Goal: Ask a question: Seek information or help from site administrators or community

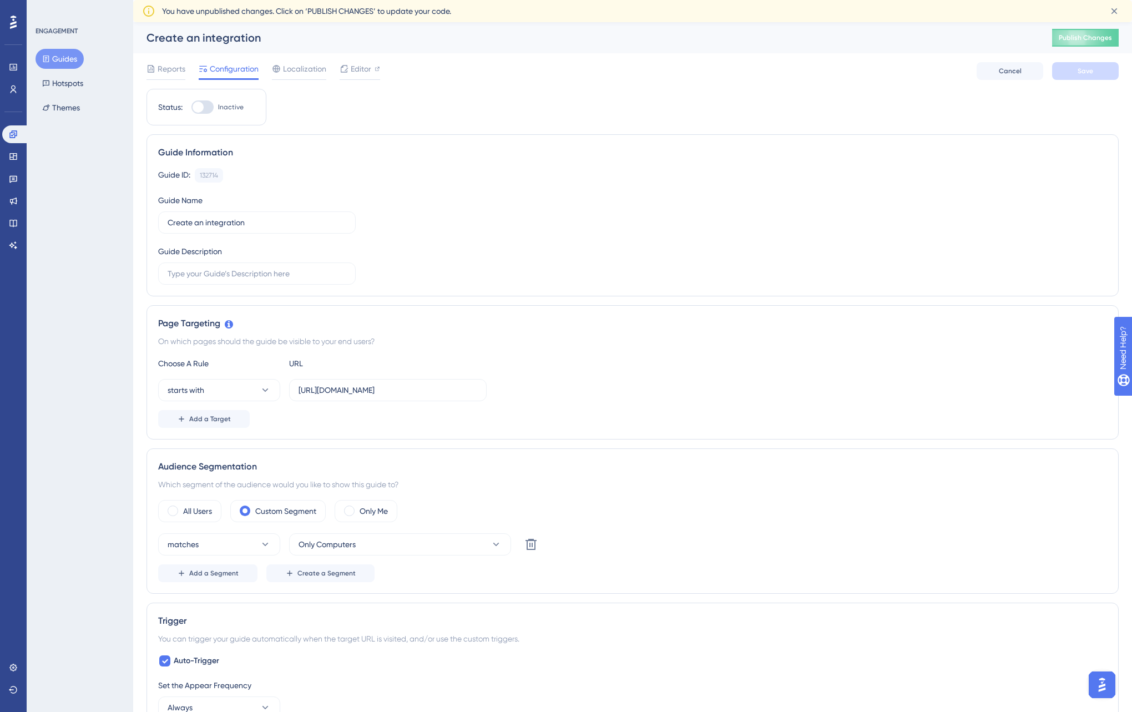
click at [16, 24] on icon at bounding box center [13, 22] width 7 height 13
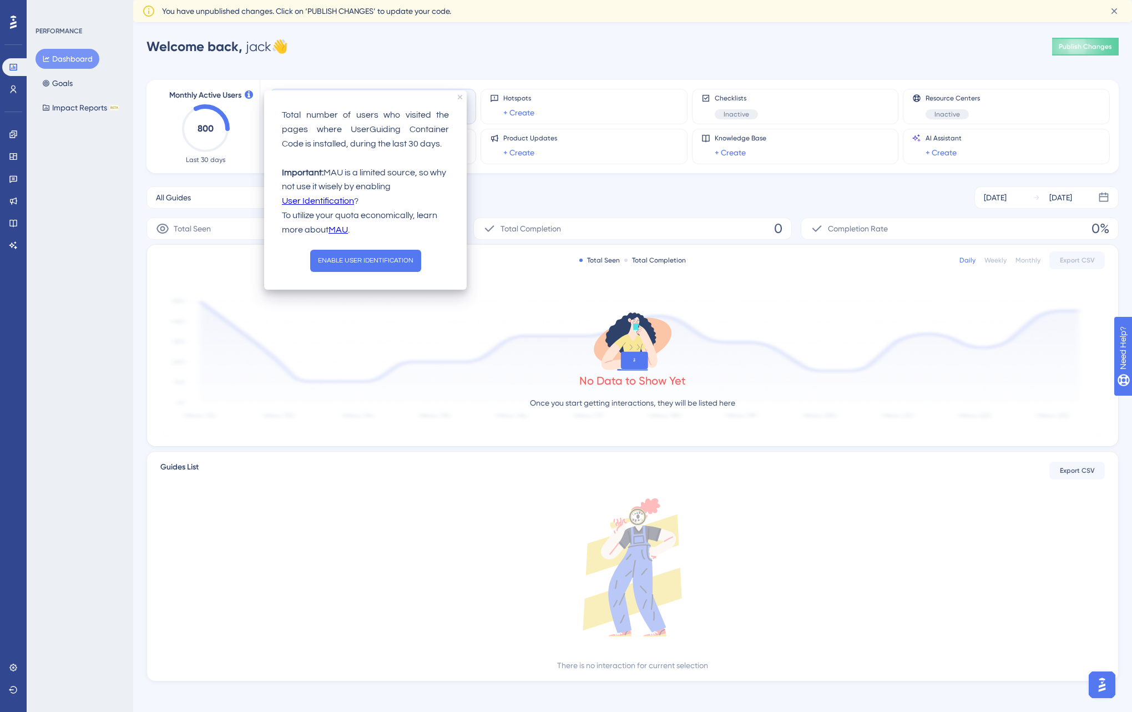
click at [247, 94] on icon at bounding box center [249, 94] width 8 height 8
click at [241, 122] on div "Monthly Active Users 800 Last 30 days" at bounding box center [205, 126] width 82 height 75
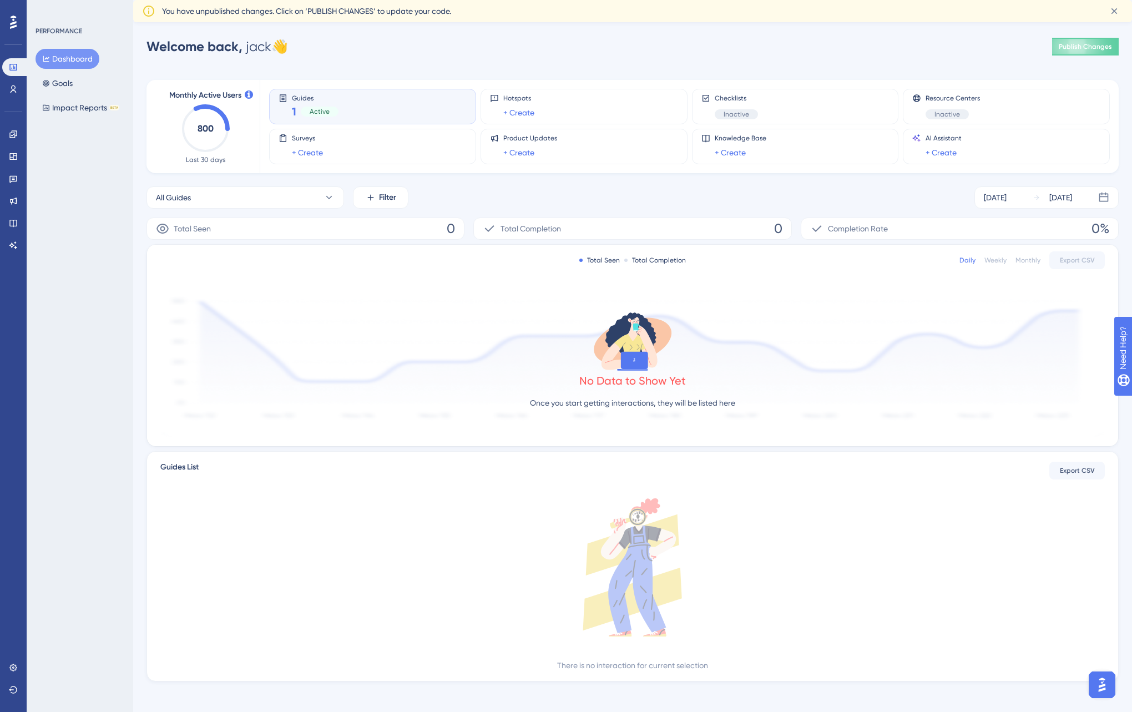
click at [372, 102] on div "Guides 1 Active" at bounding box center [373, 107] width 188 height 26
click at [391, 110] on div "Guides 1 Active" at bounding box center [373, 107] width 188 height 26
click at [13, 128] on link at bounding box center [13, 134] width 22 height 18
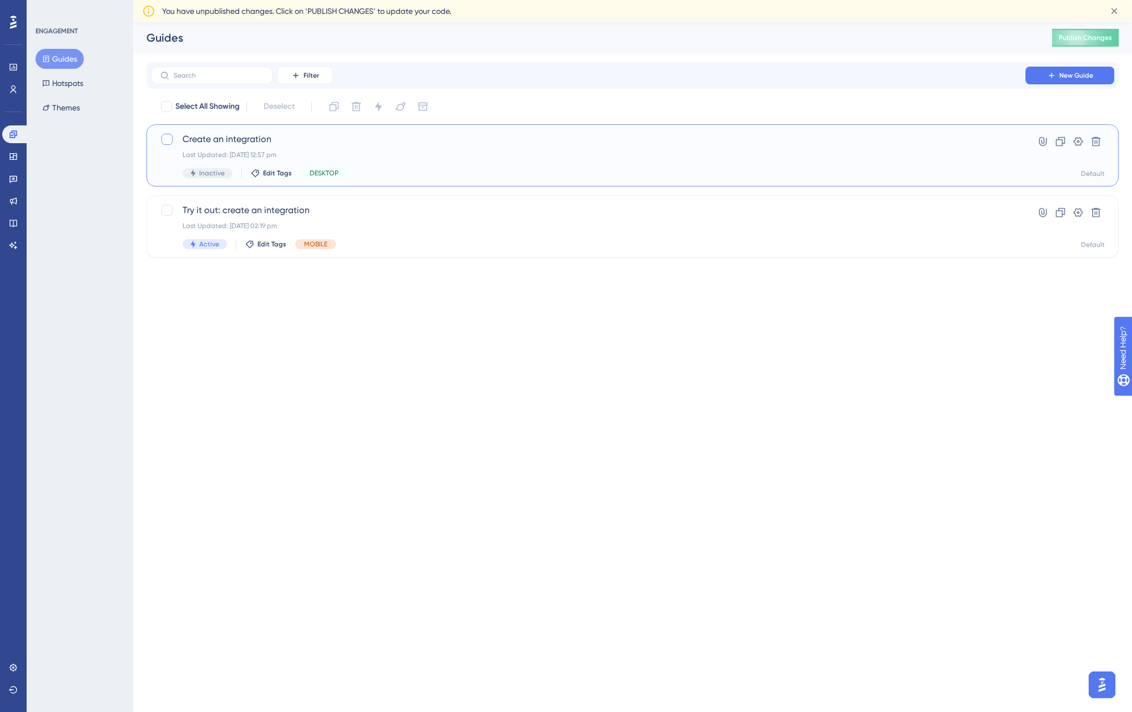
click at [168, 136] on div at bounding box center [166, 139] width 11 height 11
checkbox input "true"
click at [1091, 143] on icon at bounding box center [1095, 141] width 11 height 11
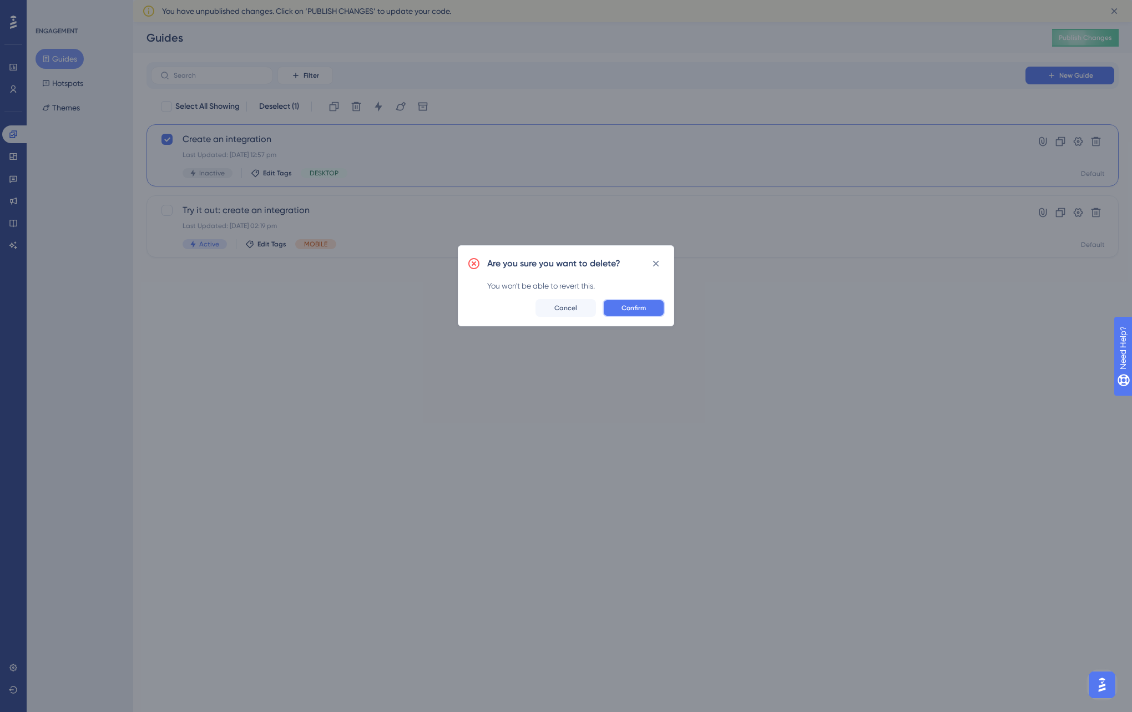
click at [637, 306] on span "Confirm" at bounding box center [633, 307] width 24 height 9
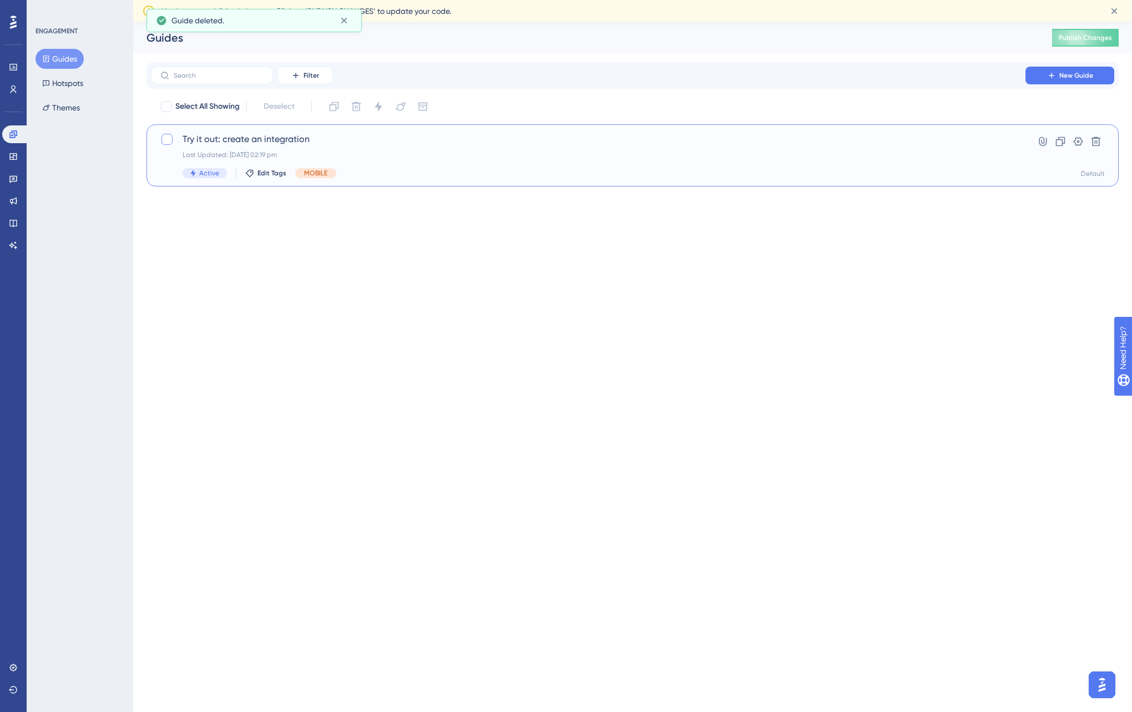
click at [166, 137] on div at bounding box center [166, 139] width 11 height 11
checkbox input "true"
click at [1092, 138] on icon at bounding box center [1095, 141] width 9 height 9
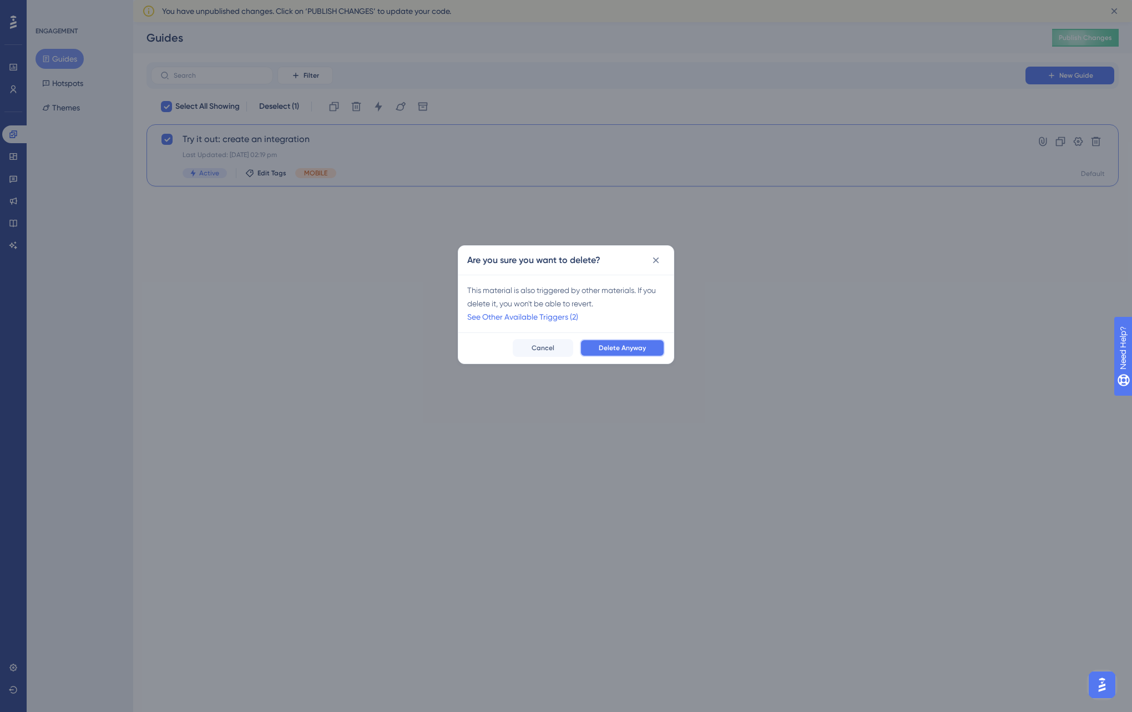
click at [630, 348] on span "Delete Anyway" at bounding box center [622, 347] width 47 height 9
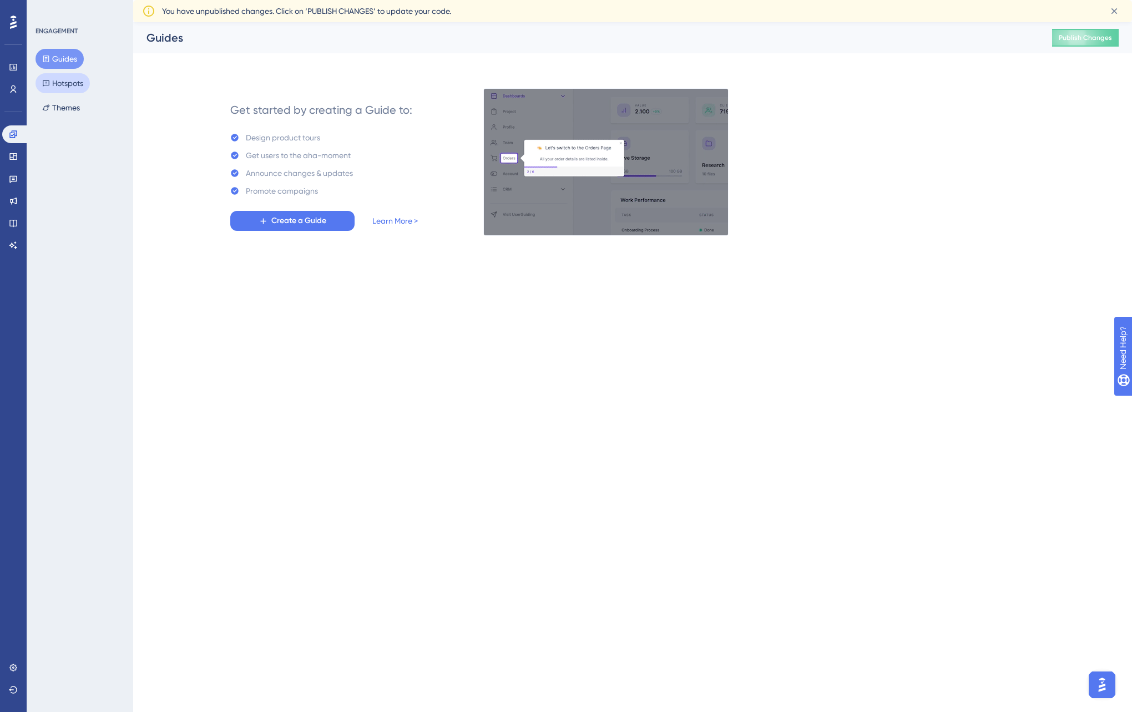
click at [78, 85] on button "Hotspots" at bounding box center [63, 83] width 54 height 20
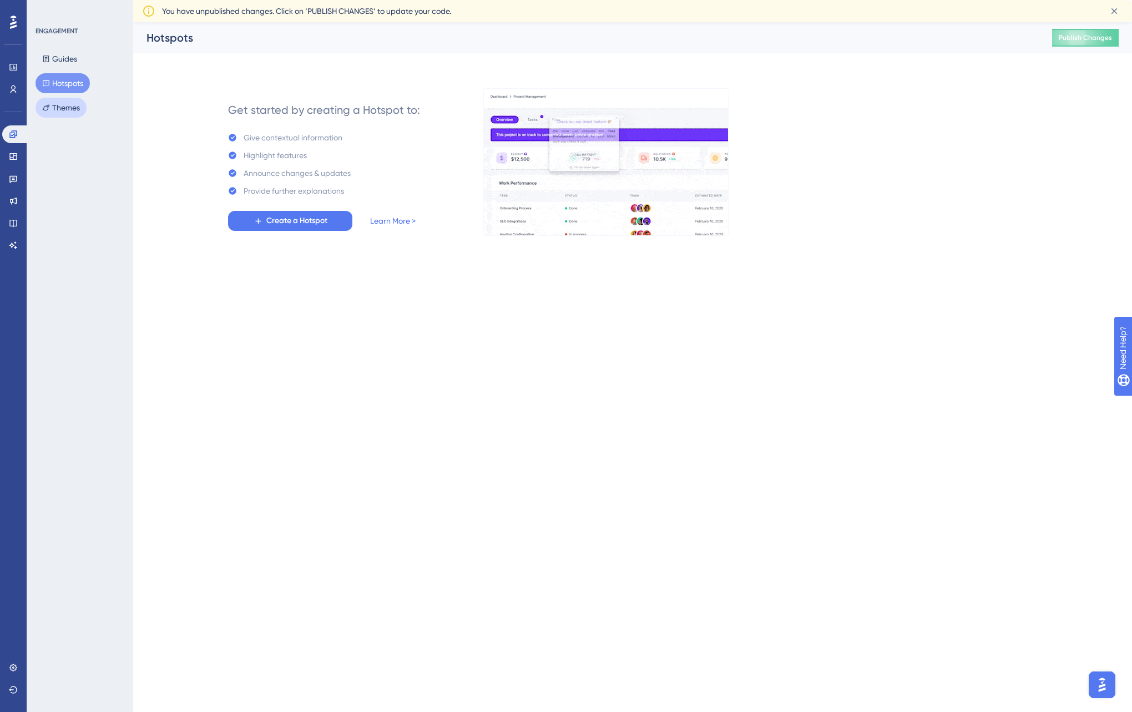
click at [79, 102] on button "Themes" at bounding box center [61, 108] width 51 height 20
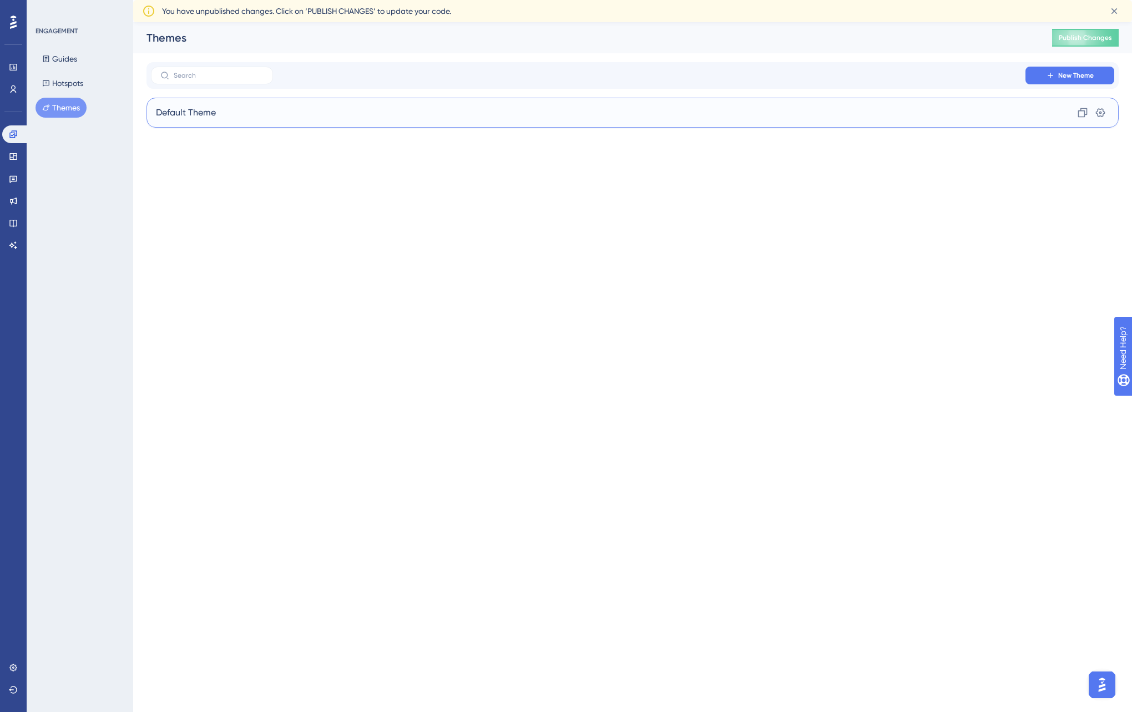
click at [214, 114] on span "Default Theme" at bounding box center [186, 112] width 60 height 13
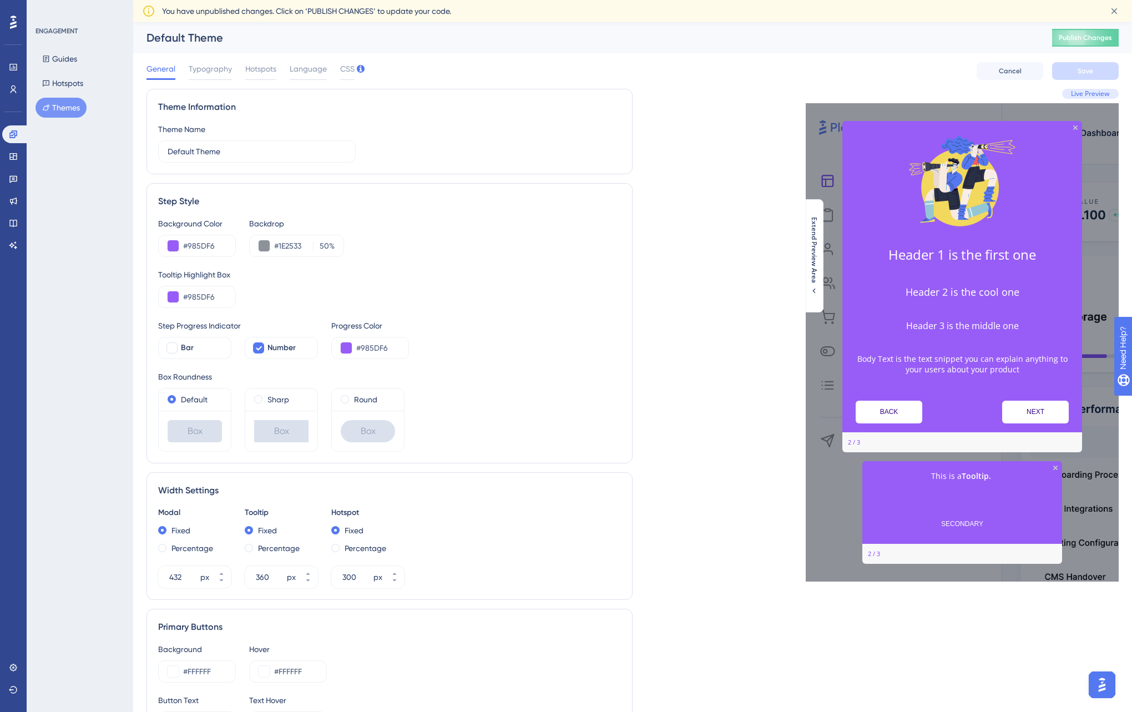
click at [1100, 689] on img "Open AI Assistant Launcher" at bounding box center [1102, 685] width 20 height 20
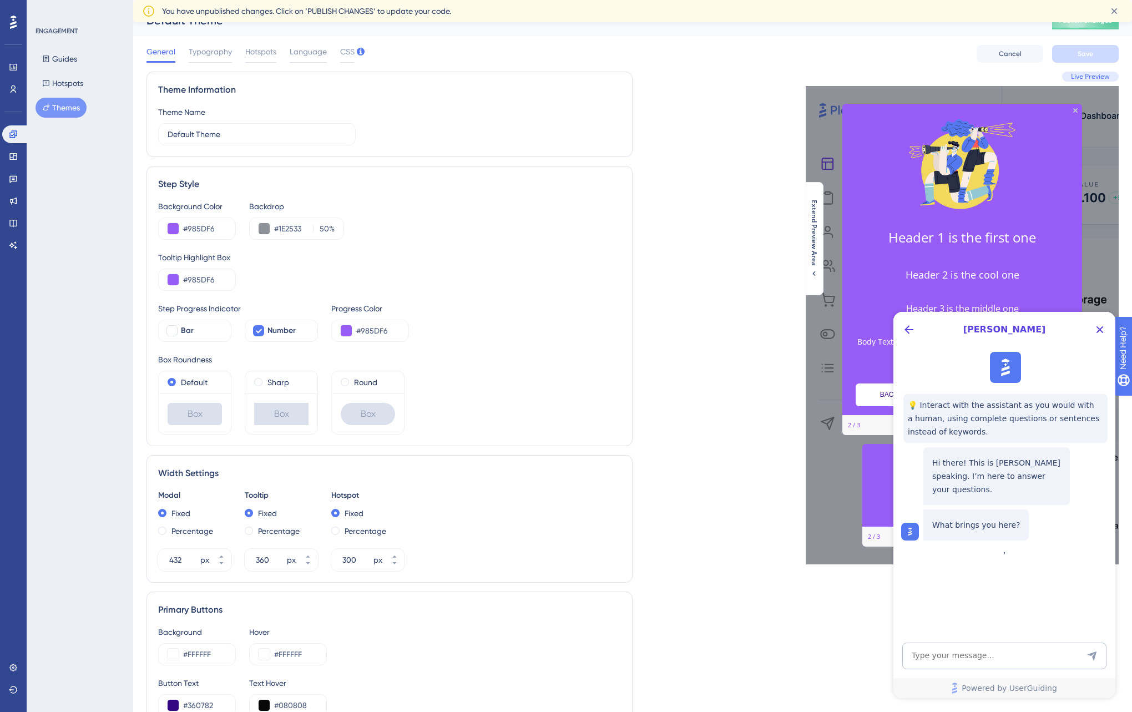
scroll to position [16, 0]
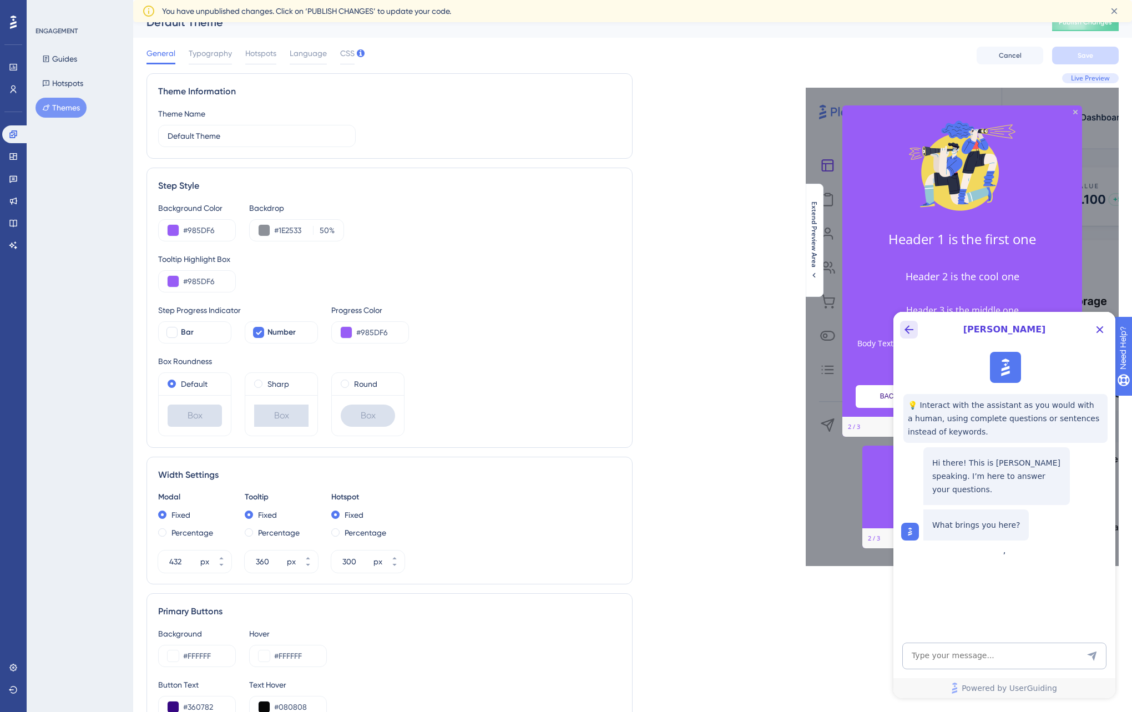
click at [906, 332] on icon "Back Button" at bounding box center [908, 329] width 13 height 13
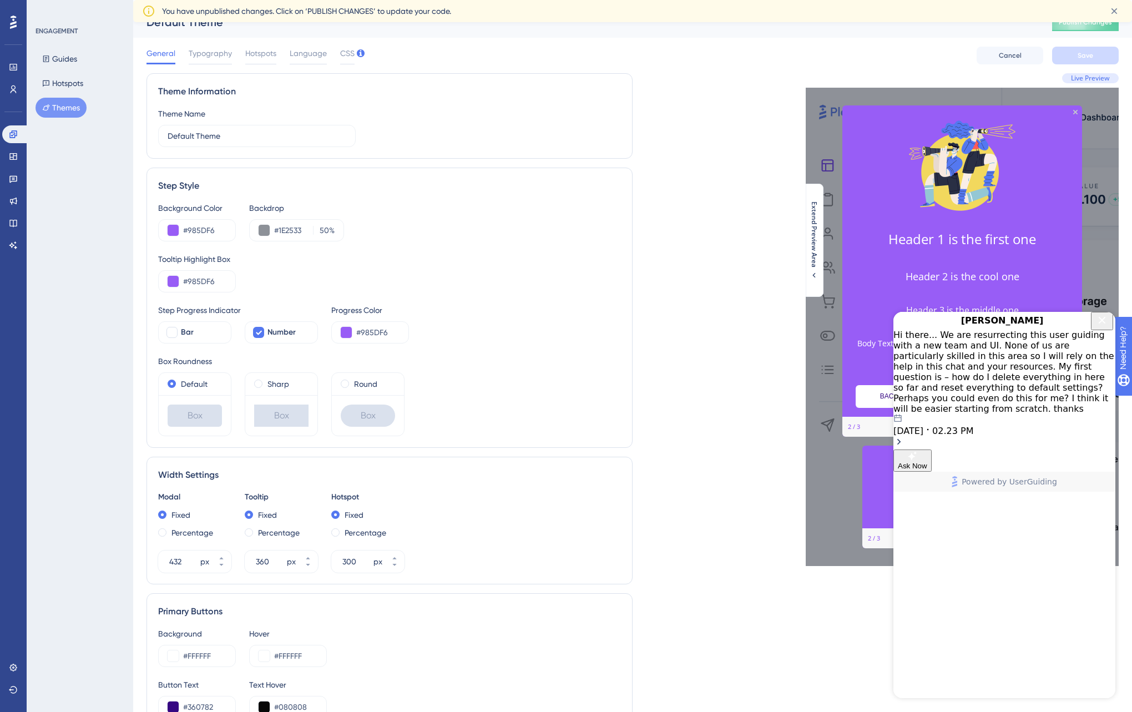
click at [985, 364] on div "Hi there... We are resurrecting this user guiding with a new team and UI. None …" at bounding box center [1004, 372] width 222 height 84
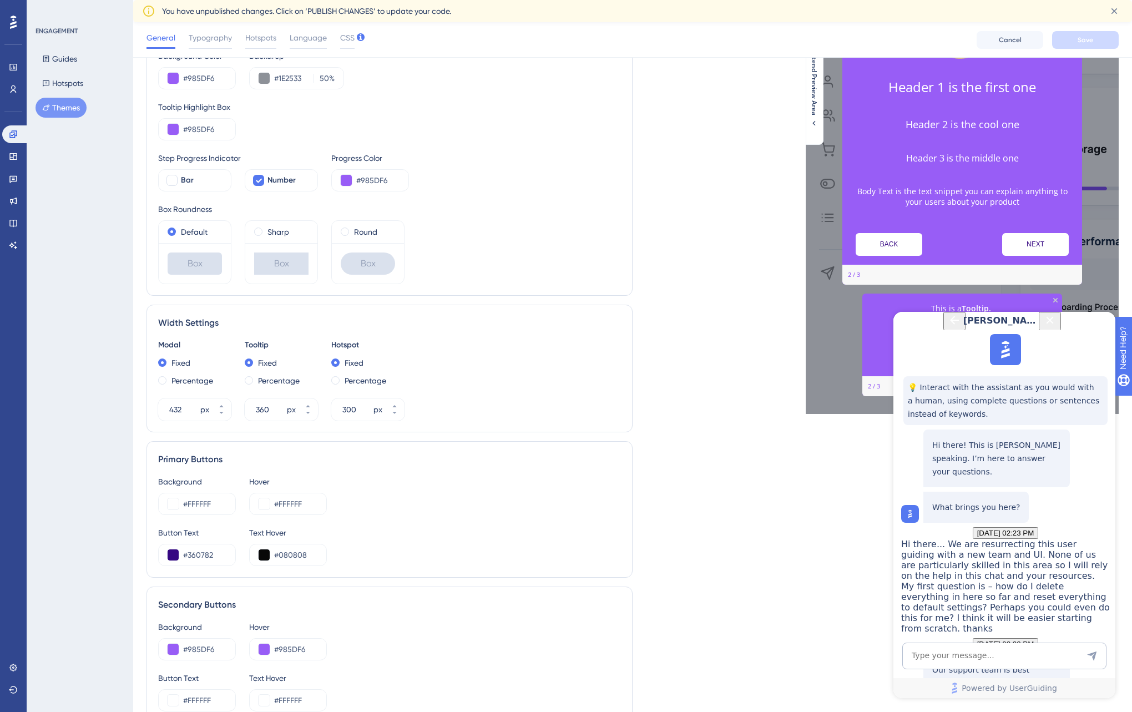
scroll to position [0, 0]
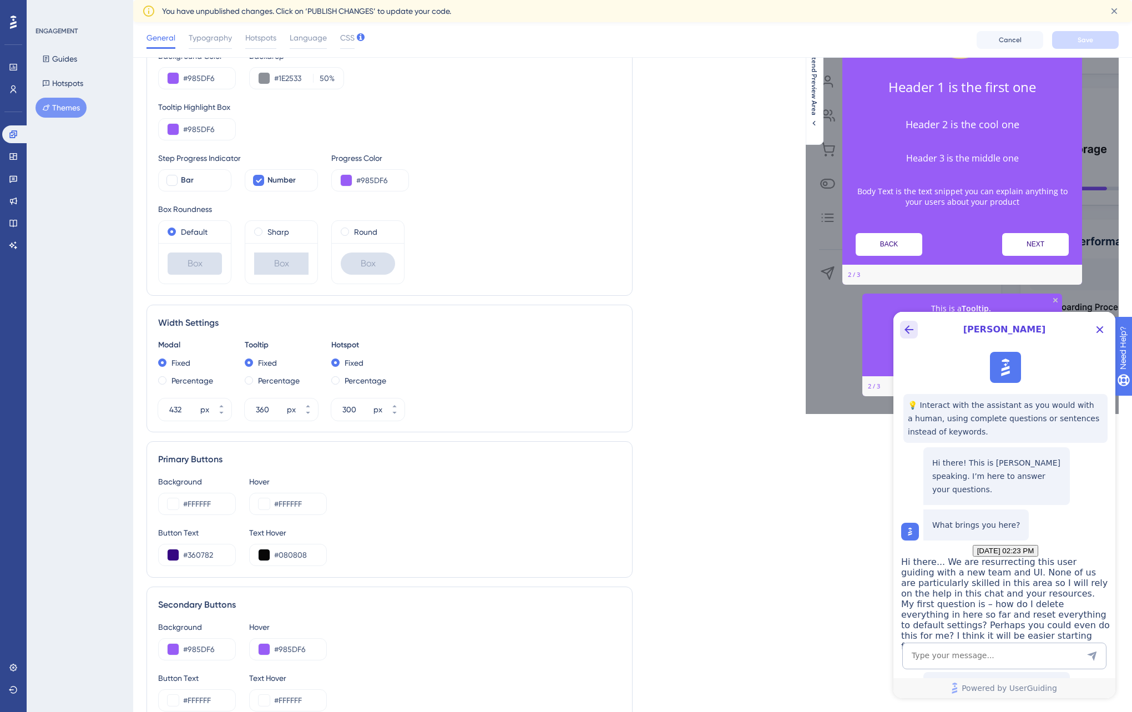
click at [907, 326] on icon "Back Button" at bounding box center [908, 329] width 13 height 13
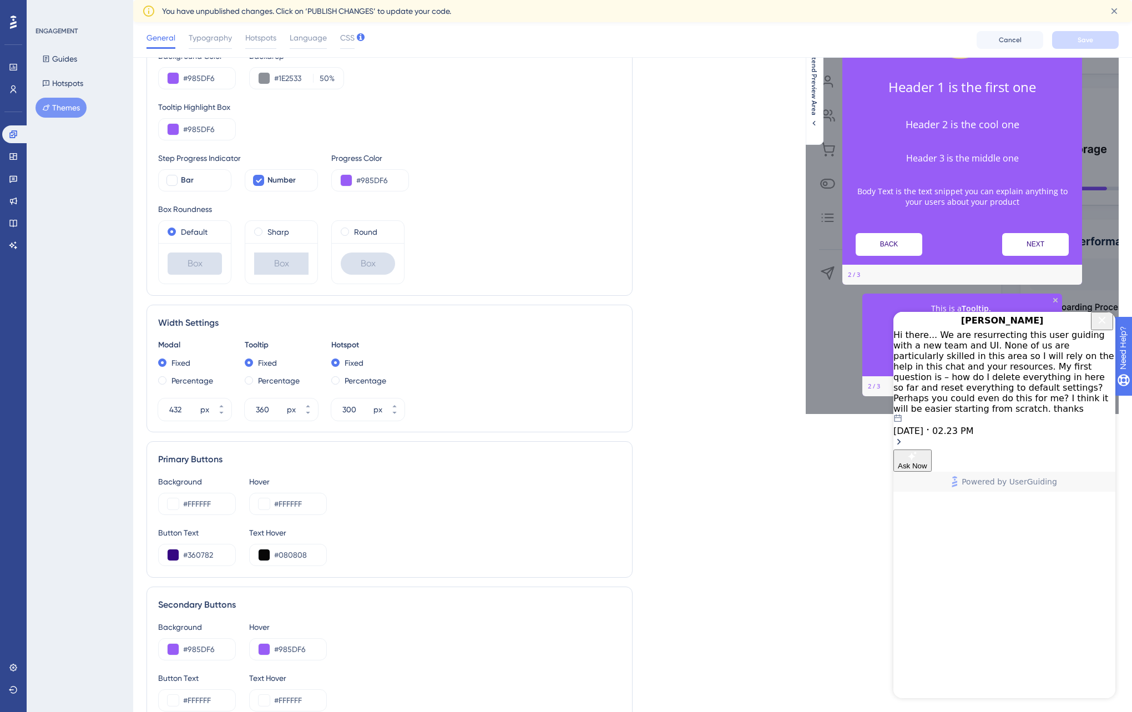
click at [904, 436] on icon "Open chat history starts with message: Hi there...\a\aWe are resurrecting this …" at bounding box center [898, 441] width 11 height 11
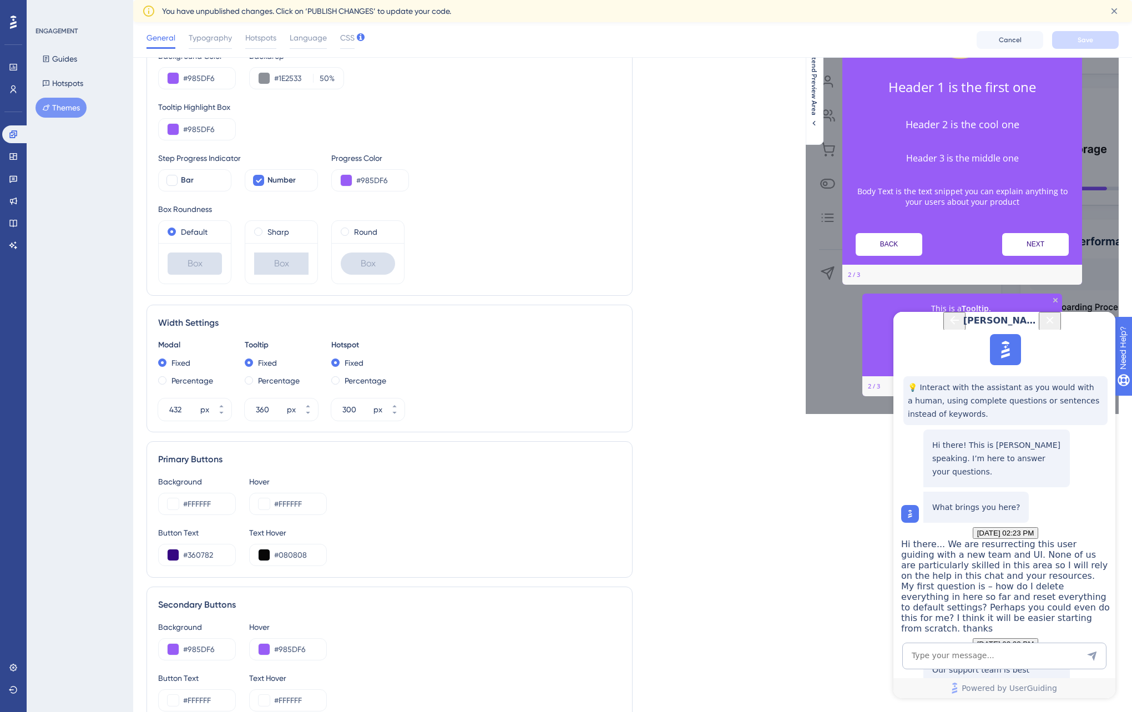
scroll to position [192, 0]
click at [1012, 697] on span "Talk to a person" at bounding box center [996, 701] width 52 height 8
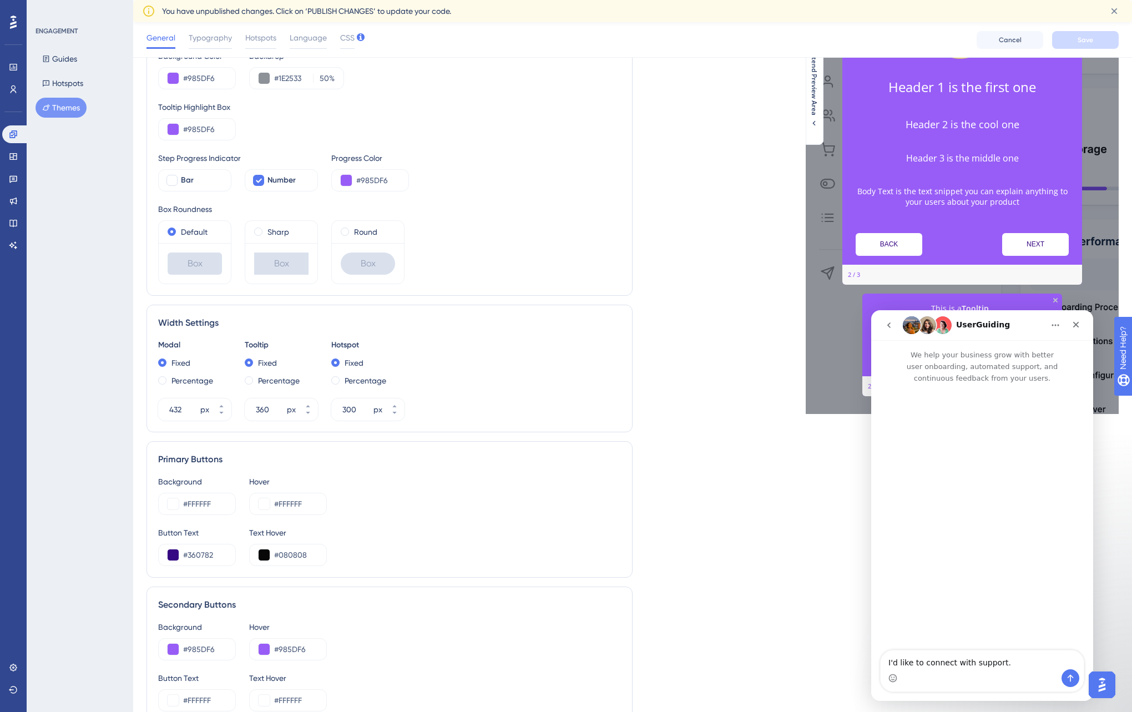
scroll to position [0, 0]
click at [910, 326] on img "Intercom messenger" at bounding box center [912, 325] width 18 height 18
click at [1063, 676] on button "Send a message…" at bounding box center [1070, 678] width 18 height 18
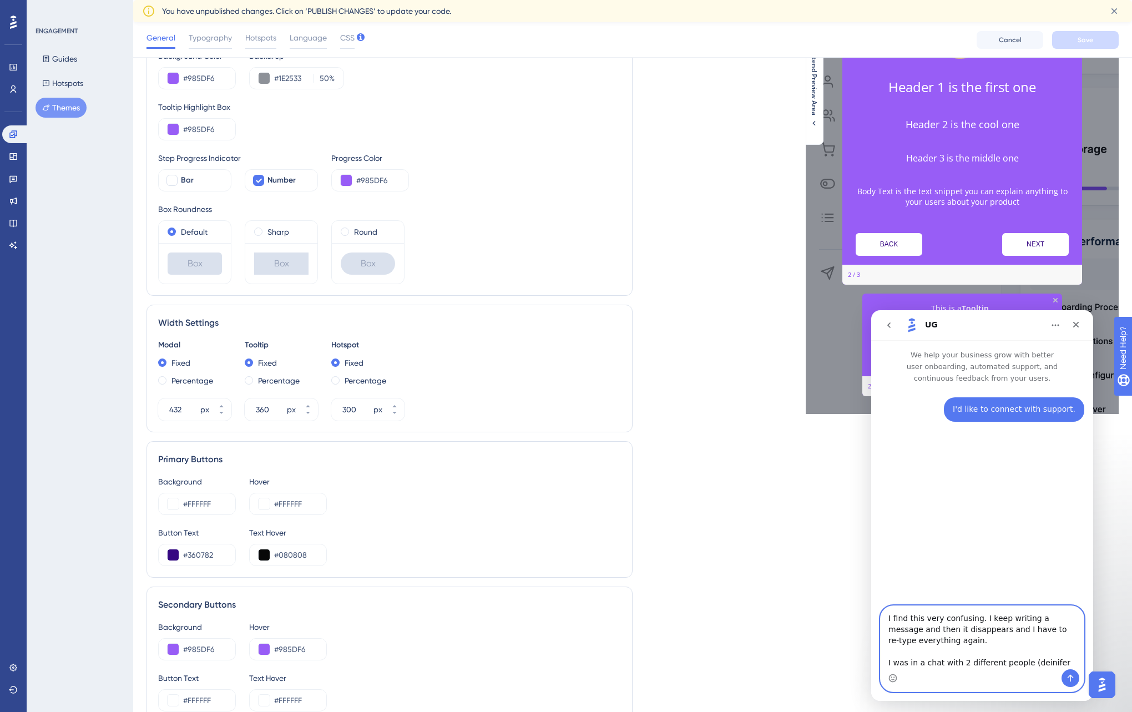
click at [1027, 663] on textarea "I find this very confusing. I keep writing a message and then it disappears and…" at bounding box center [982, 637] width 203 height 63
click at [946, 661] on textarea "I find this very confusing. I keep writing a message and then it disappears and…" at bounding box center [982, 632] width 203 height 74
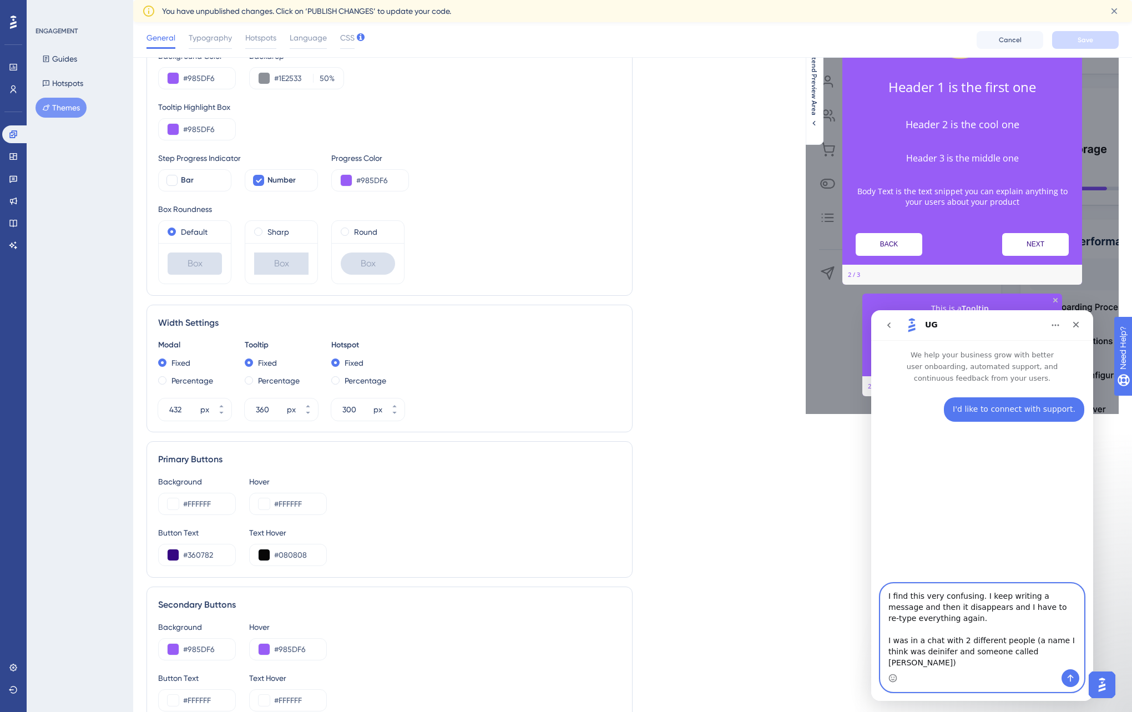
scroll to position [7, 0]
type textarea "I find this very confusing. I keep writing a message and then it disappears and…"
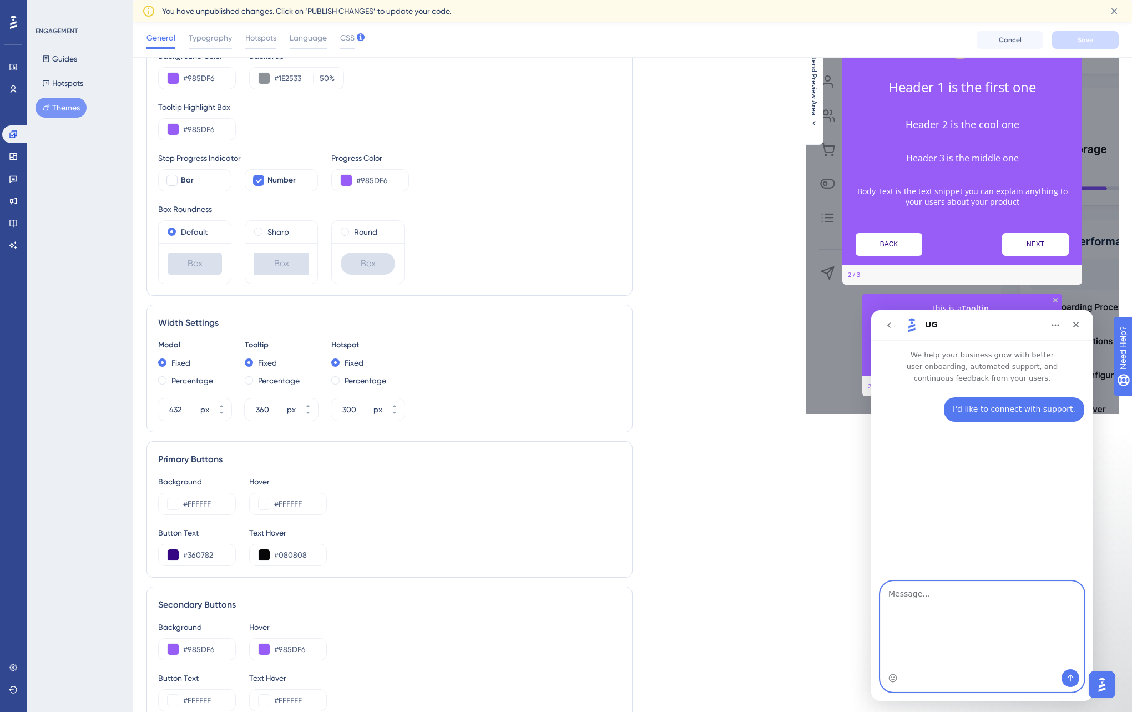
scroll to position [0, 0]
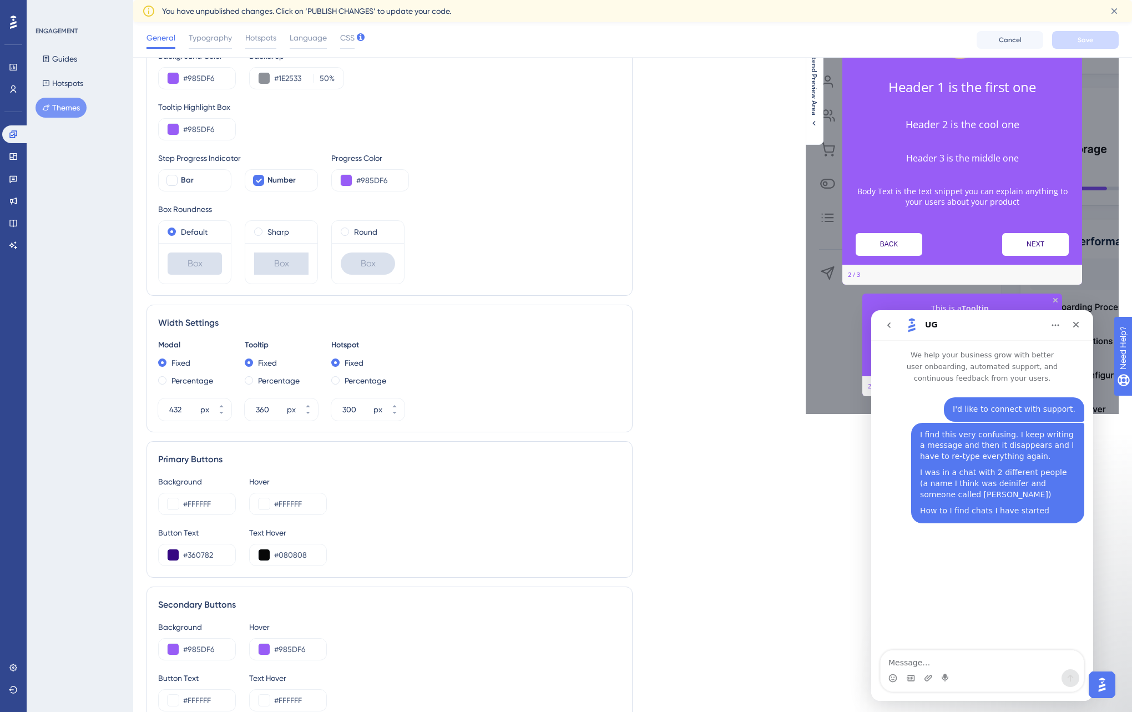
click at [885, 328] on icon "go back" at bounding box center [888, 325] width 9 height 9
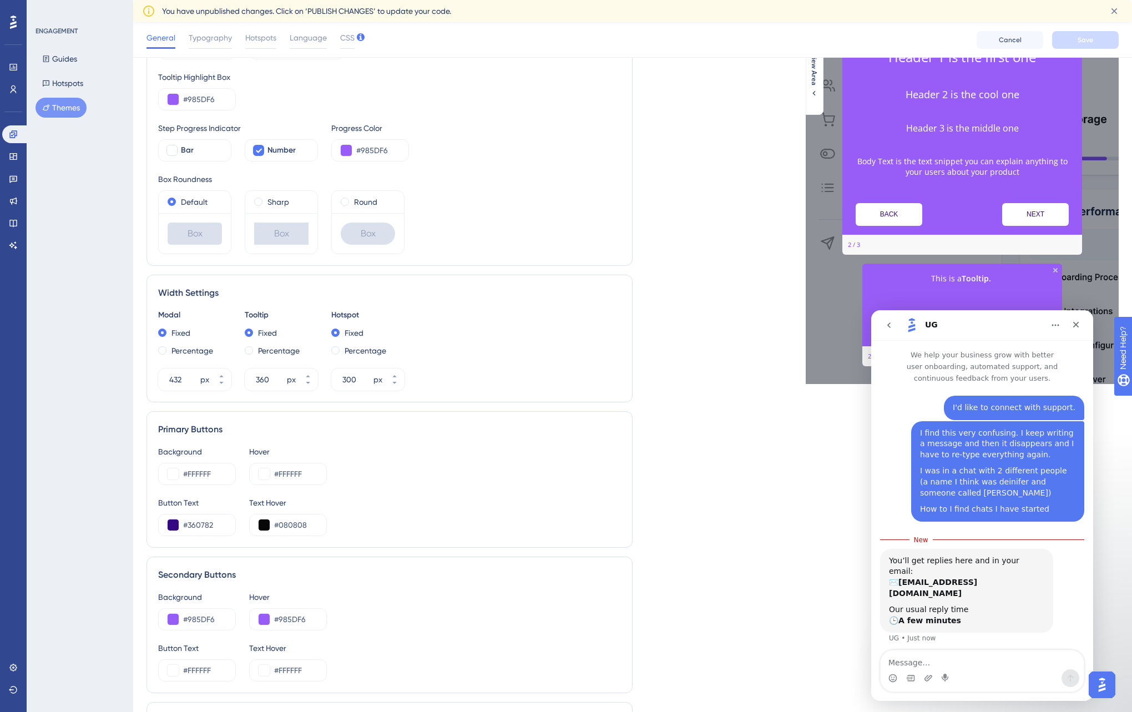
scroll to position [201, 0]
click at [924, 665] on textarea "Message…" at bounding box center [982, 659] width 203 height 19
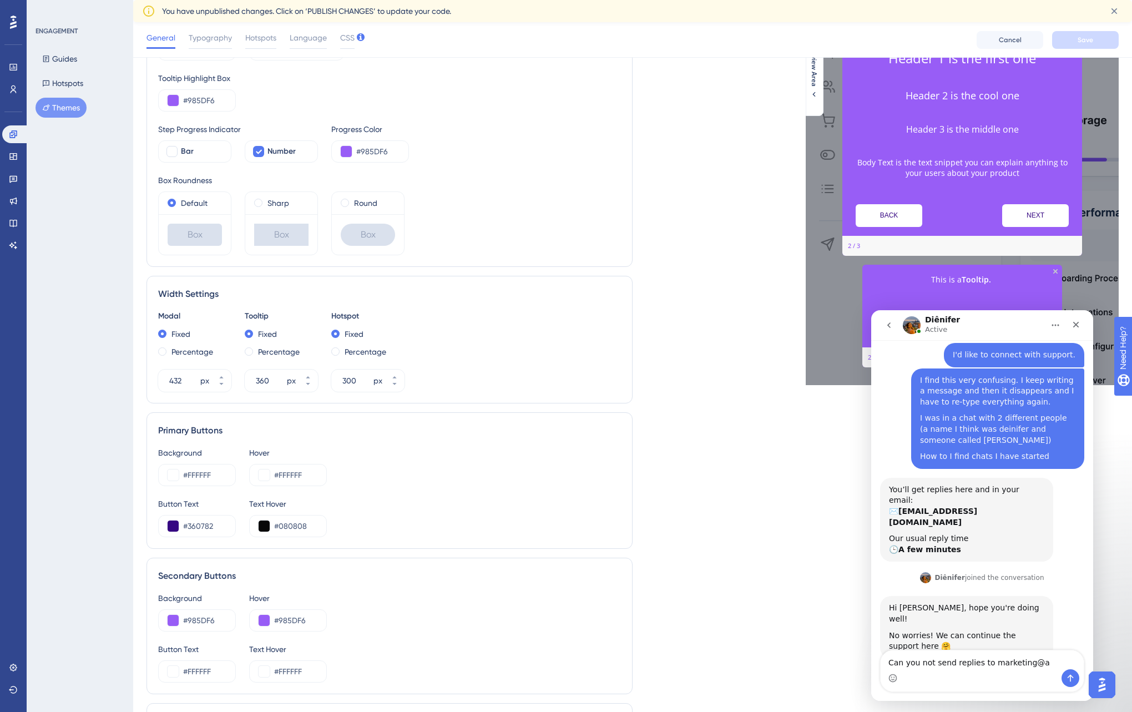
scroll to position [96, 0]
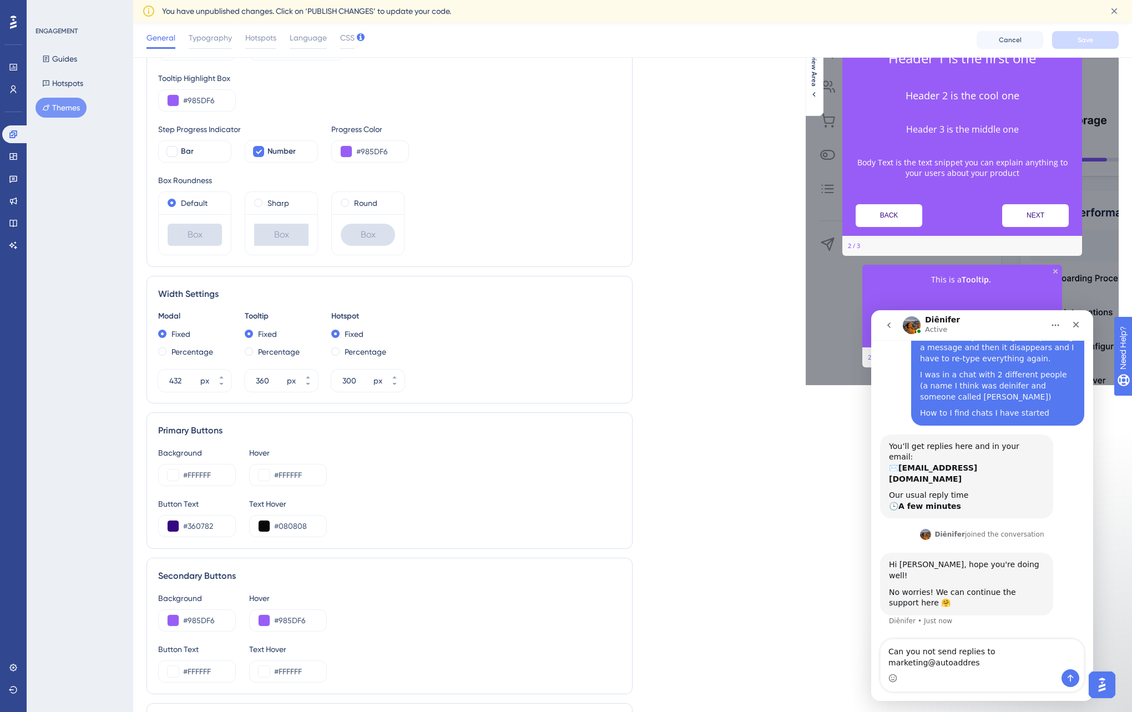
type textarea "Can you not send replies to marketing@autoaddress"
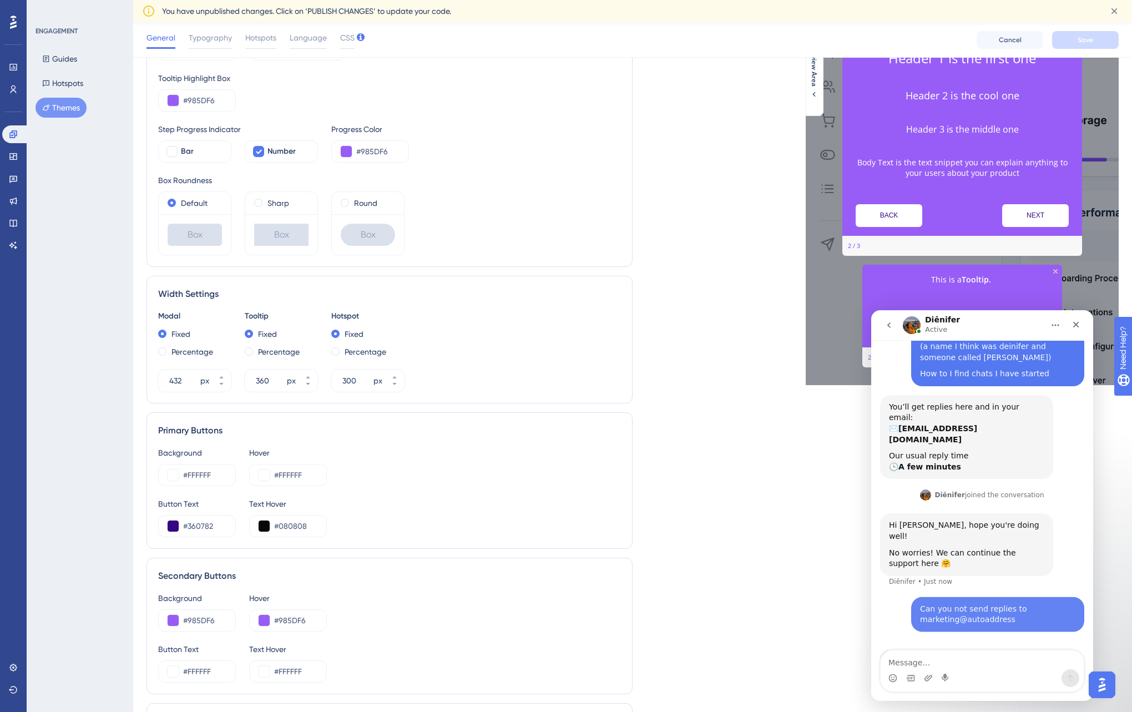
scroll to position [140, 0]
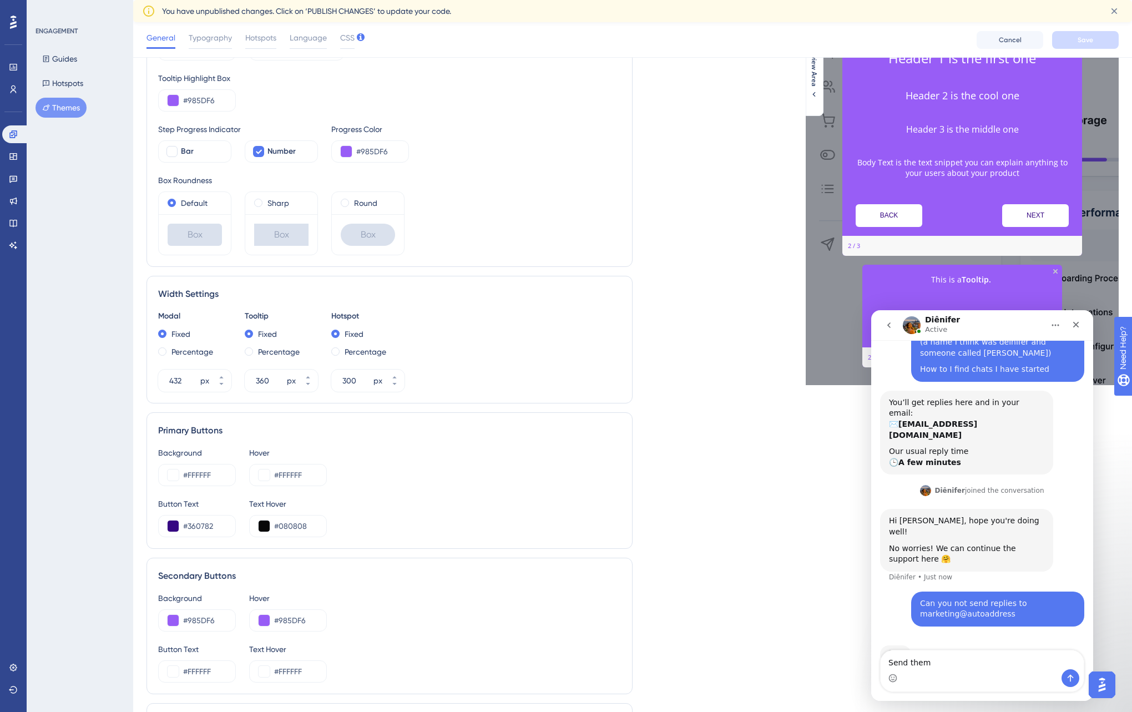
drag, startPoint x: 925, startPoint y: 664, endPoint x: 867, endPoint y: 661, distance: 57.8
click at [871, 661] on html "Diênifer Active We help your business grow with better user onboarding, automat…" at bounding box center [982, 505] width 222 height 391
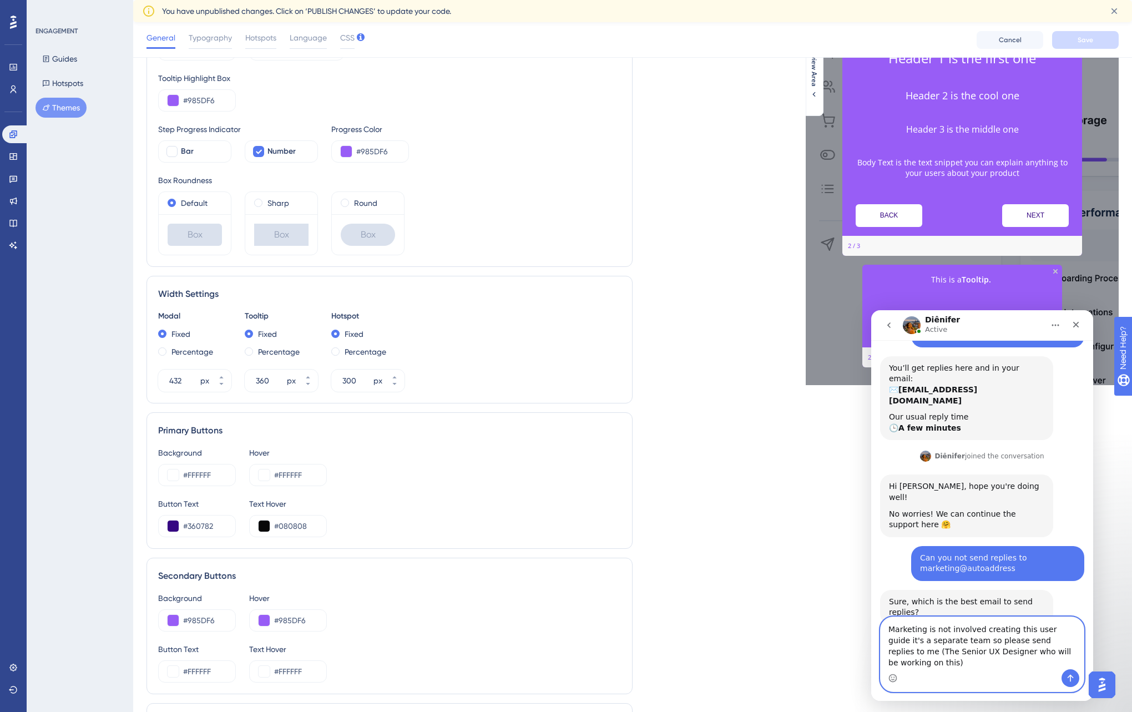
scroll to position [185, 0]
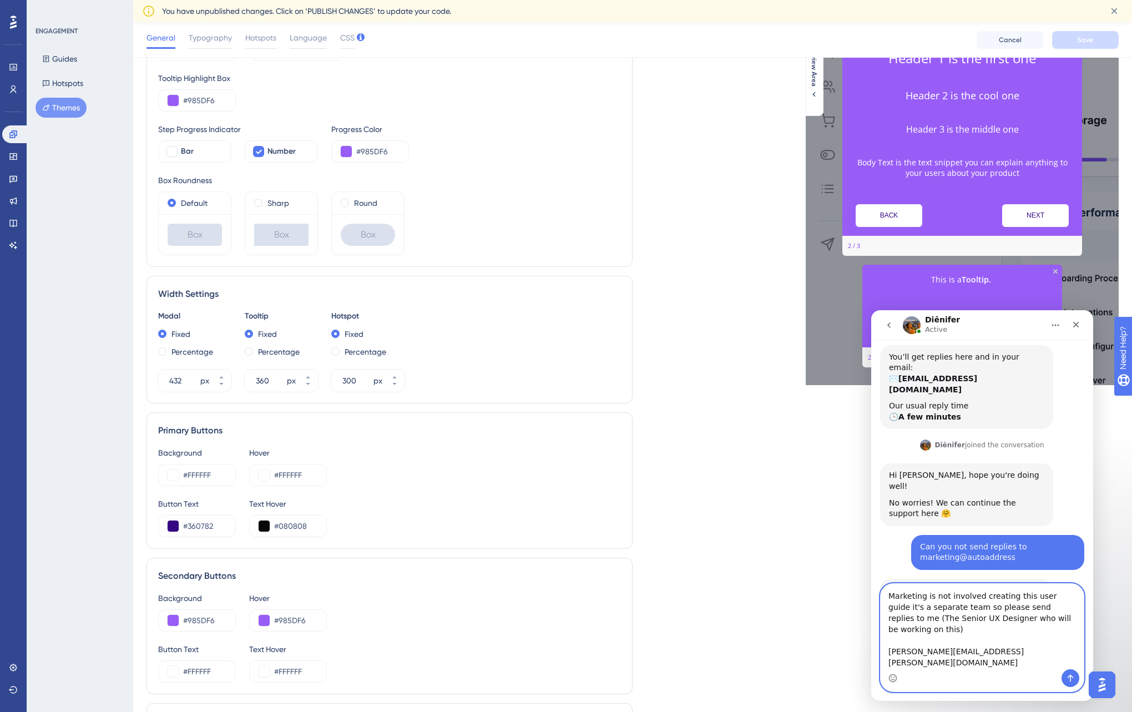
type textarea "Marketing is not involved creating this user guide it's a separate team so plea…"
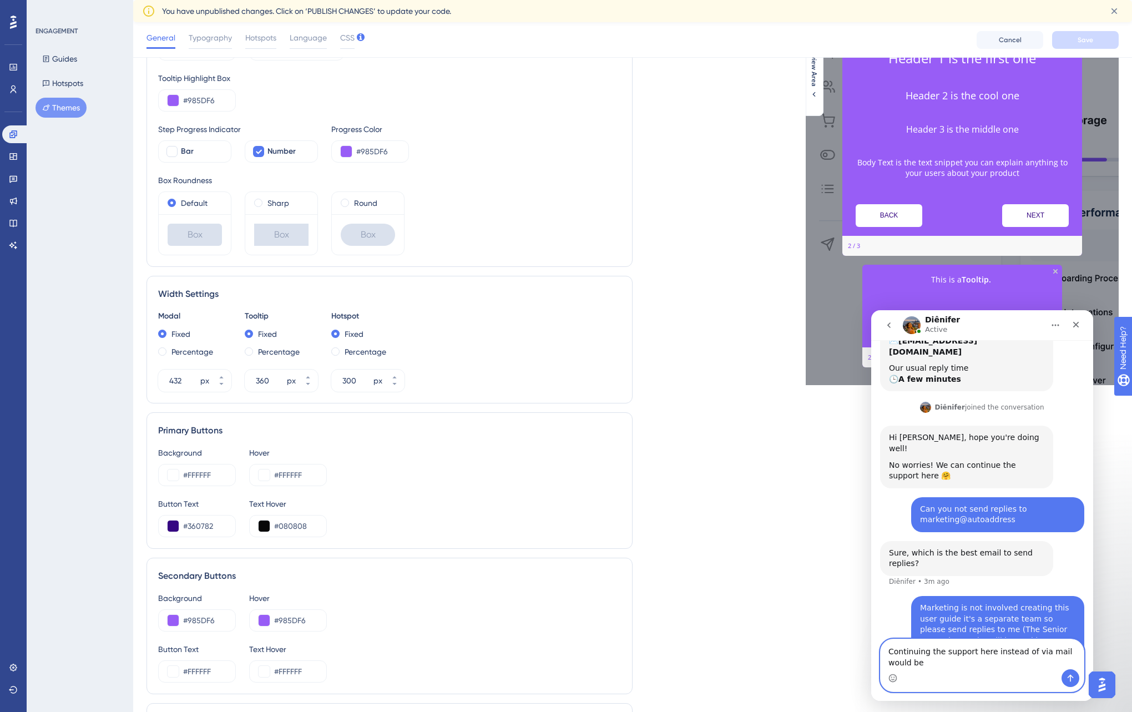
scroll to position [234, 0]
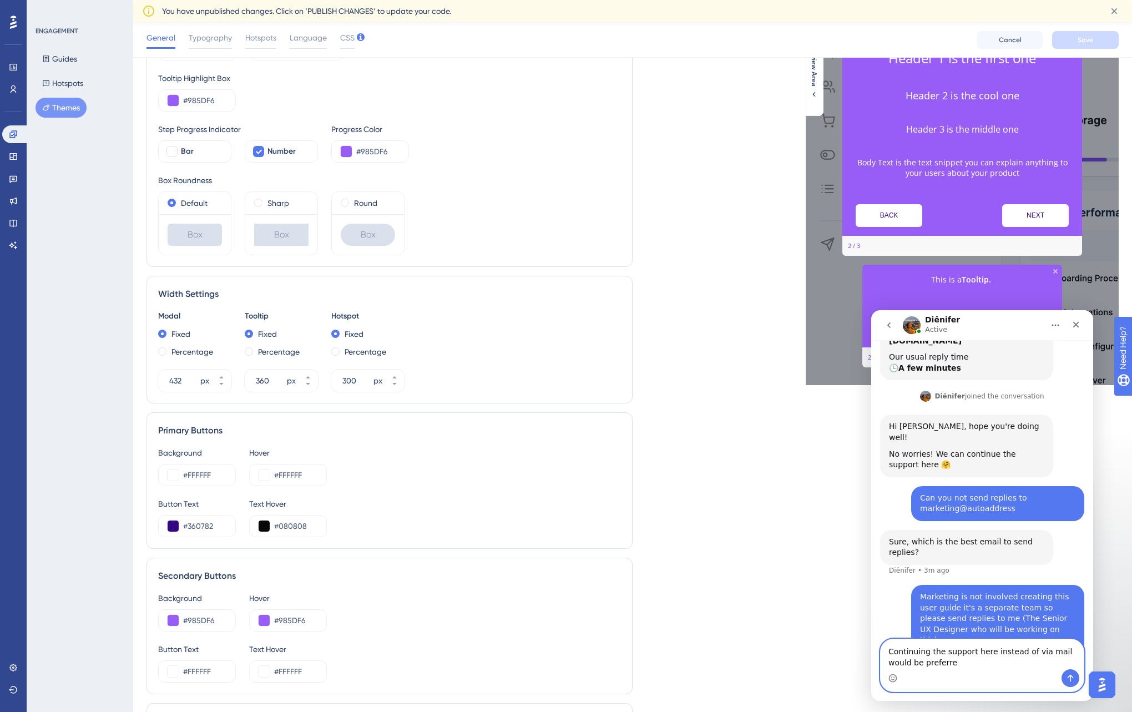
type textarea "Continuing the support here instead of via mail would be preferred"
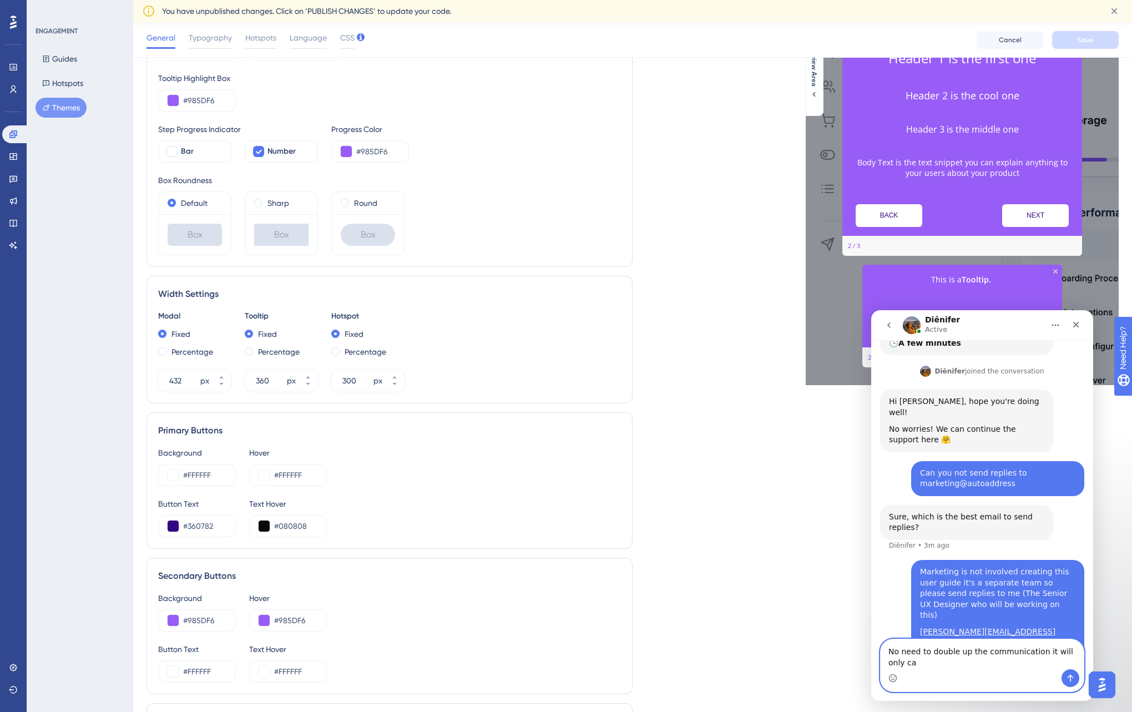
scroll to position [270, 0]
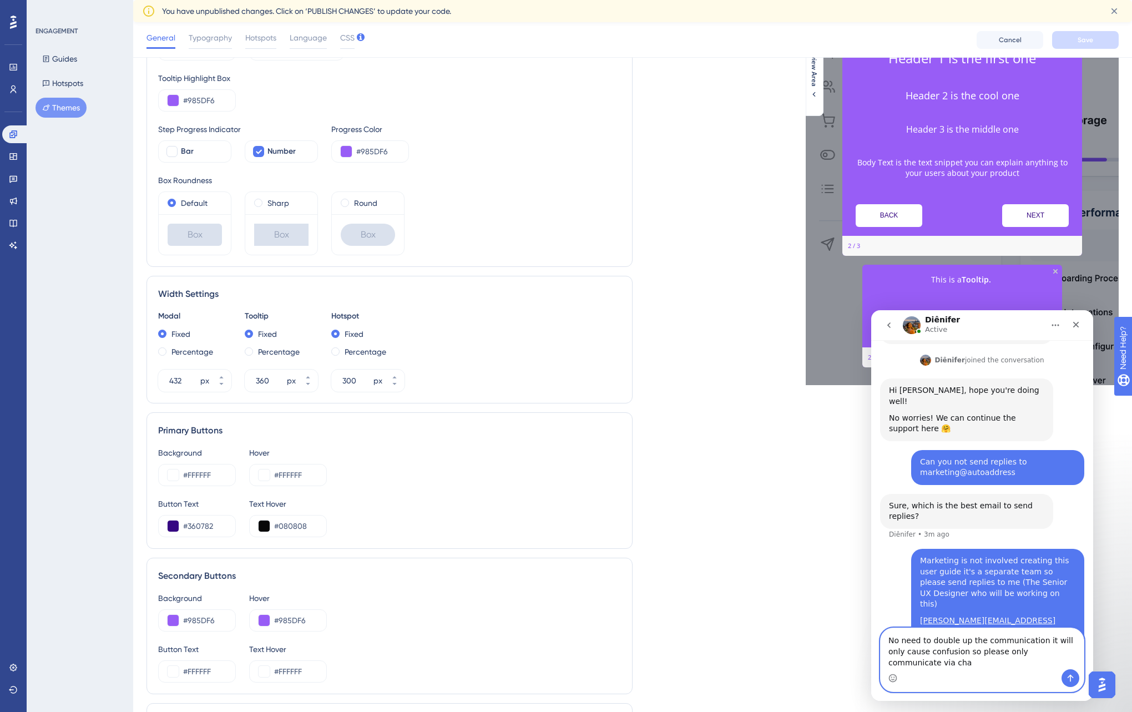
type textarea "No need to double up the communication it will only cause confusion so please o…"
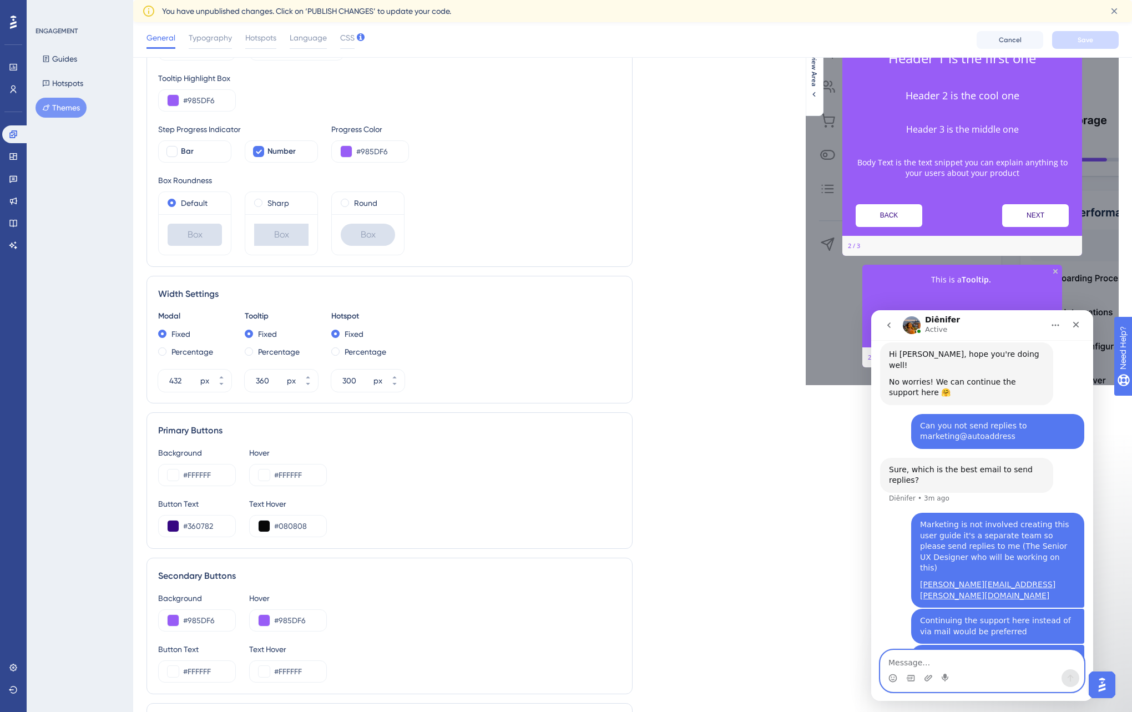
scroll to position [0, 0]
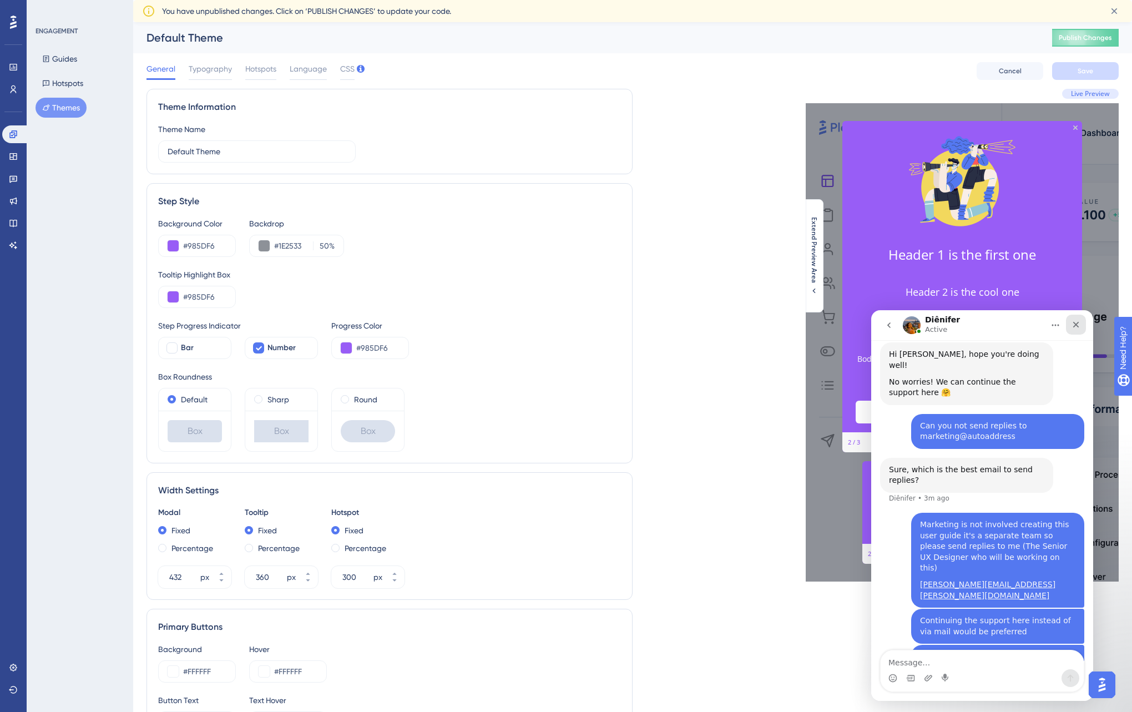
click at [1078, 323] on icon "Close" at bounding box center [1075, 324] width 9 height 9
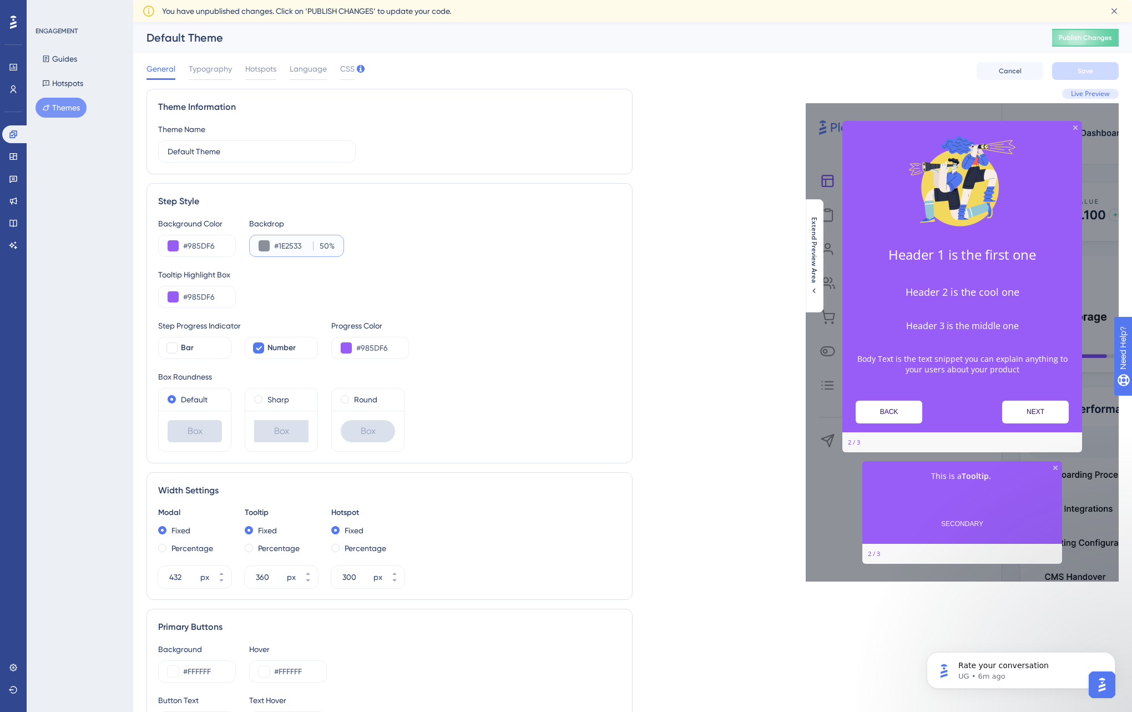
click at [323, 246] on input "50" at bounding box center [323, 245] width 12 height 13
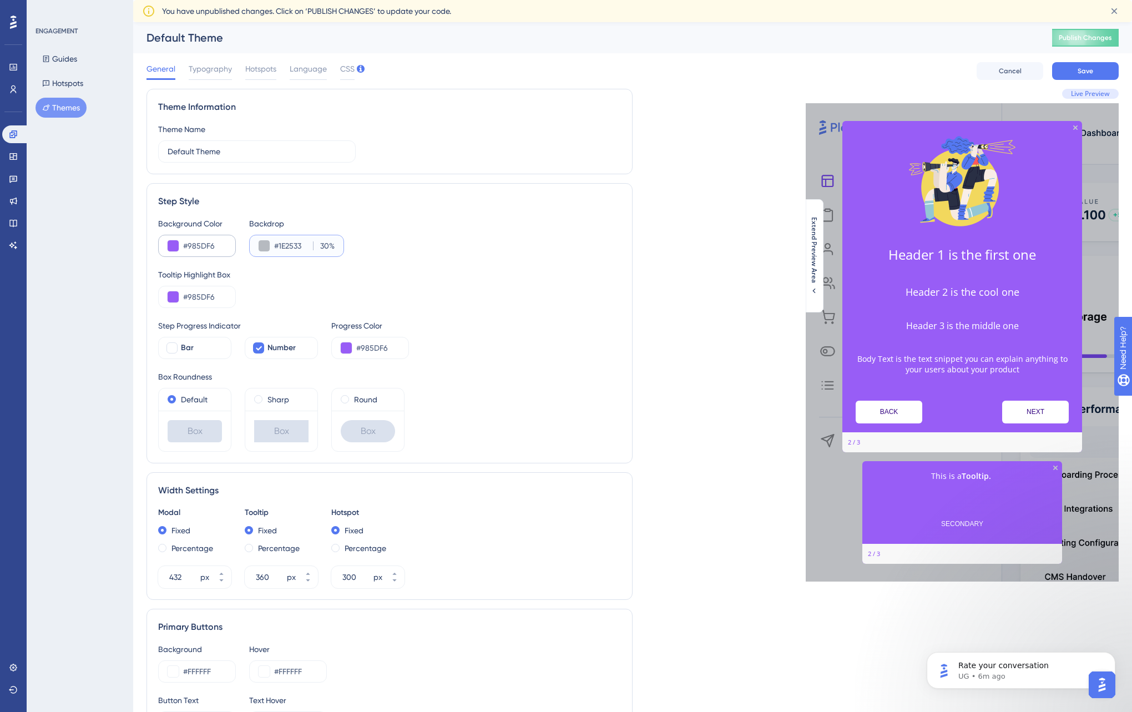
type input "30"
drag, startPoint x: 190, startPoint y: 244, endPoint x: 222, endPoint y: 245, distance: 31.6
click at [222, 245] on input "#985DF6" at bounding box center [204, 245] width 43 height 13
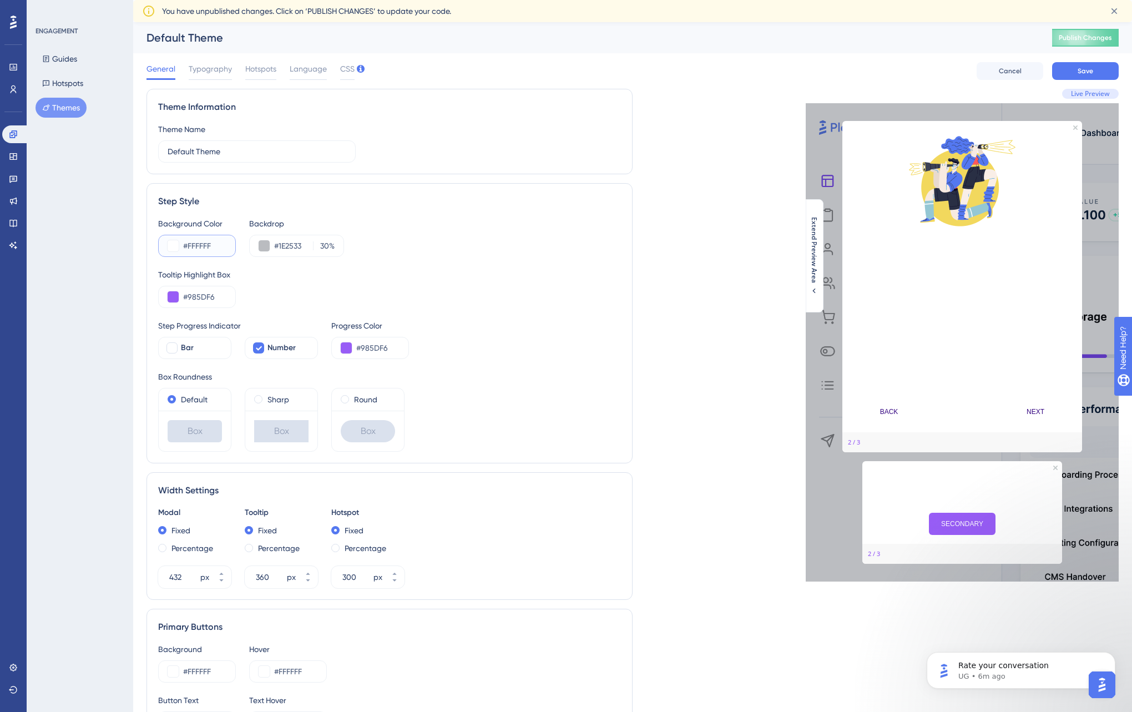
type input "#FFFFFF"
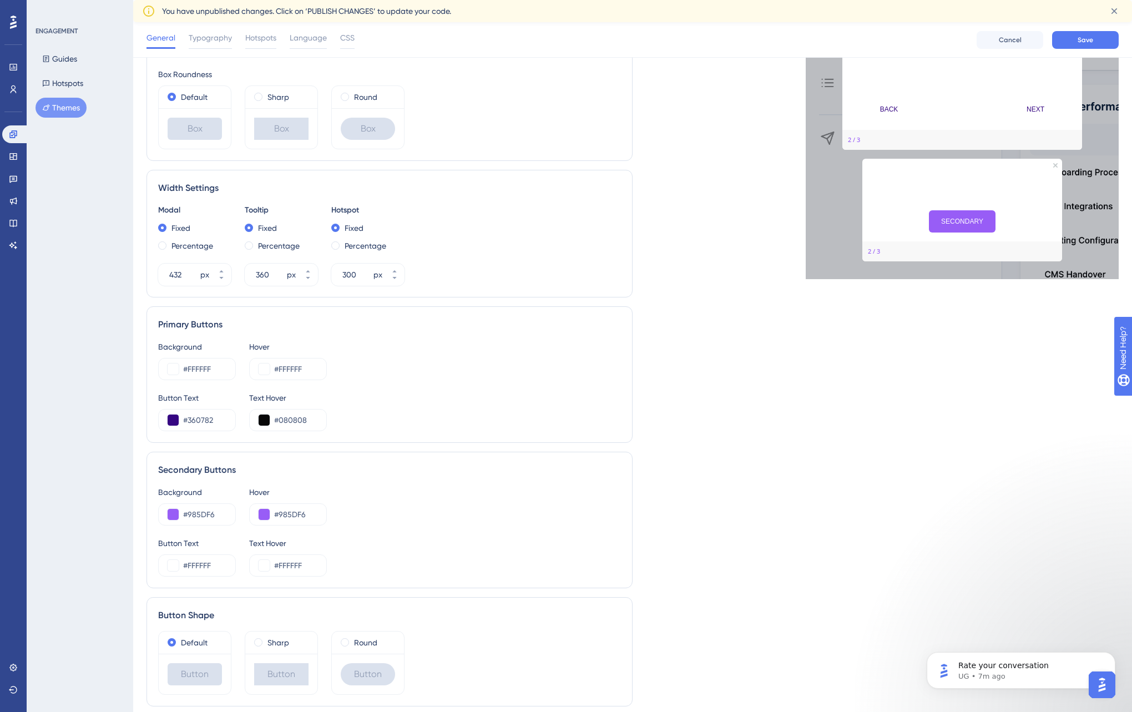
scroll to position [311, 0]
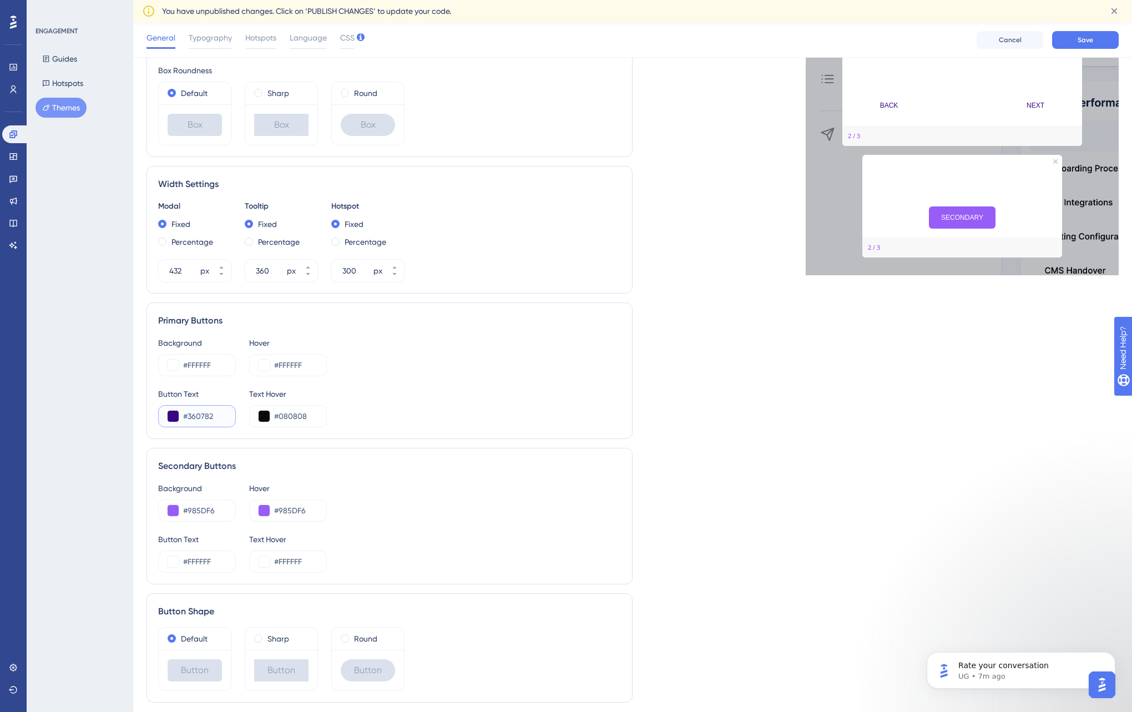
drag, startPoint x: 194, startPoint y: 415, endPoint x: 223, endPoint y: 415, distance: 28.9
click at [223, 415] on input "#360782" at bounding box center [204, 415] width 43 height 13
paste input "3C4044"
type input "#3C4044"
drag, startPoint x: 280, startPoint y: 416, endPoint x: 320, endPoint y: 419, distance: 40.1
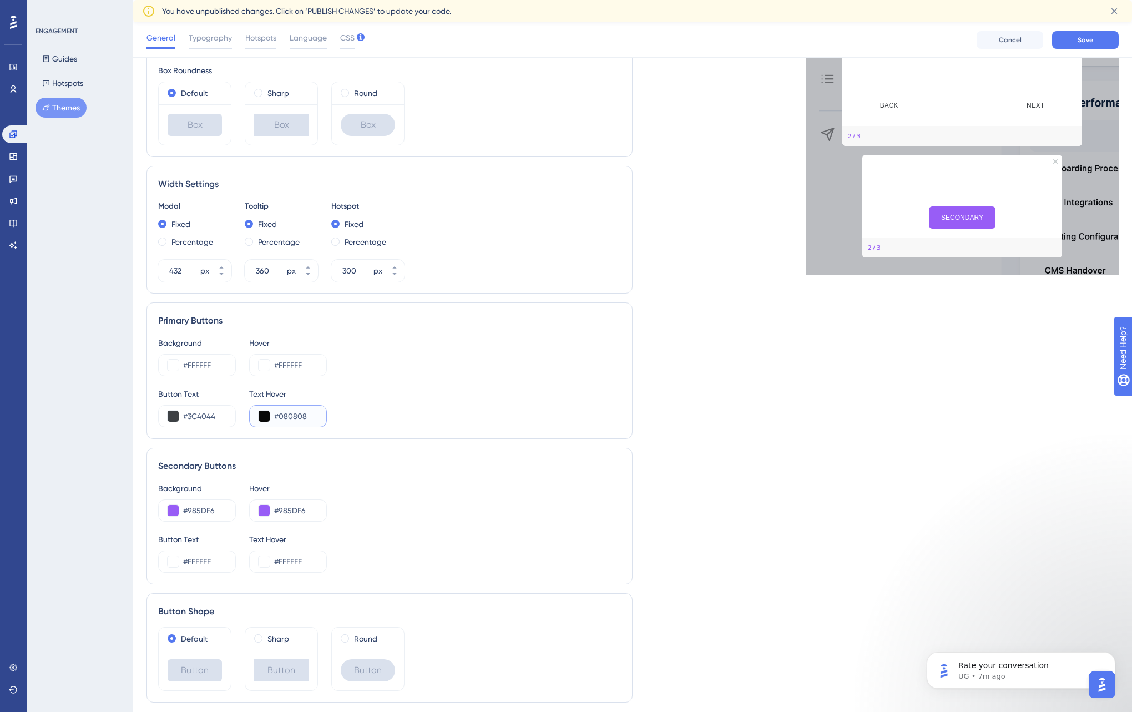
click at [320, 419] on div "#080808" at bounding box center [288, 416] width 78 height 22
paste input "3C4044"
type input "#3C4044"
drag, startPoint x: 186, startPoint y: 509, endPoint x: 227, endPoint y: 511, distance: 41.1
click at [227, 511] on div "#985DF6" at bounding box center [197, 510] width 78 height 22
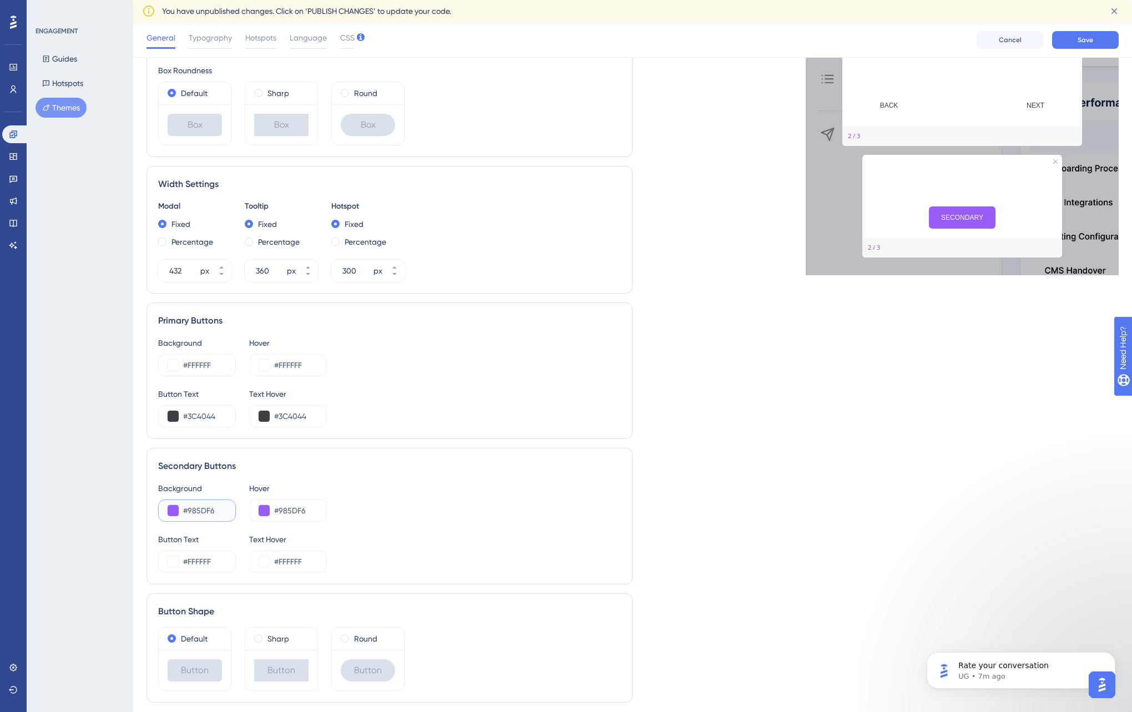
paste input "3C4044"
drag, startPoint x: 279, startPoint y: 510, endPoint x: 326, endPoint y: 509, distance: 47.2
click at [326, 509] on div "#985DF6" at bounding box center [288, 510] width 78 height 22
type input "#985DF6"
drag, startPoint x: 187, startPoint y: 560, endPoint x: 224, endPoint y: 561, distance: 36.6
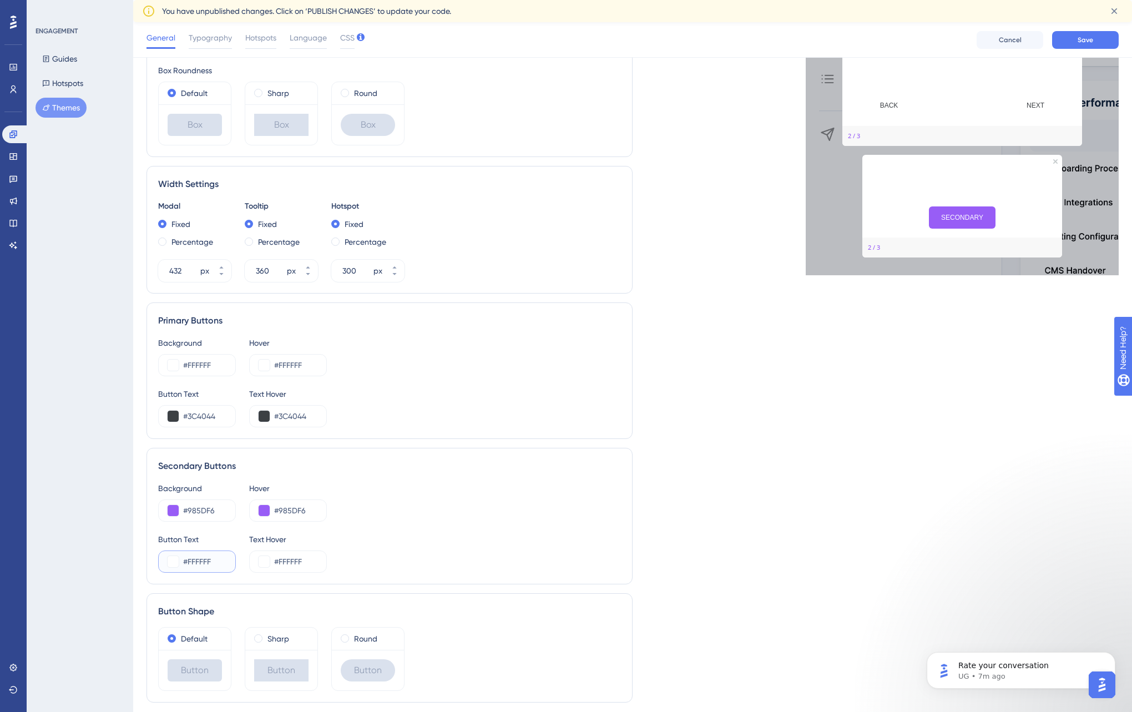
click at [224, 561] on input "#FFFFFF" at bounding box center [204, 561] width 43 height 13
paste input "3C4044"
type input "#3C4044"
drag, startPoint x: 283, startPoint y: 562, endPoint x: 315, endPoint y: 565, distance: 31.8
click at [315, 565] on input "#FFFFFF" at bounding box center [295, 561] width 43 height 13
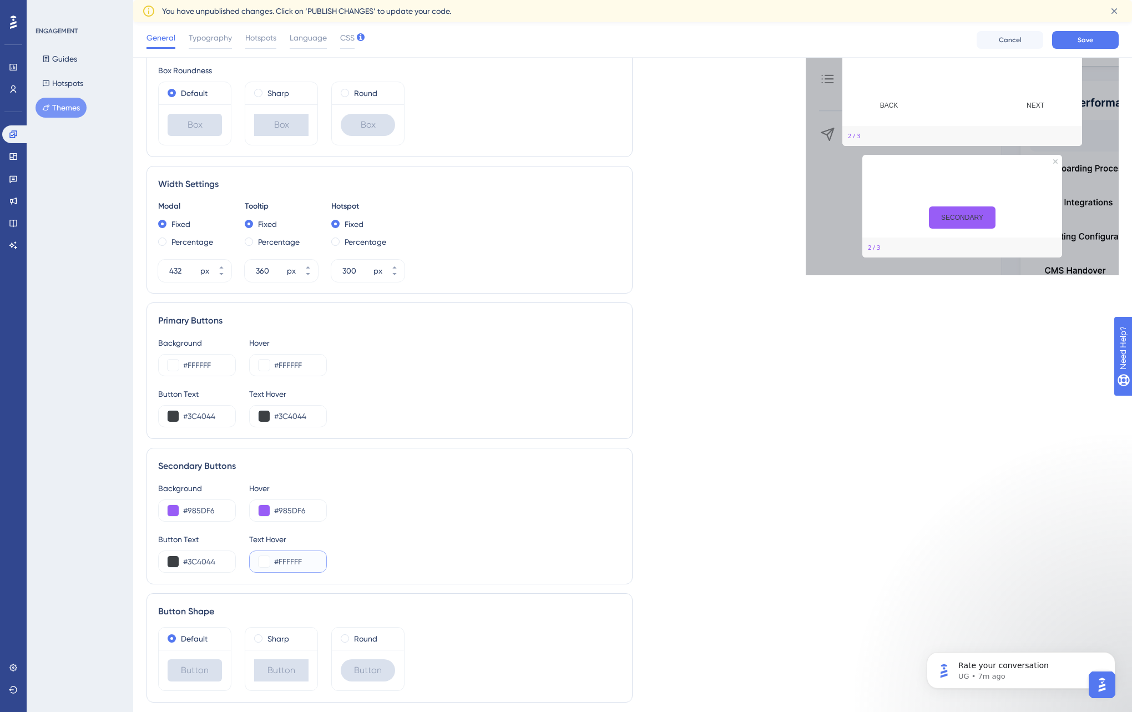
paste input "3C4044"
type input "#3C4044"
drag, startPoint x: 214, startPoint y: 366, endPoint x: 167, endPoint y: 363, distance: 47.2
click at [167, 363] on div "#FFFFFF" at bounding box center [197, 365] width 78 height 22
paste input "C5DDCC"
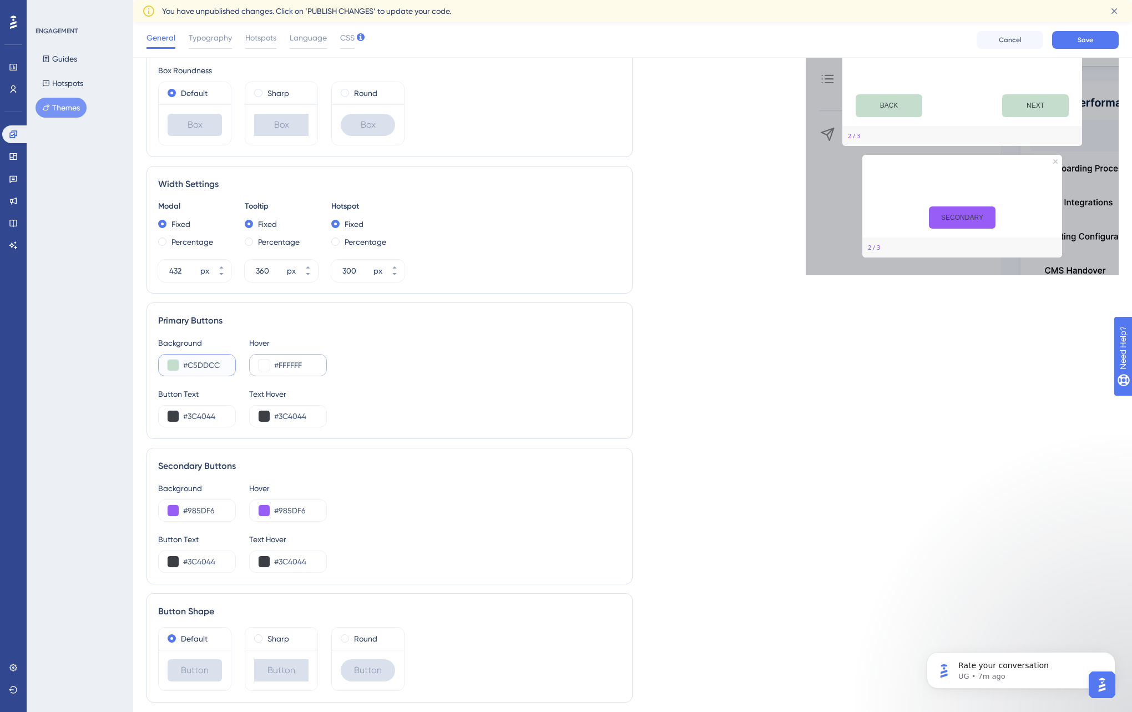
type input "#C5DDCC"
drag, startPoint x: 308, startPoint y: 364, endPoint x: 263, endPoint y: 365, distance: 44.9
click at [263, 365] on div "#FFFFFF" at bounding box center [288, 365] width 78 height 22
paste input "C5DDCC"
type input "#C5DDCC"
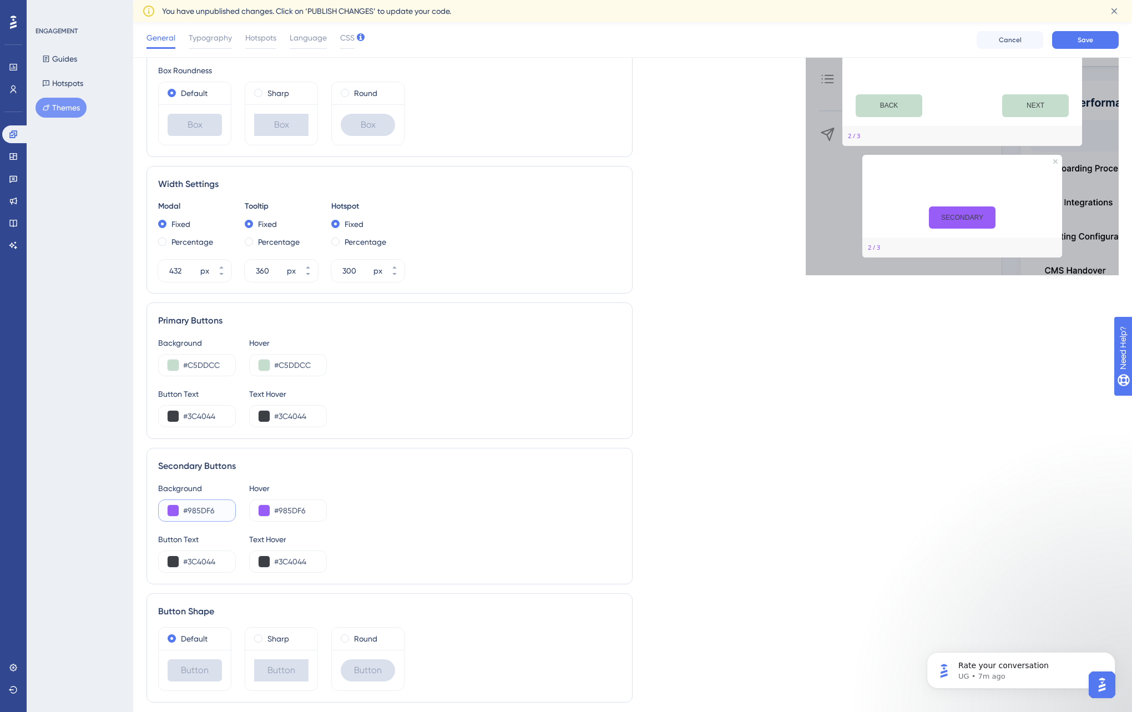
drag, startPoint x: 188, startPoint y: 509, endPoint x: 228, endPoint y: 512, distance: 40.0
click at [228, 512] on div "#985DF6" at bounding box center [197, 510] width 78 height 22
paste input "C5DDCC"
type input "#C5DDCC"
drag, startPoint x: 279, startPoint y: 509, endPoint x: 318, endPoint y: 509, distance: 39.4
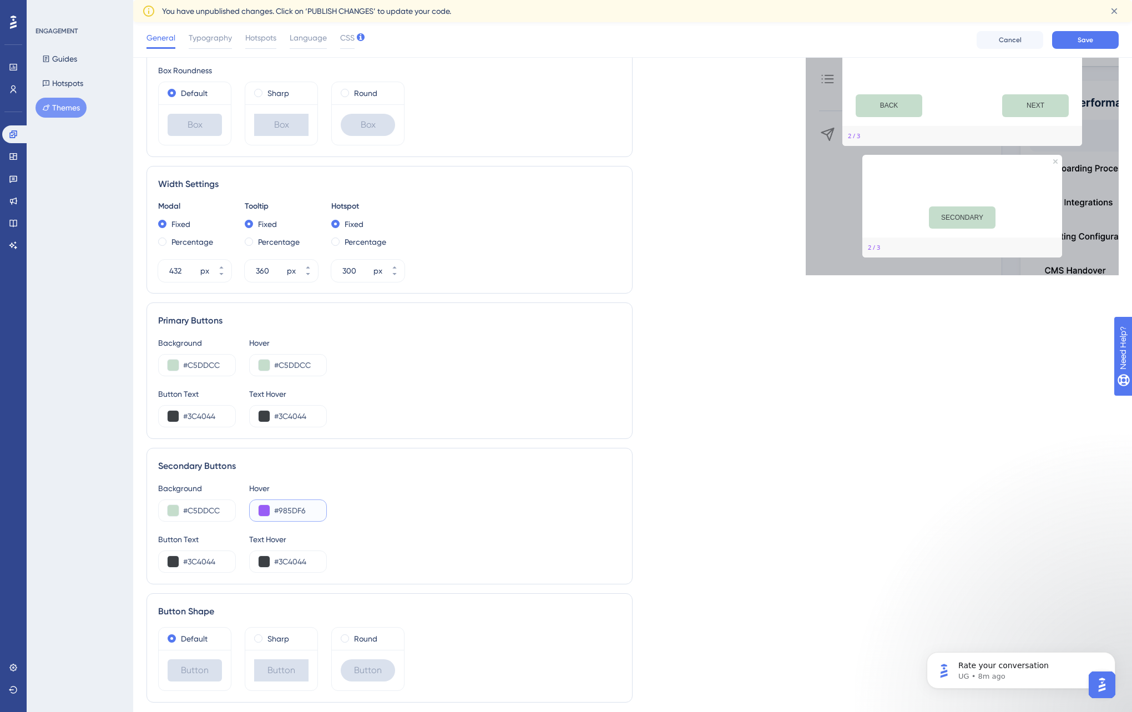
click at [318, 509] on div "#985DF6" at bounding box center [288, 510] width 78 height 22
paste input "C5DDCC"
type input "#C5DDCC"
drag, startPoint x: 280, startPoint y: 364, endPoint x: 332, endPoint y: 365, distance: 52.7
click at [332, 365] on div "Background #C5DDCC Hover #C5DDCC" at bounding box center [389, 356] width 463 height 40
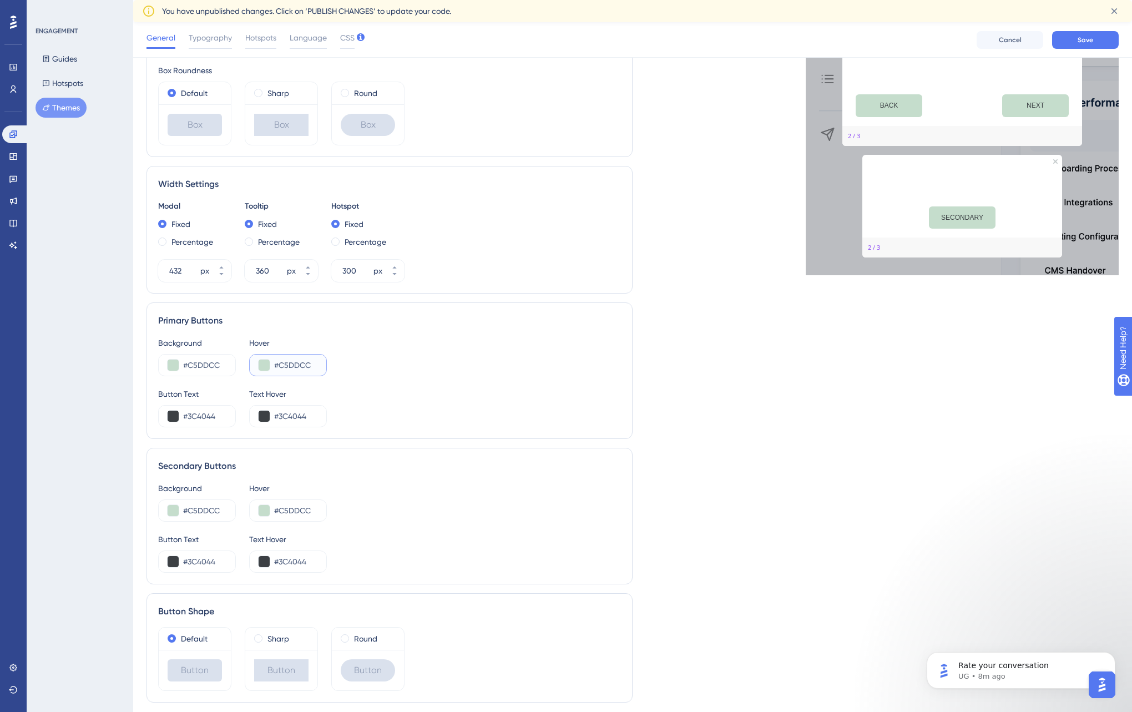
paste input "A7CCB2"
type input "#A7CCB2"
drag, startPoint x: 281, startPoint y: 509, endPoint x: 340, endPoint y: 509, distance: 59.4
click at [340, 509] on div "Background #C5DDCC Hover #C5DDCC" at bounding box center [389, 502] width 463 height 40
paste input "A7CCB2"
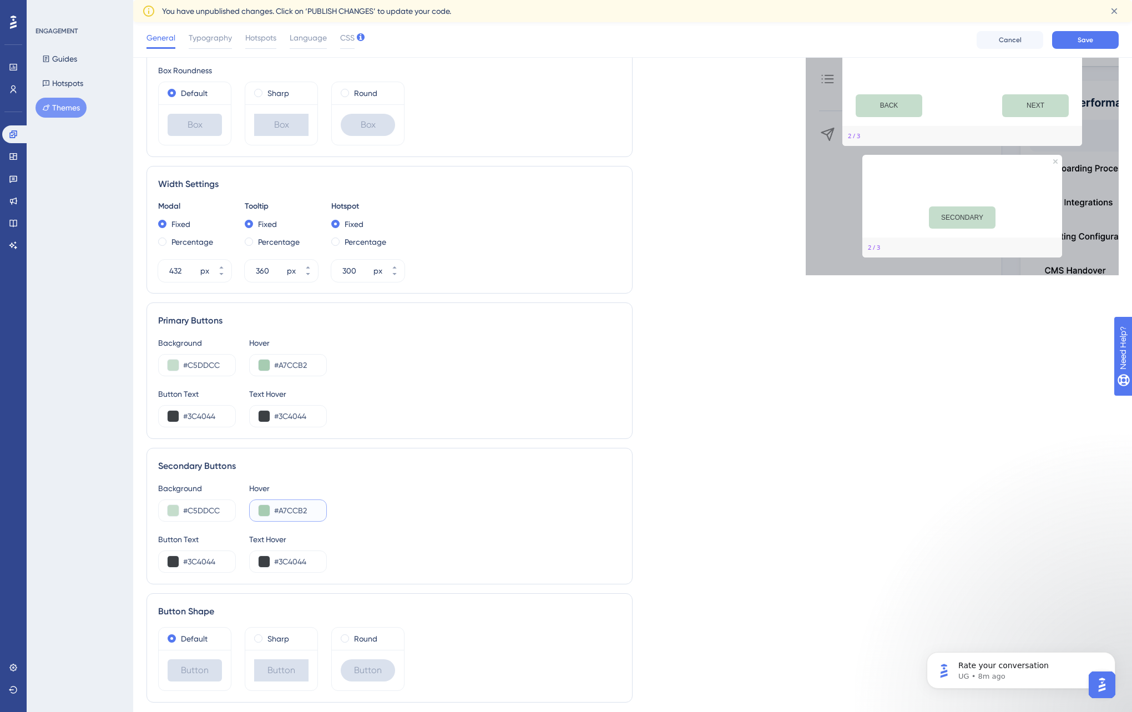
type input "#A7CCB2"
click at [731, 420] on div "Live Preview Header 1 is the first one Header 2 is the cool one Header 3 is the…" at bounding box center [876, 247] width 486 height 929
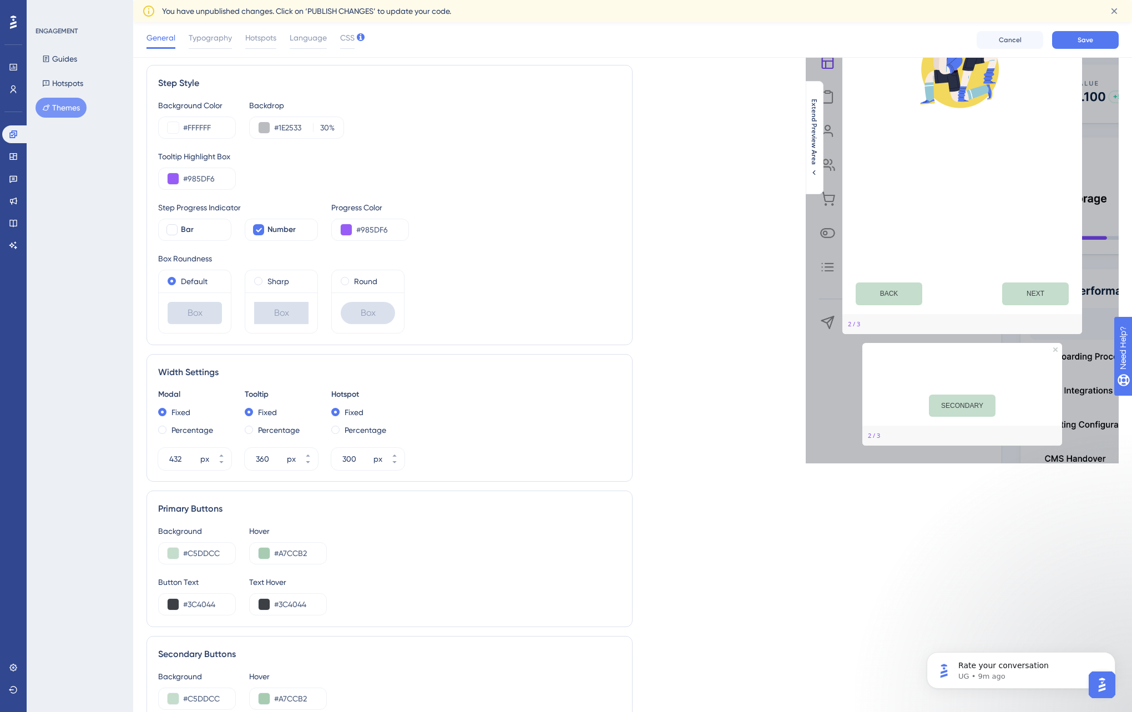
scroll to position [130, 0]
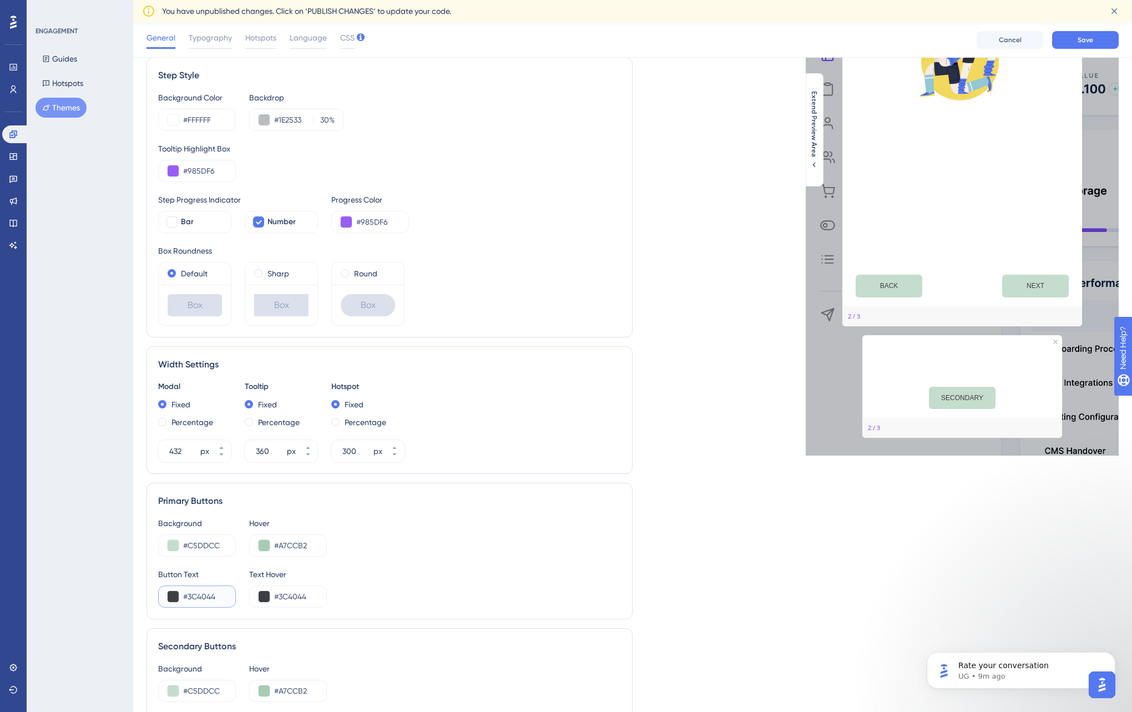
drag, startPoint x: 188, startPoint y: 595, endPoint x: 223, endPoint y: 596, distance: 35.5
click at [223, 596] on input "#3C4044" at bounding box center [204, 596] width 43 height 13
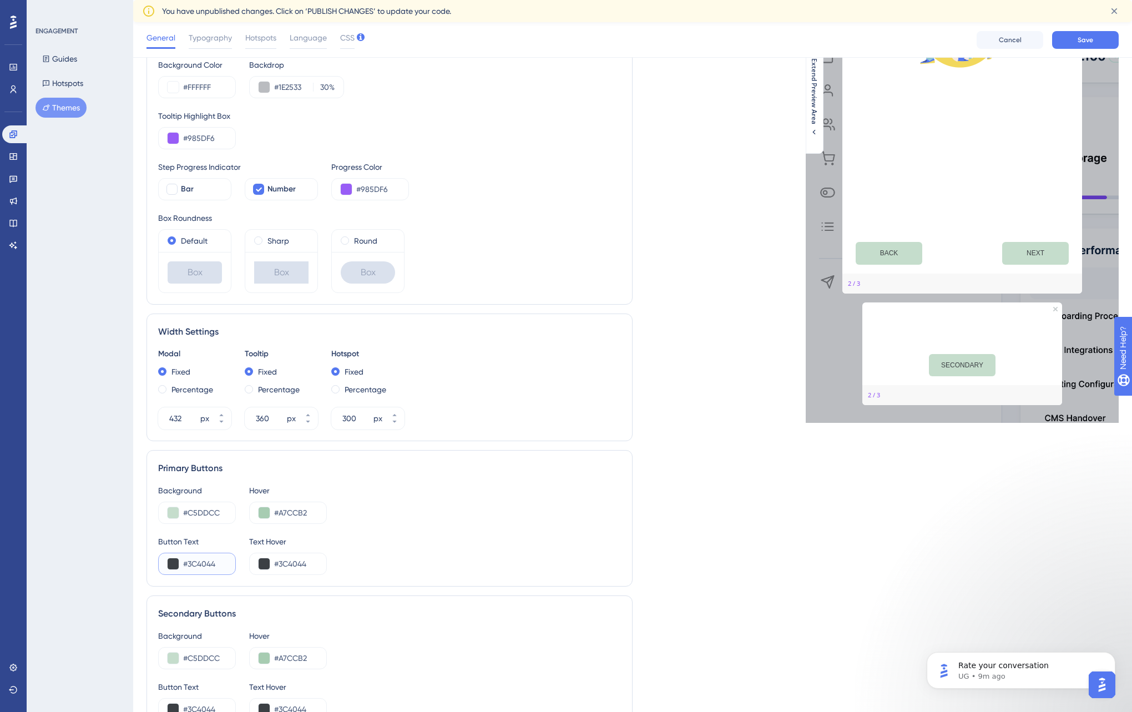
scroll to position [0, 0]
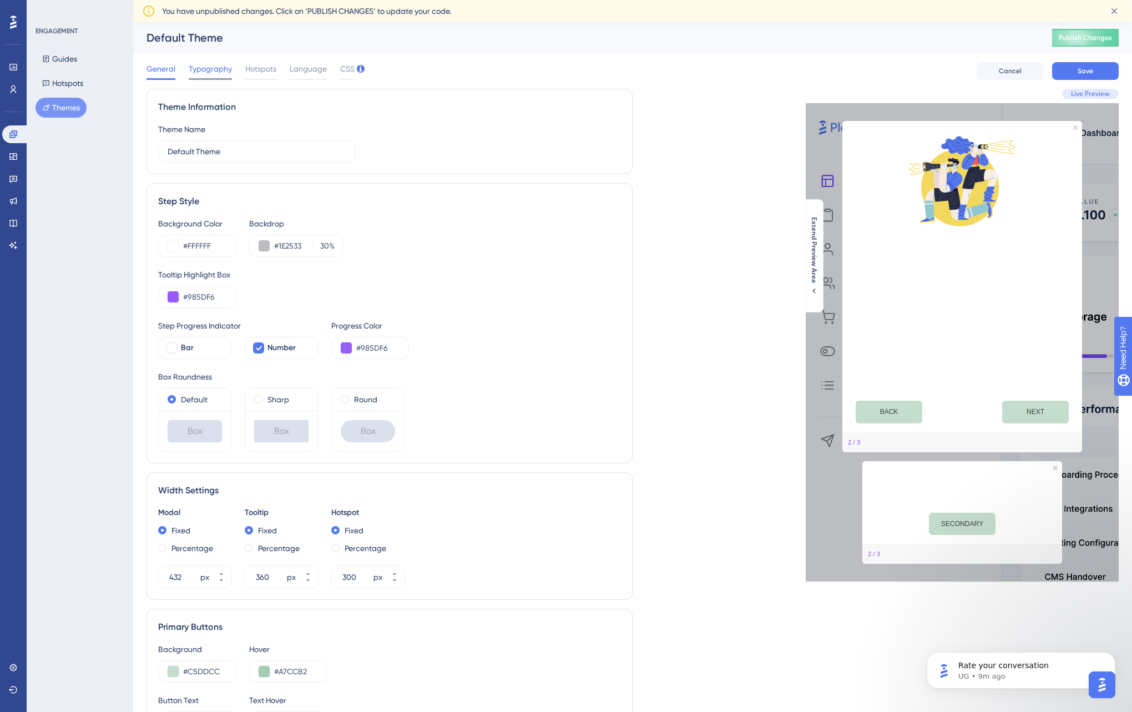
click at [203, 66] on span "Typography" at bounding box center [210, 68] width 43 height 13
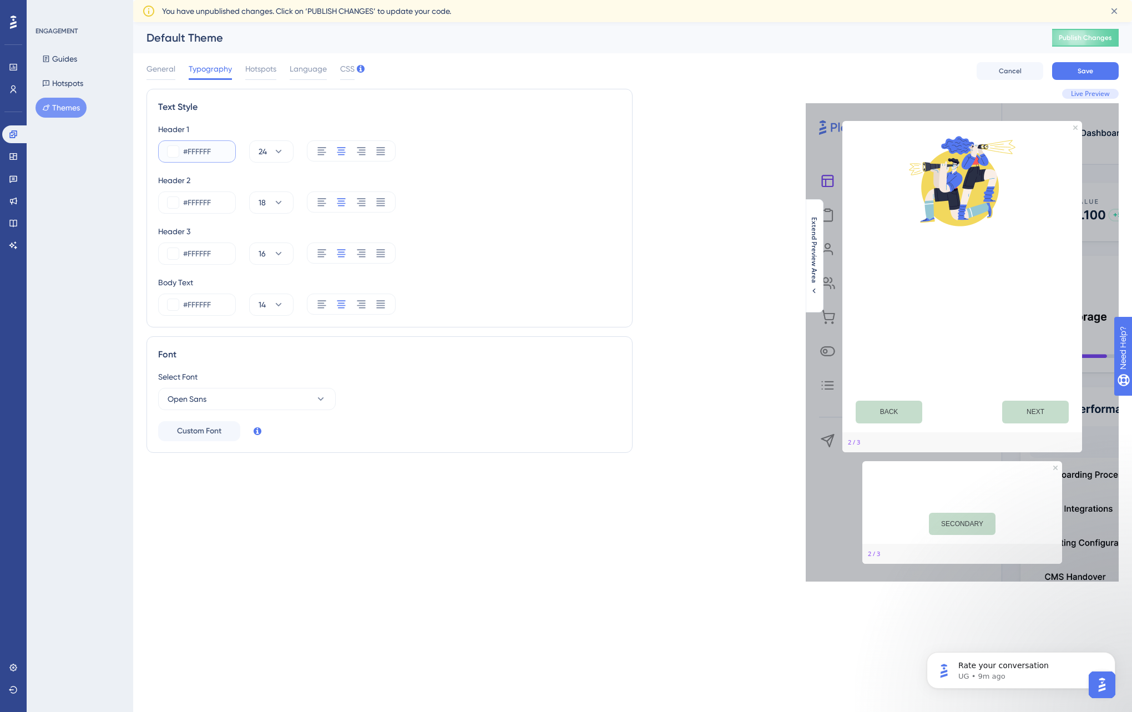
drag, startPoint x: 188, startPoint y: 151, endPoint x: 249, endPoint y: 151, distance: 61.0
click at [249, 151] on div "#FFFFFF 24" at bounding box center [389, 151] width 463 height 22
paste input "3C4044"
type input "#3C4044"
drag, startPoint x: 186, startPoint y: 202, endPoint x: 226, endPoint y: 202, distance: 39.4
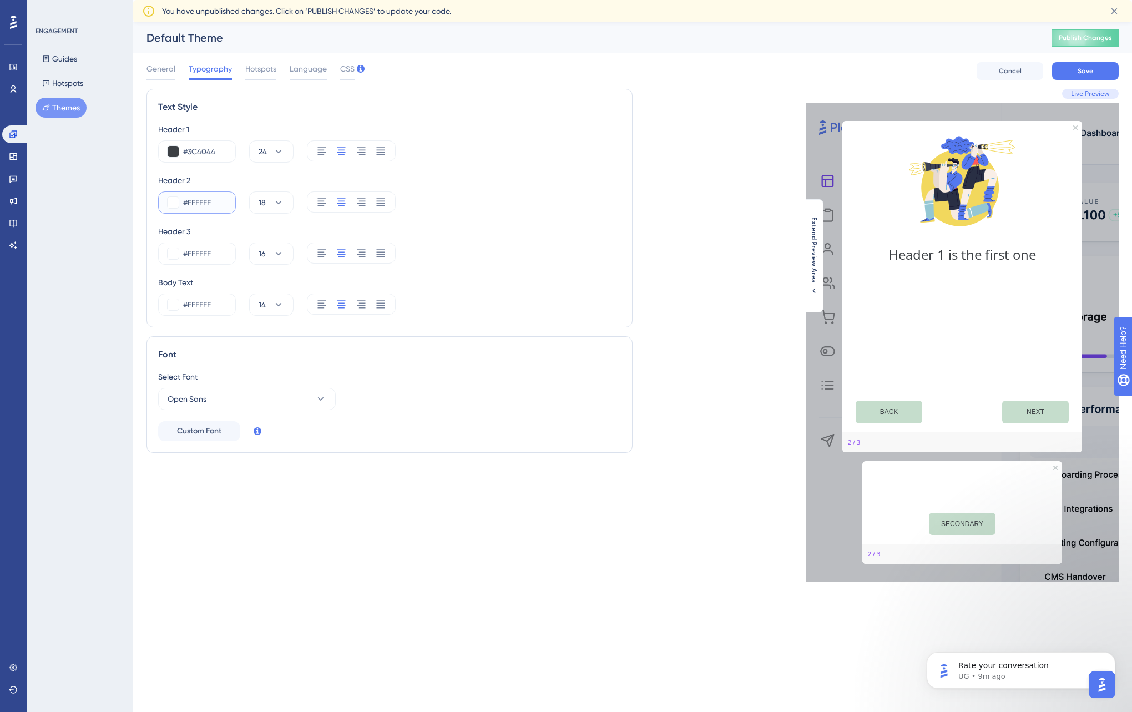
click at [226, 202] on input "#FFFFFF" at bounding box center [204, 202] width 43 height 13
paste input "3C4044"
type input "#3C4044"
drag, startPoint x: 186, startPoint y: 250, endPoint x: 246, endPoint y: 257, distance: 59.7
click at [246, 257] on div "#FFFFFF 16" at bounding box center [389, 253] width 463 height 22
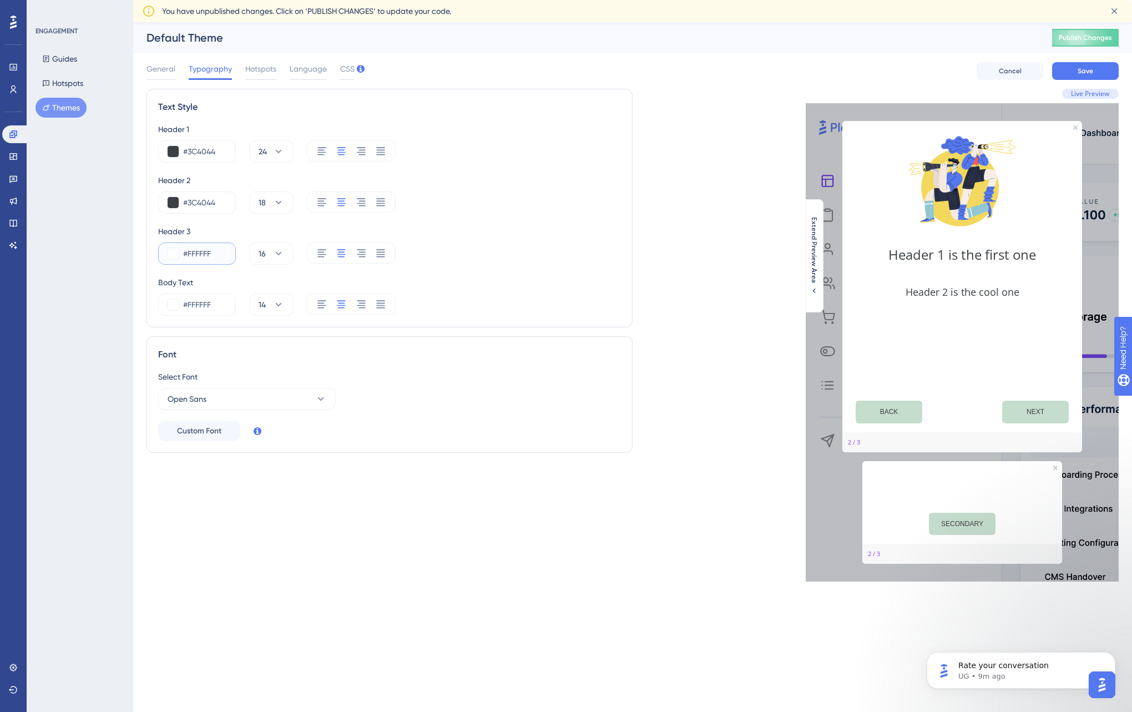
paste input "3C4044"
type input "#3C4044"
drag, startPoint x: 228, startPoint y: 305, endPoint x: 267, endPoint y: 302, distance: 38.9
click at [266, 303] on div "#FFFFFF 14" at bounding box center [389, 305] width 463 height 22
paste input "3C4044"
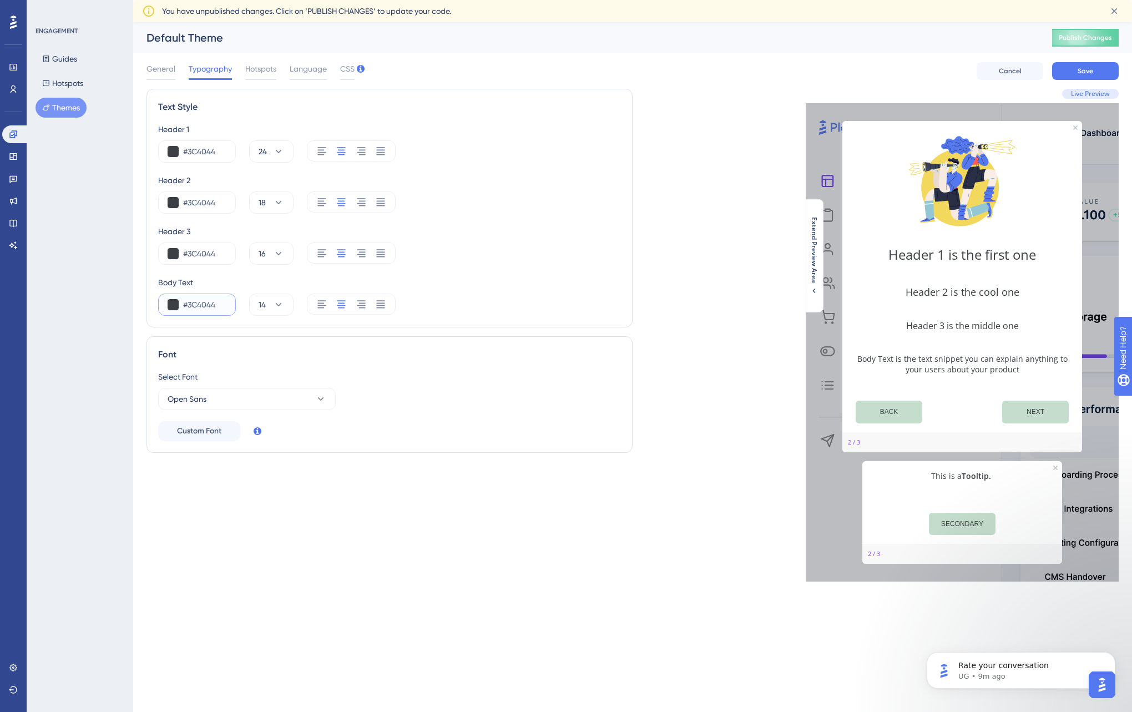
type input "#3C4044"
click at [641, 0] on html "Performance Users Engagement Widgets Feedback Product Updates Knowledge Base AI…" at bounding box center [566, 0] width 1132 height 0
click at [1098, 689] on img "Open AI Assistant Launcher" at bounding box center [1102, 685] width 20 height 20
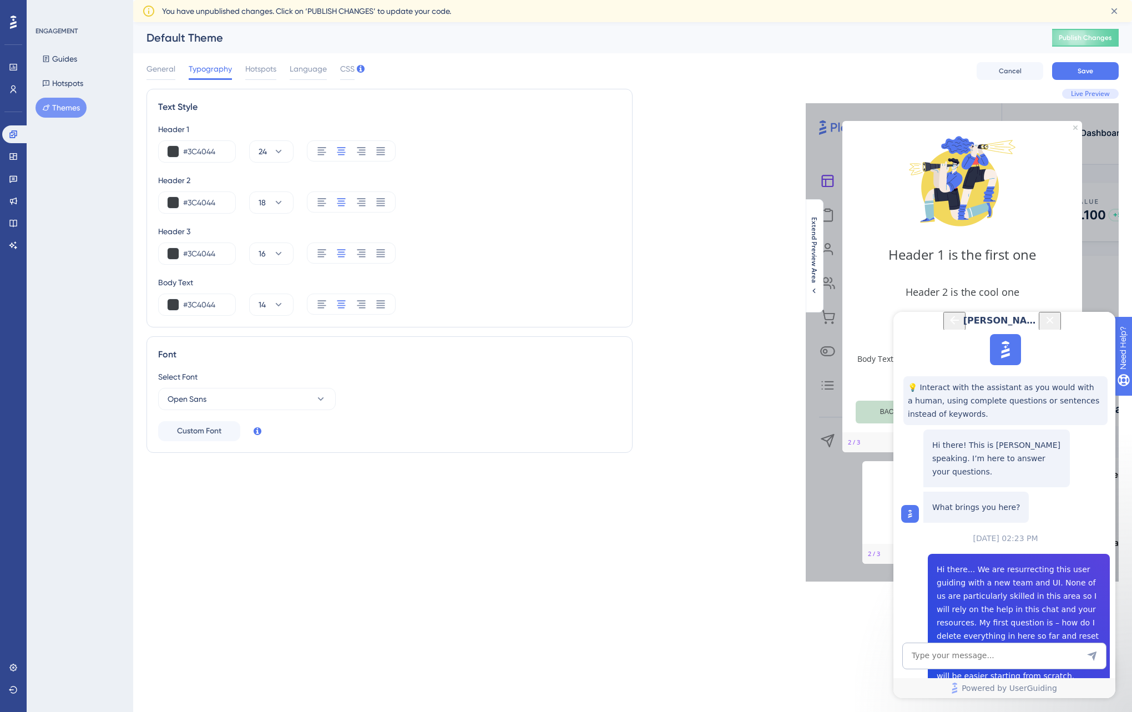
scroll to position [192, 0]
click at [948, 327] on icon "Back Button" at bounding box center [954, 319] width 13 height 13
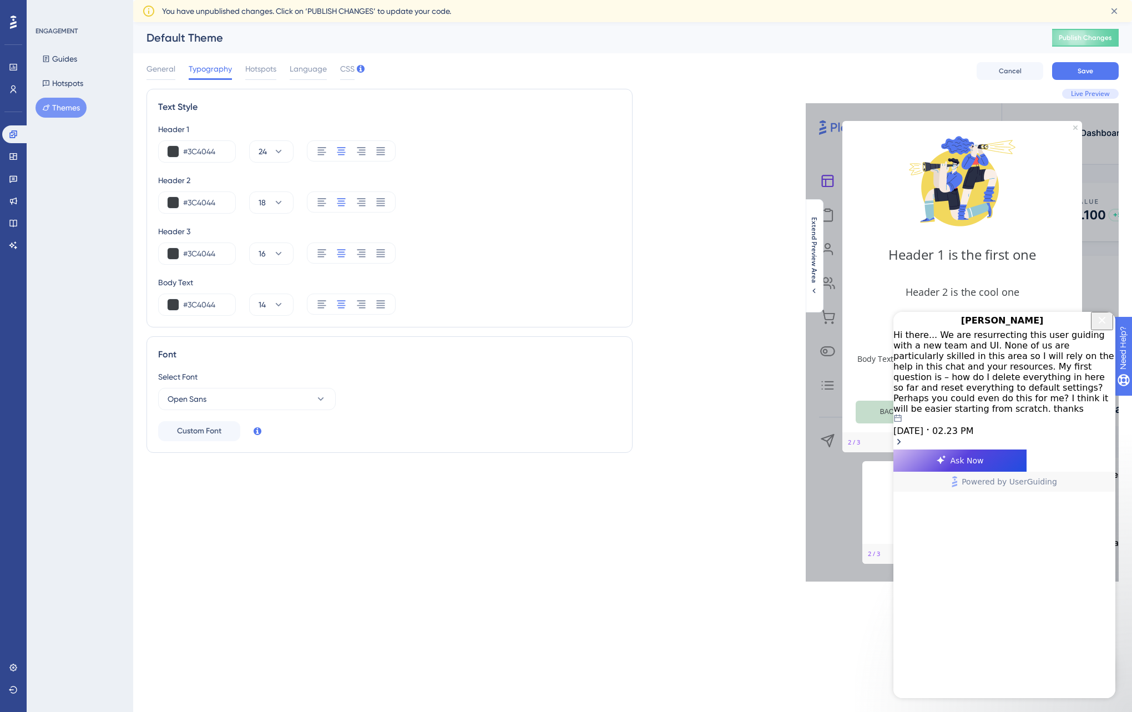
drag, startPoint x: 1102, startPoint y: 327, endPoint x: 1995, endPoint y: 639, distance: 945.6
click at [1102, 327] on icon "Close Button" at bounding box center [1101, 319] width 13 height 13
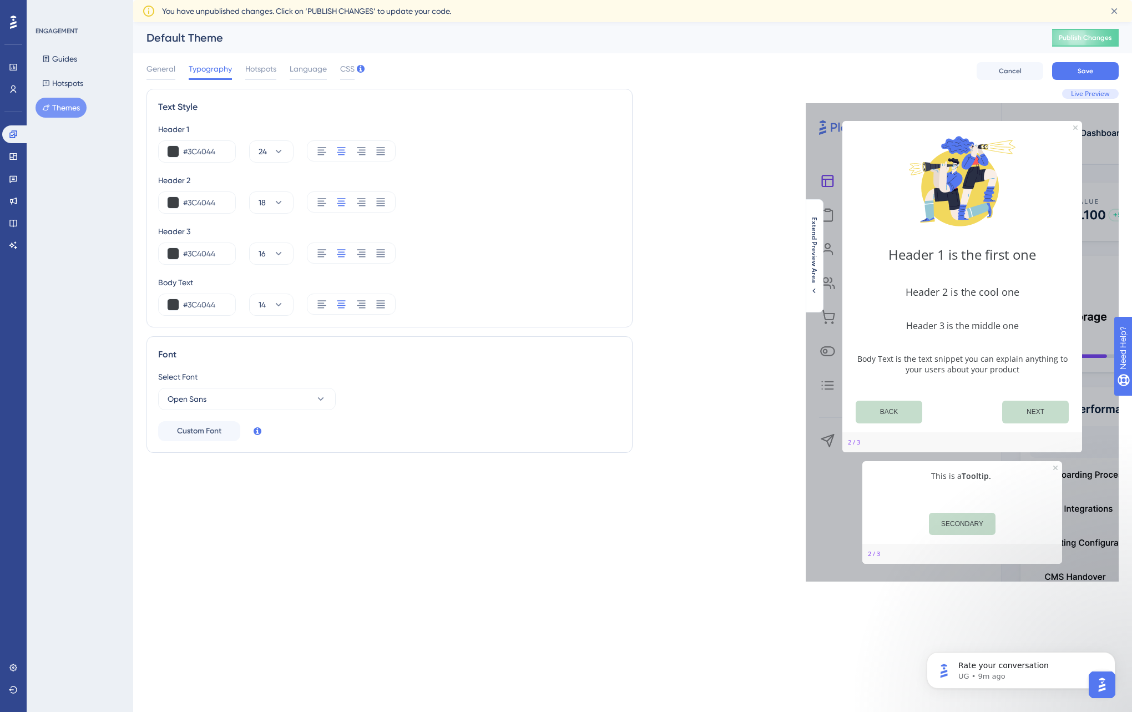
scroll to position [0, 0]
click at [318, 397] on icon at bounding box center [320, 398] width 11 height 11
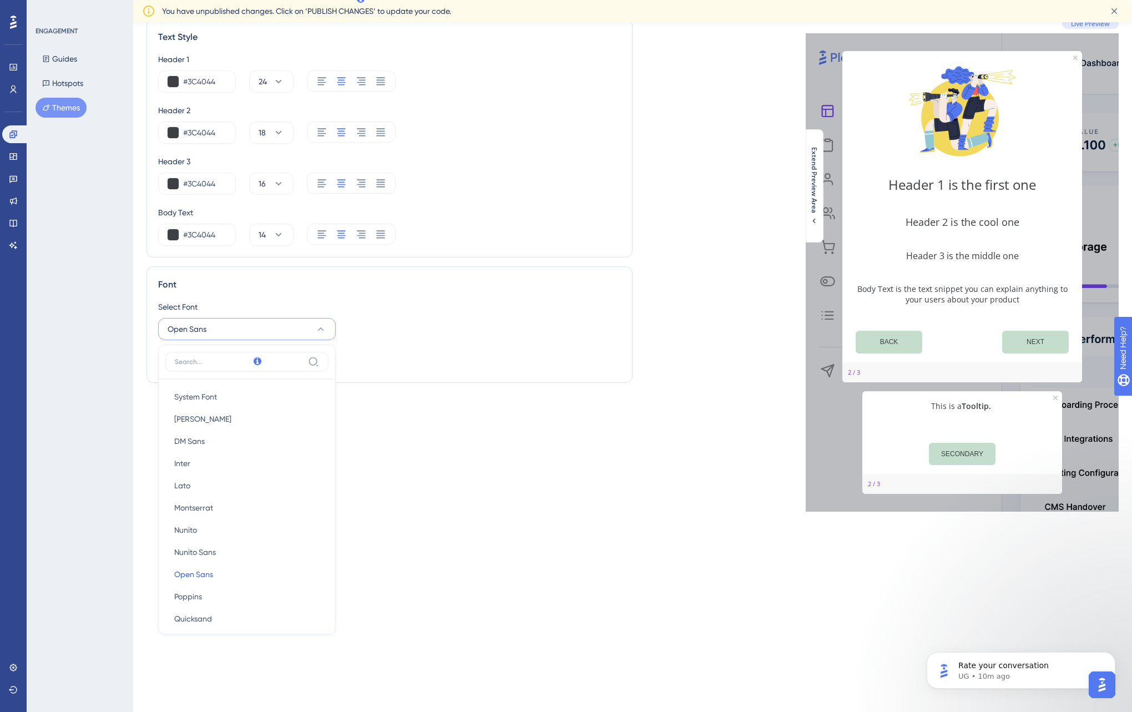
click at [485, 424] on div "Text Style Header 1 #3C4044 24 Header 2 #3C4044 18 Header 3 #3C4044 16 Body Tex…" at bounding box center [389, 265] width 486 height 493
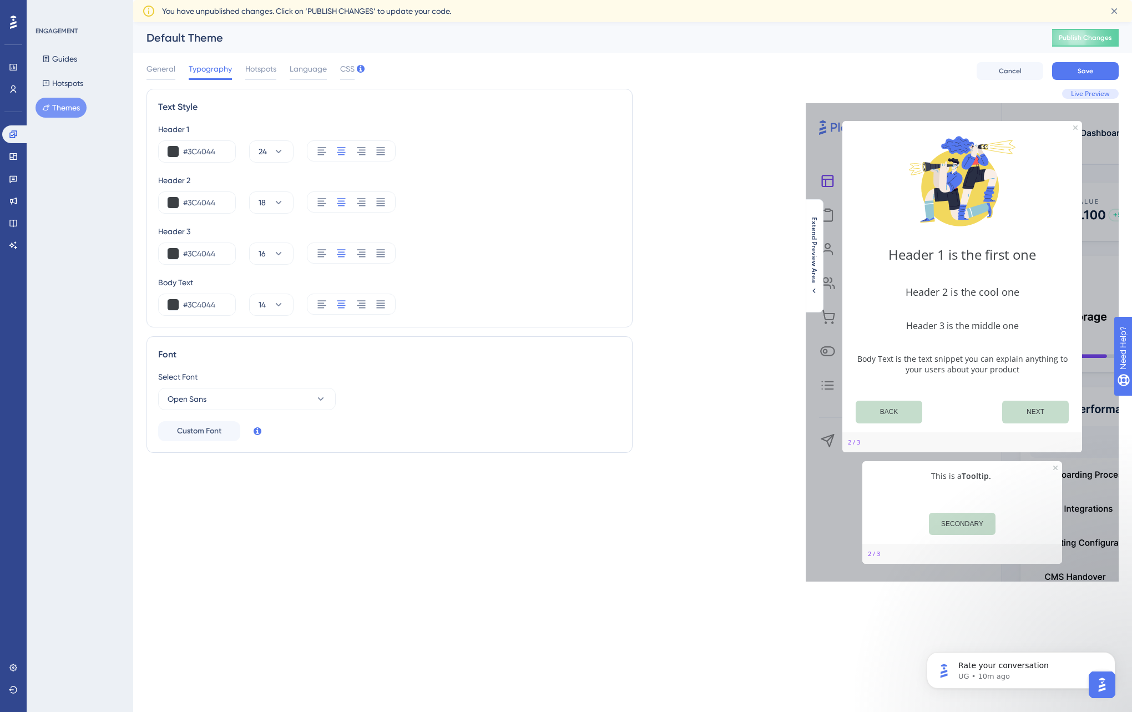
scroll to position [0, 0]
click at [279, 149] on icon at bounding box center [278, 151] width 11 height 11
click at [942, 672] on img "message notification from UG, 10m ago. Rate your conversation" at bounding box center [944, 671] width 18 height 18
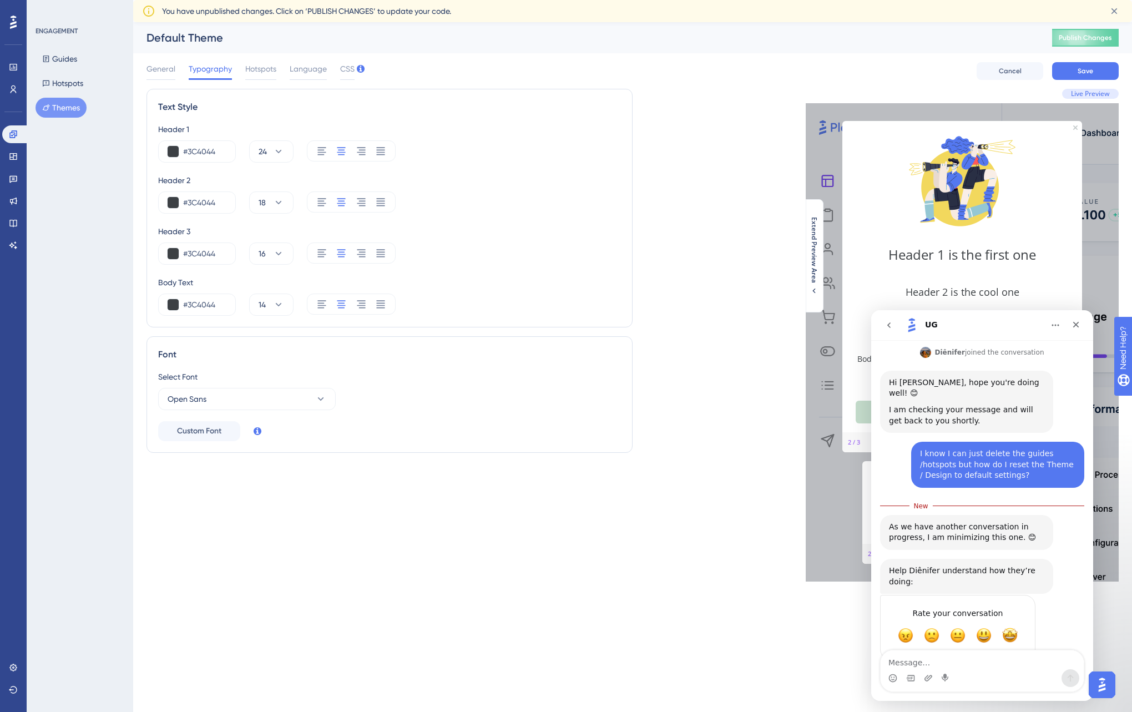
scroll to position [233, 0]
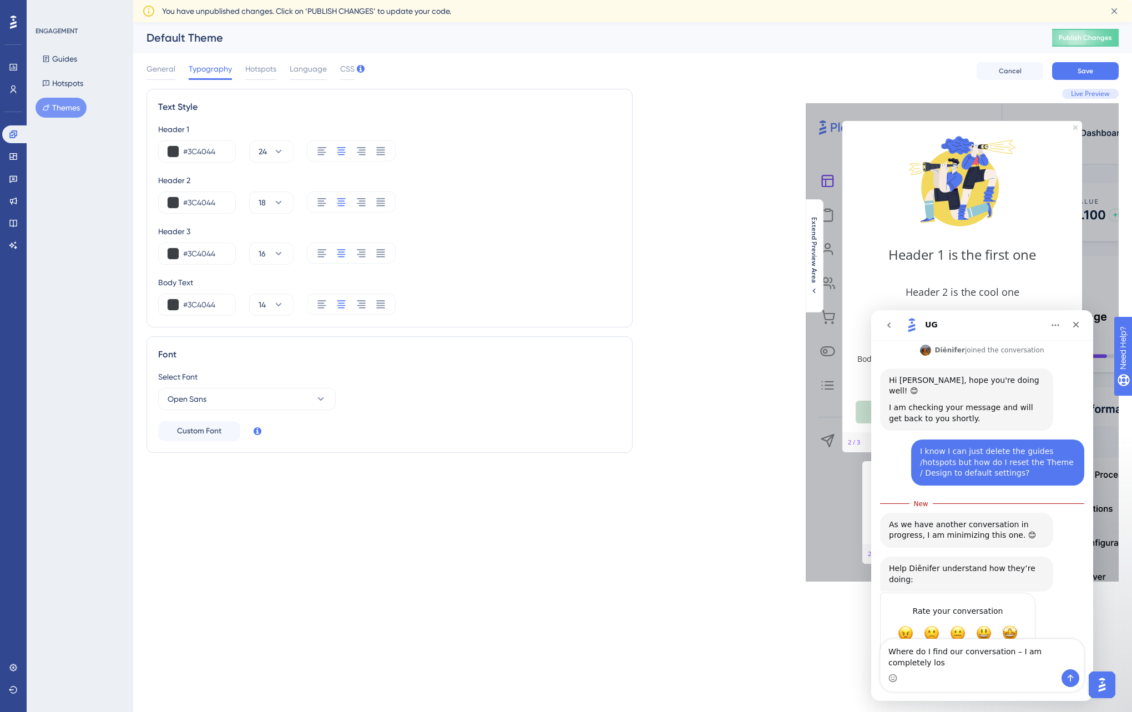
type textarea "Where do I find our conversation – I am completely lost"
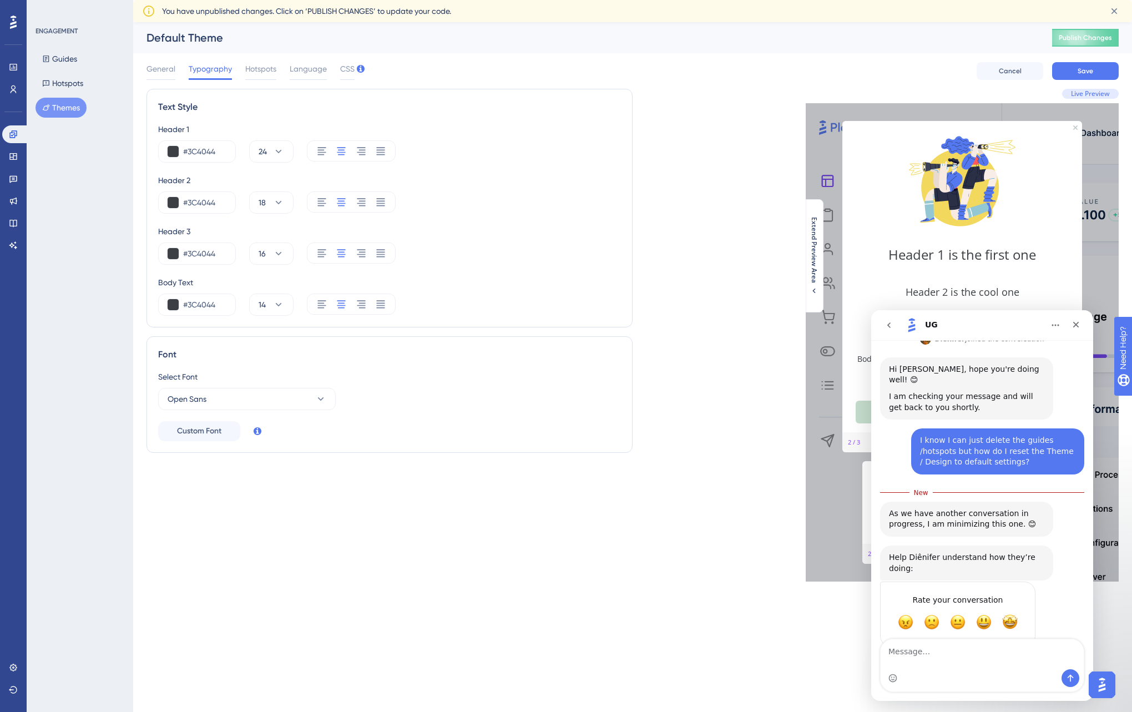
scroll to position [259, 0]
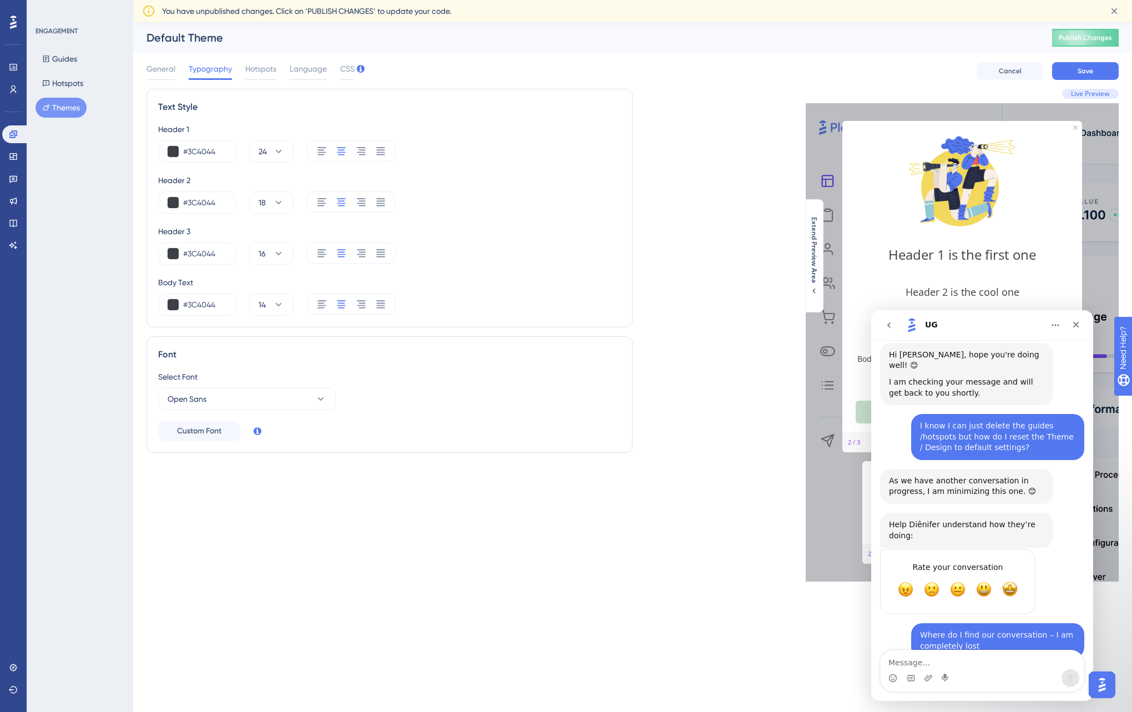
click at [890, 327] on icon "go back" at bounding box center [888, 325] width 9 height 9
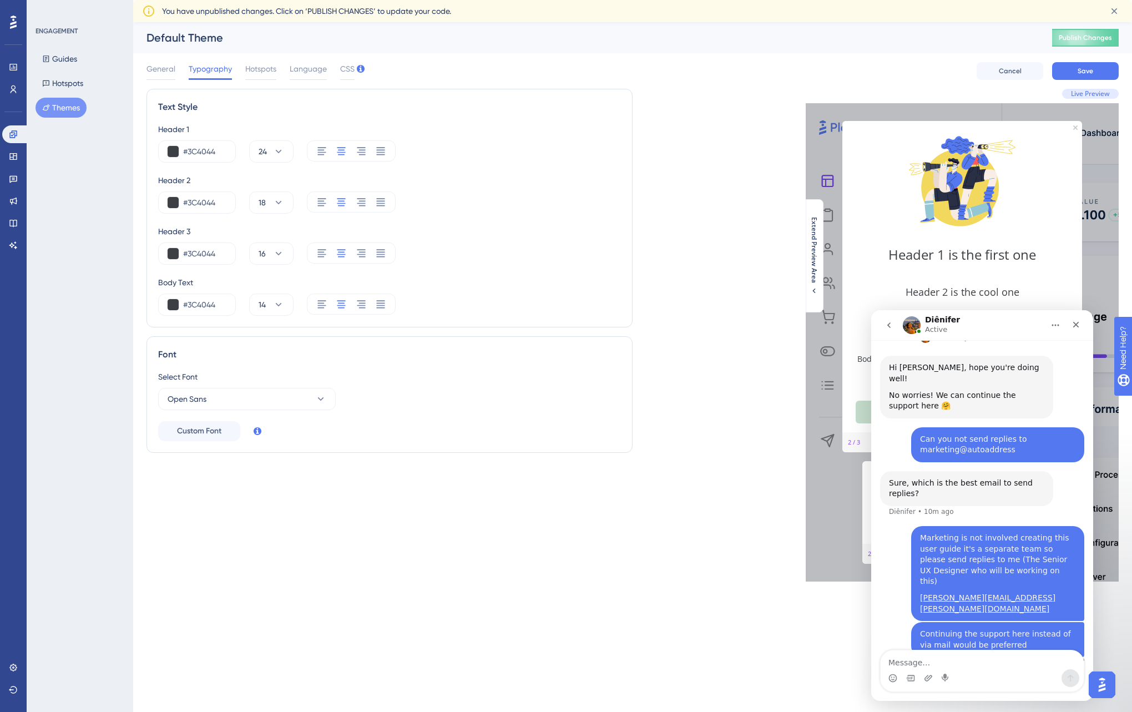
scroll to position [306, 0]
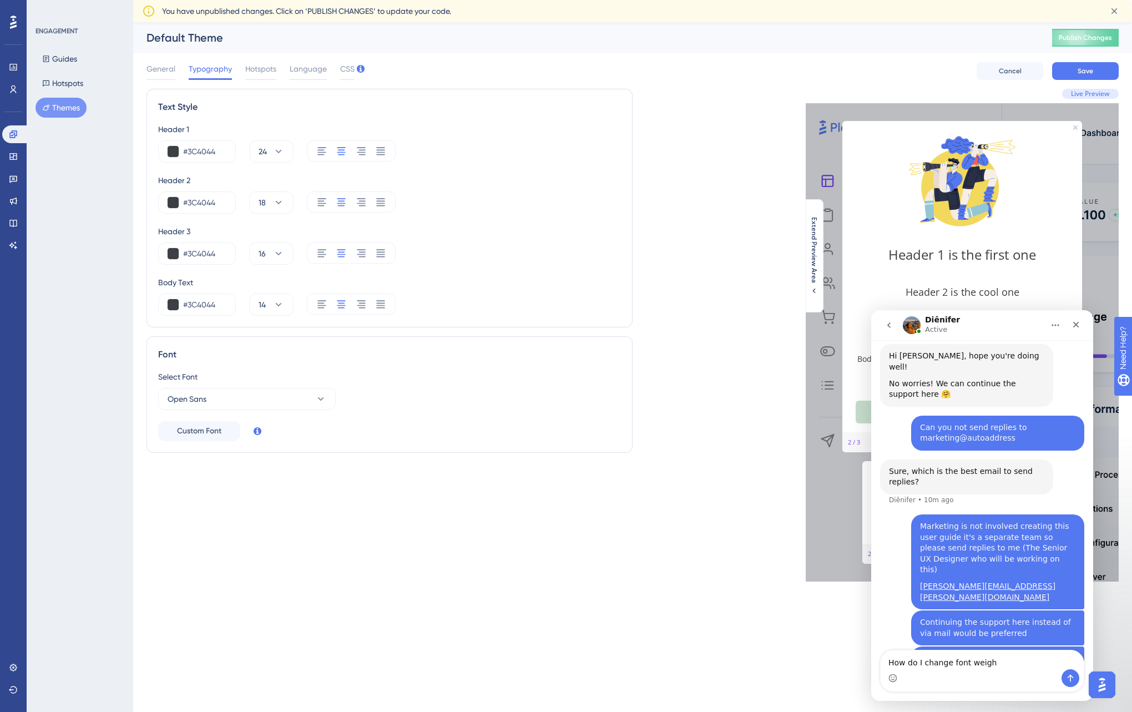
type textarea "How do I change font weight"
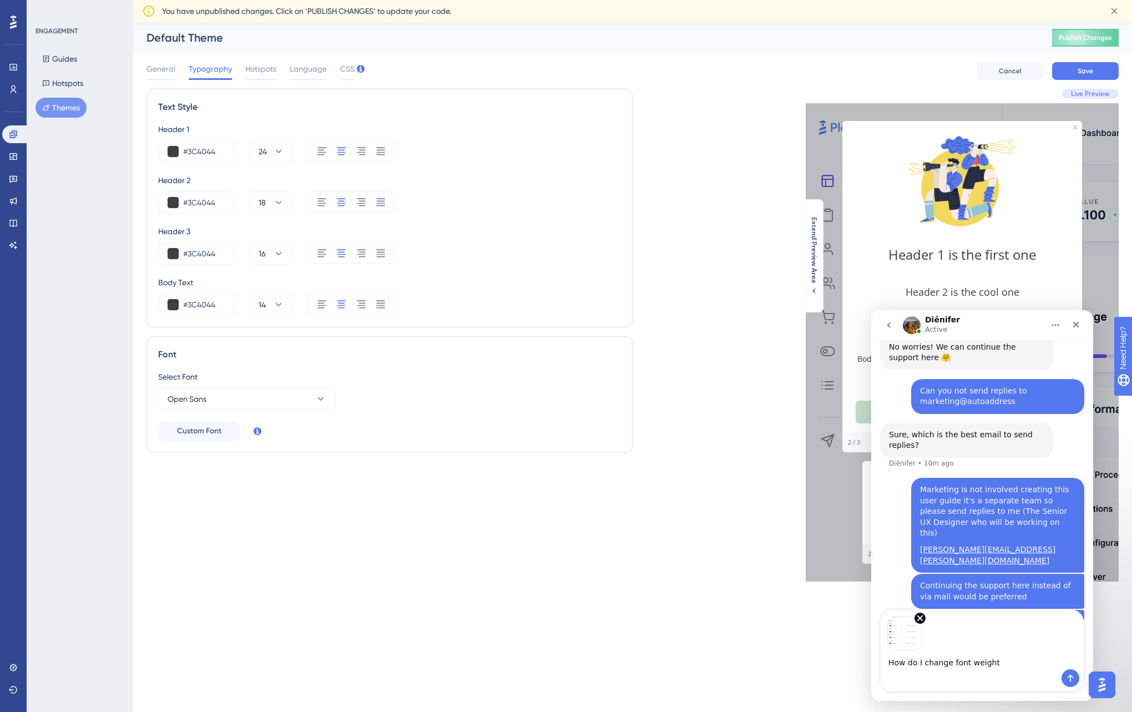
scroll to position [347, 0]
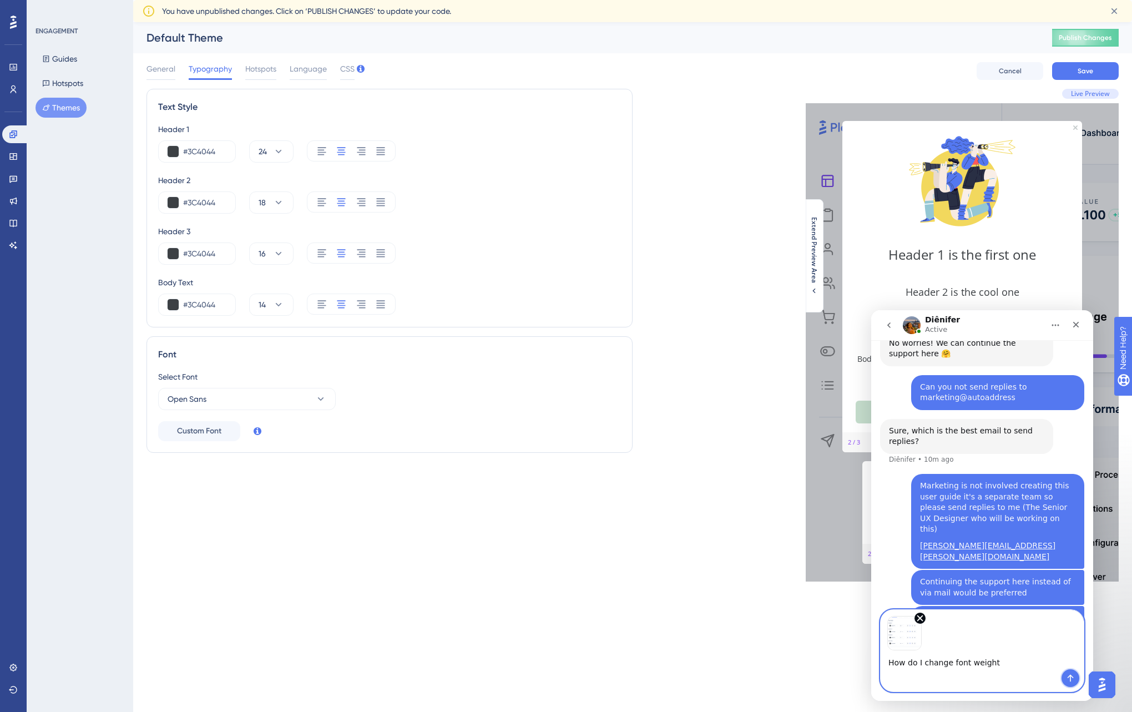
click at [1073, 678] on icon "Send a message…" at bounding box center [1070, 678] width 9 height 9
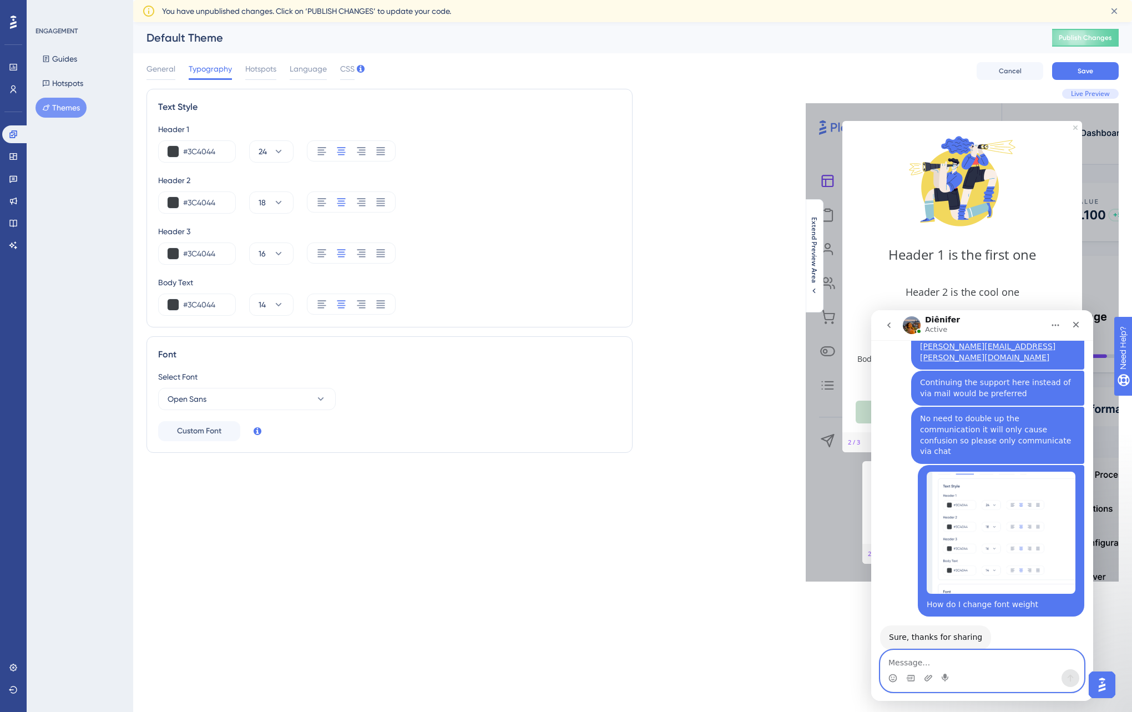
scroll to position [492, 0]
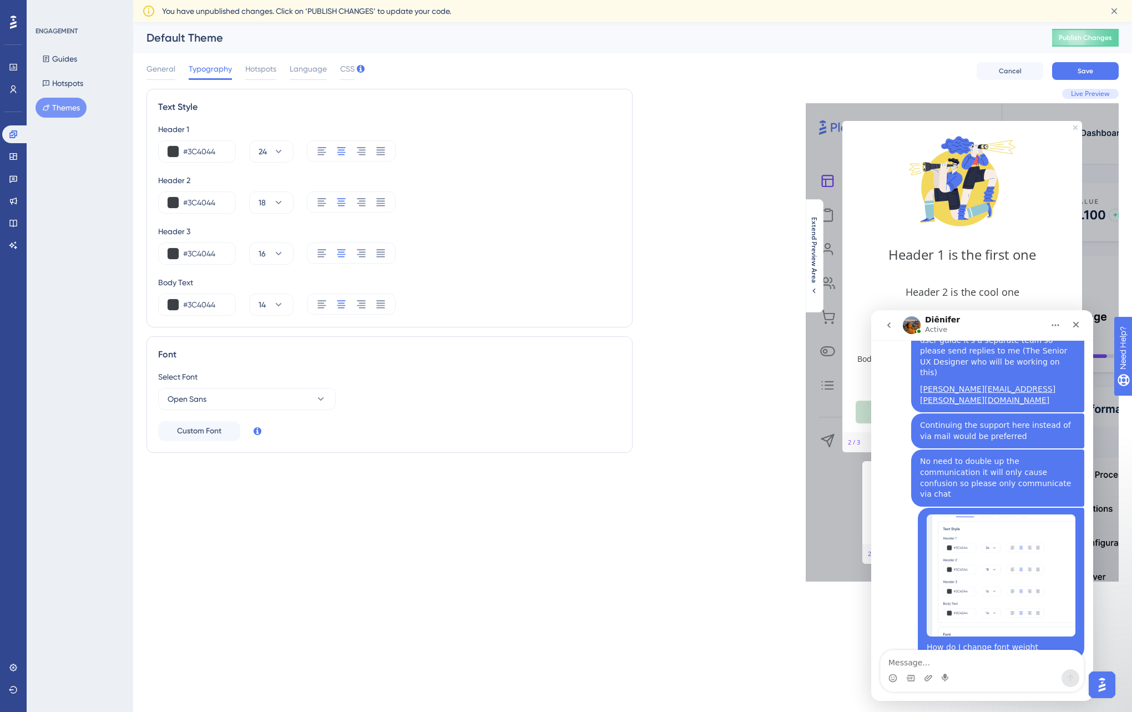
drag, startPoint x: 987, startPoint y: 317, endPoint x: 1039, endPoint y: 316, distance: 52.2
click at [1039, 316] on div "Diênifer Active" at bounding box center [973, 325] width 141 height 19
click at [908, 666] on textarea "Message…" at bounding box center [982, 659] width 203 height 19
type textarea "Will you answer my question?"
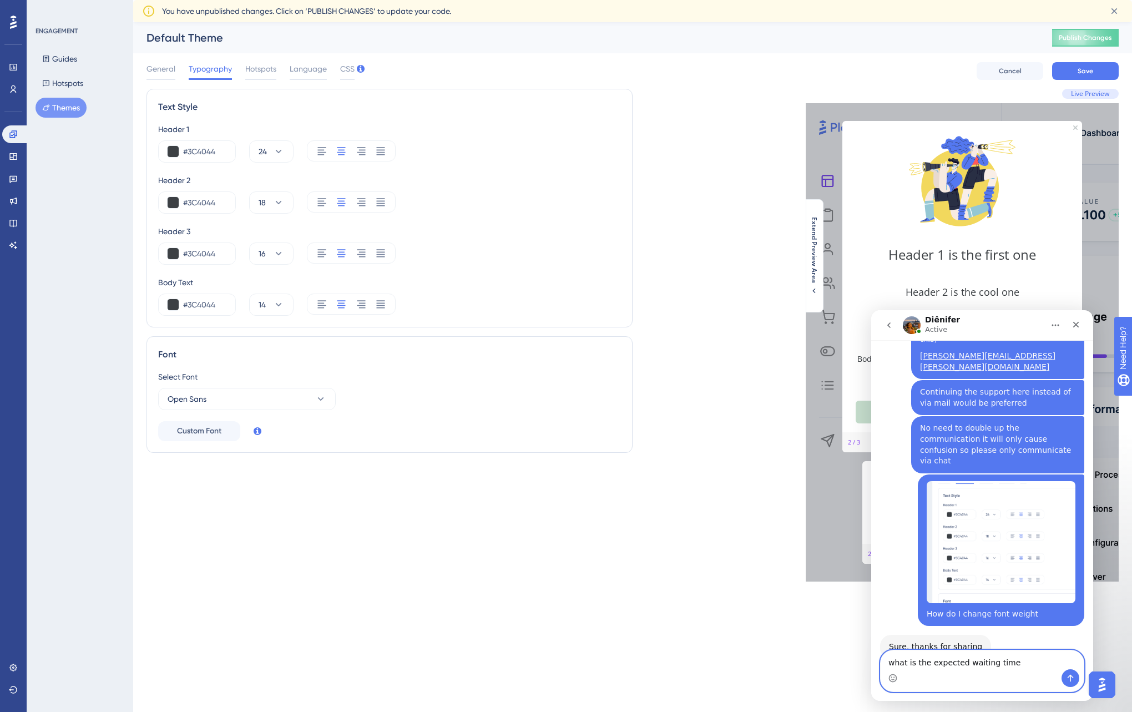
type textarea "what is the expected waiting time?"
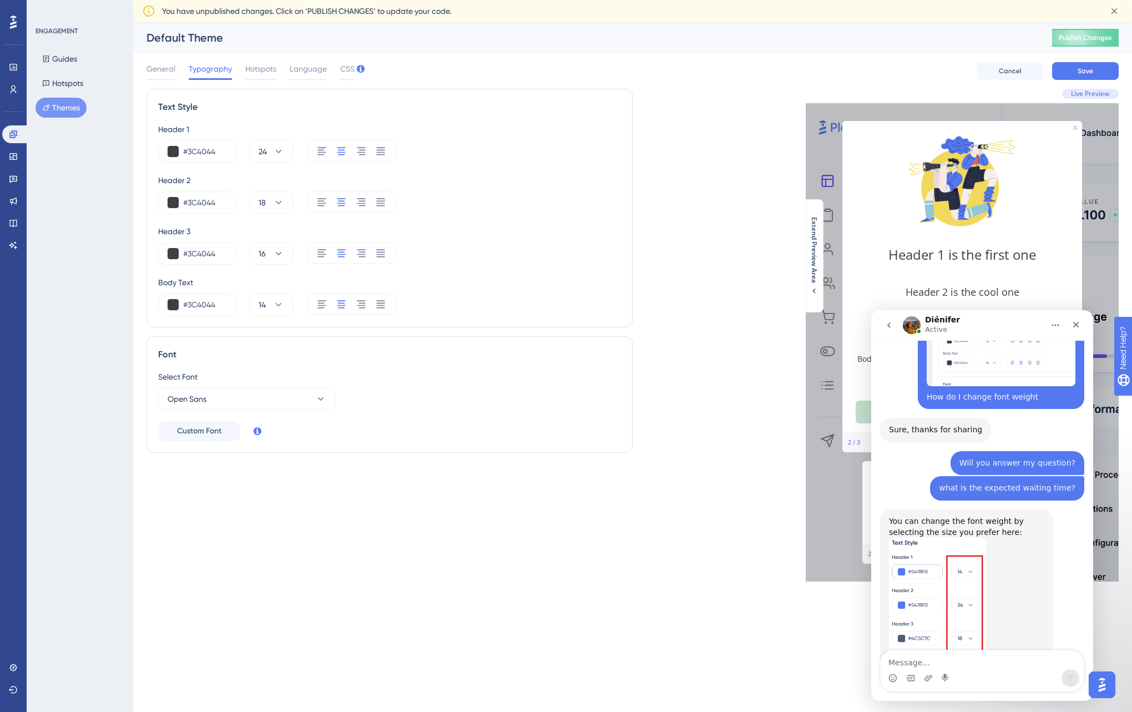
scroll to position [743, 0]
click at [1072, 660] on textarea "I don't want bigger font size just a different weight" at bounding box center [982, 654] width 203 height 30
type textarea "I don't want bigger font size just a different weight"
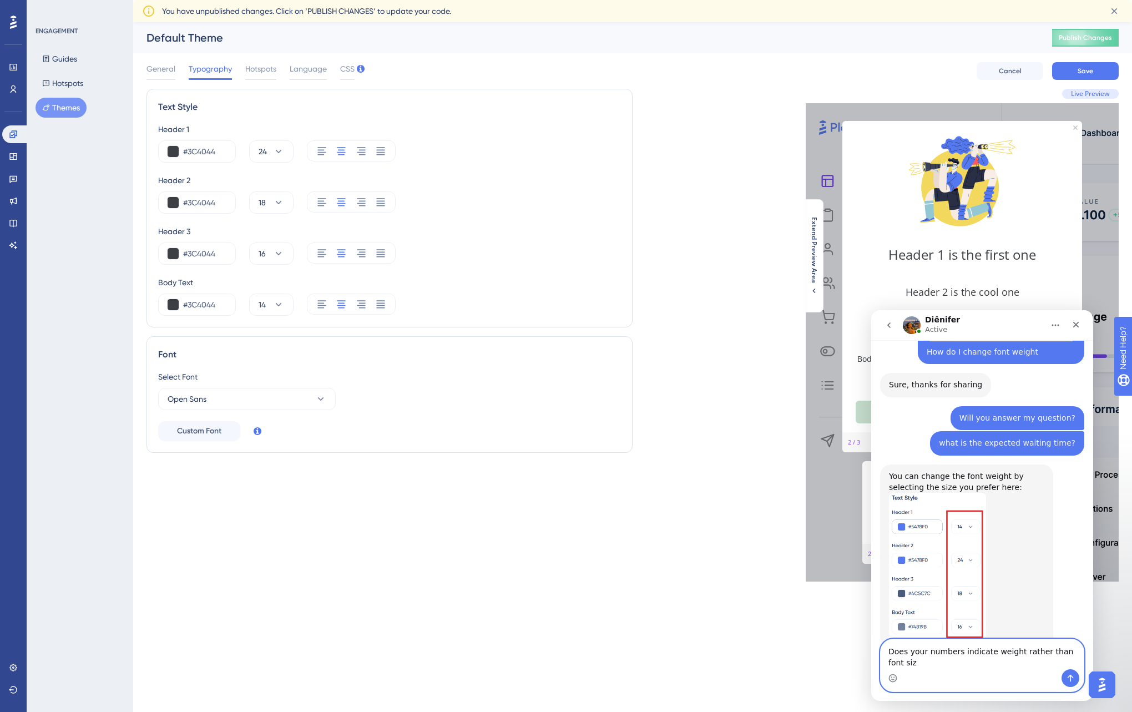
scroll to position [798, 0]
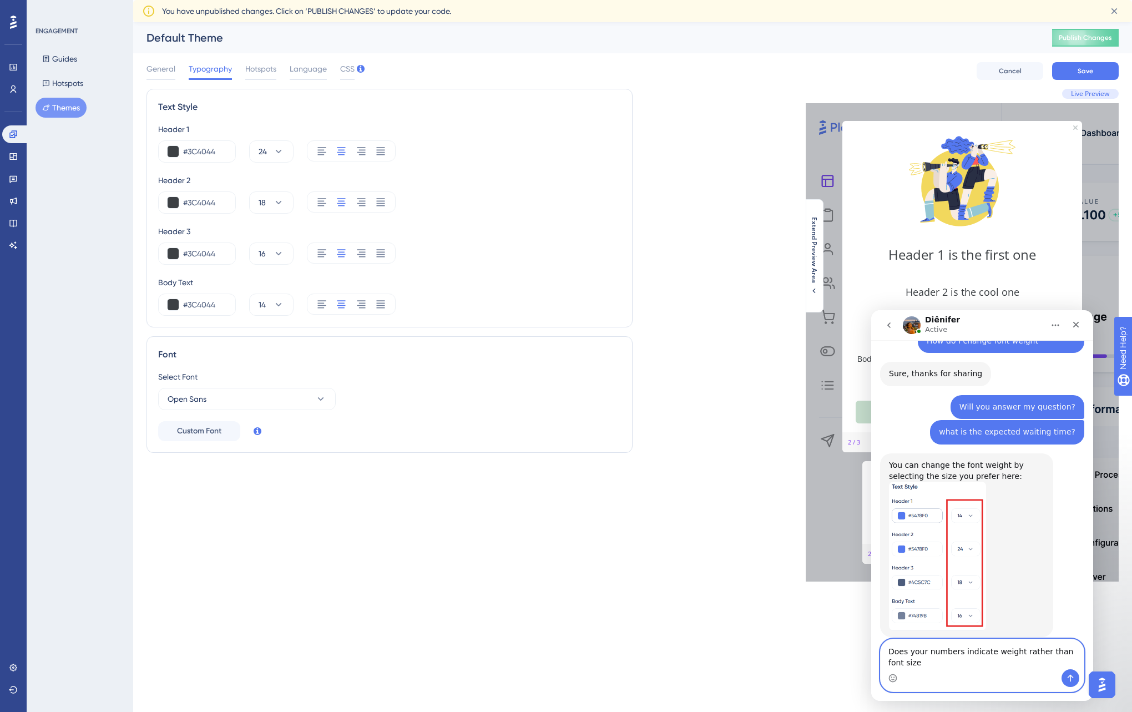
type textarea "Does your numbers indicate weight rather than font size?"
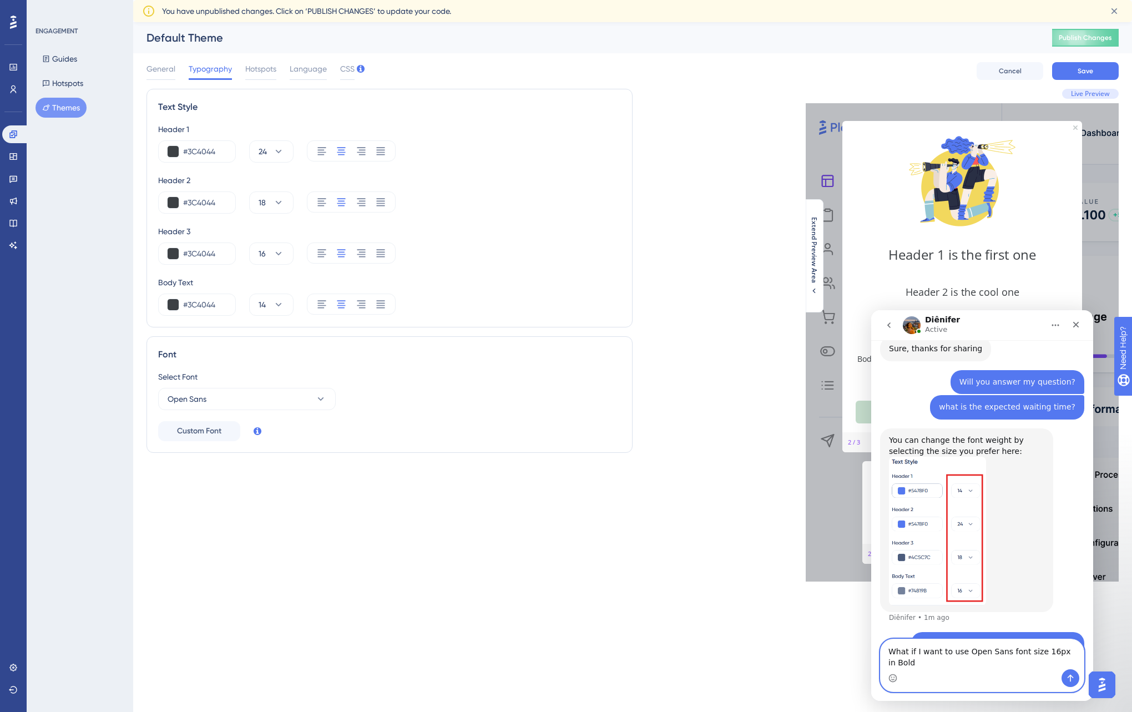
scroll to position [834, 0]
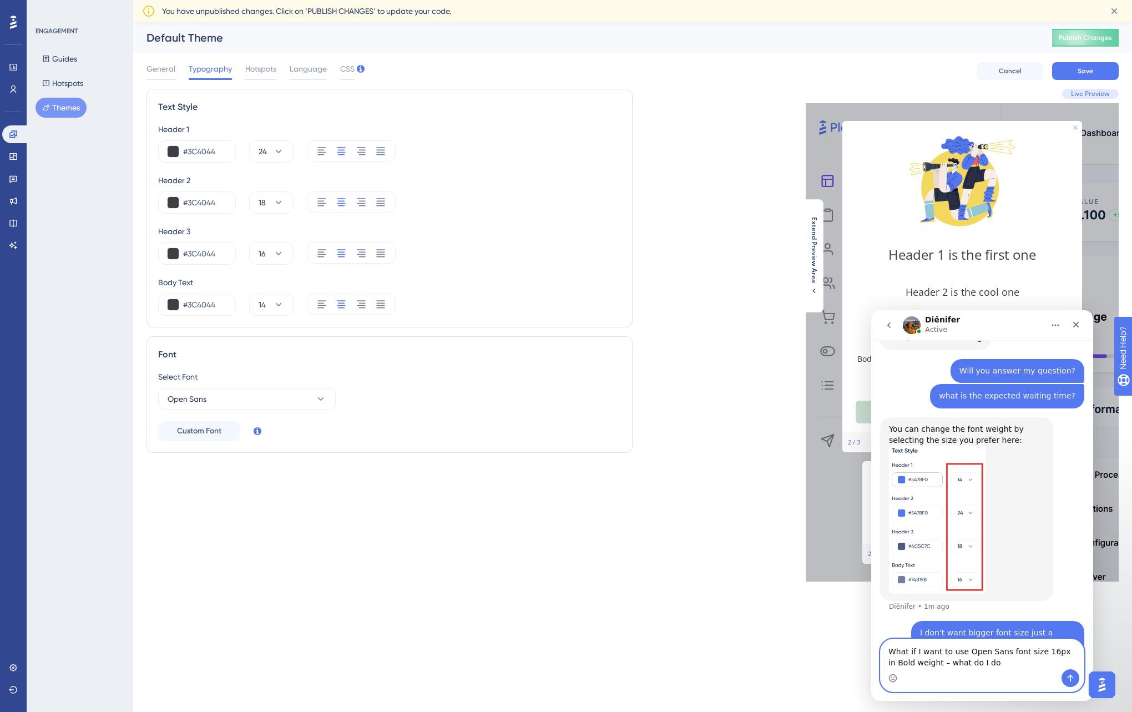
type textarea "What if I want to use Open Sans font size 16px in Bold weight – what do I do?"
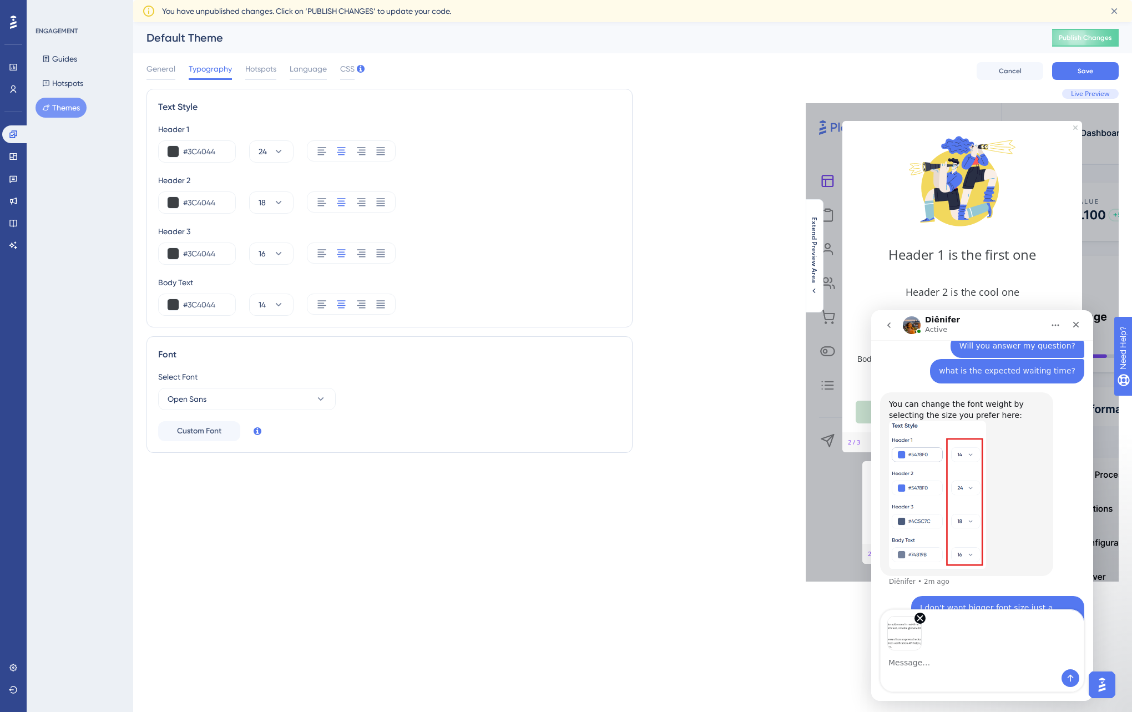
scroll to position [900, 0]
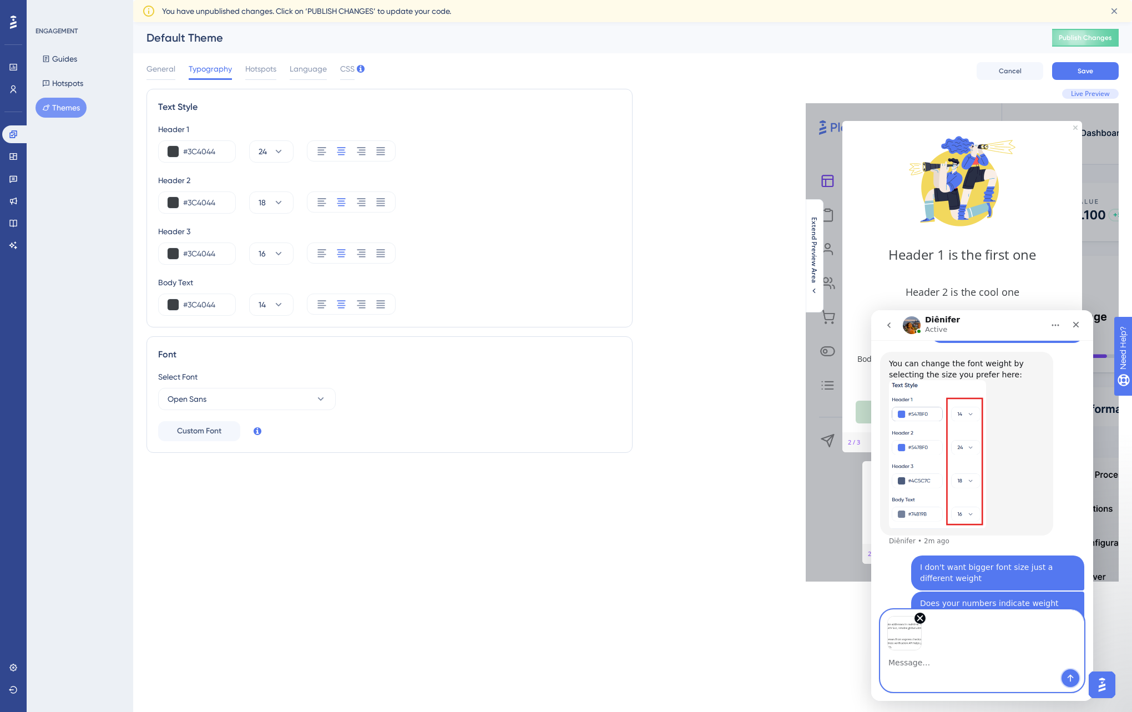
click at [1068, 676] on icon "Send a message…" at bounding box center [1070, 678] width 9 height 9
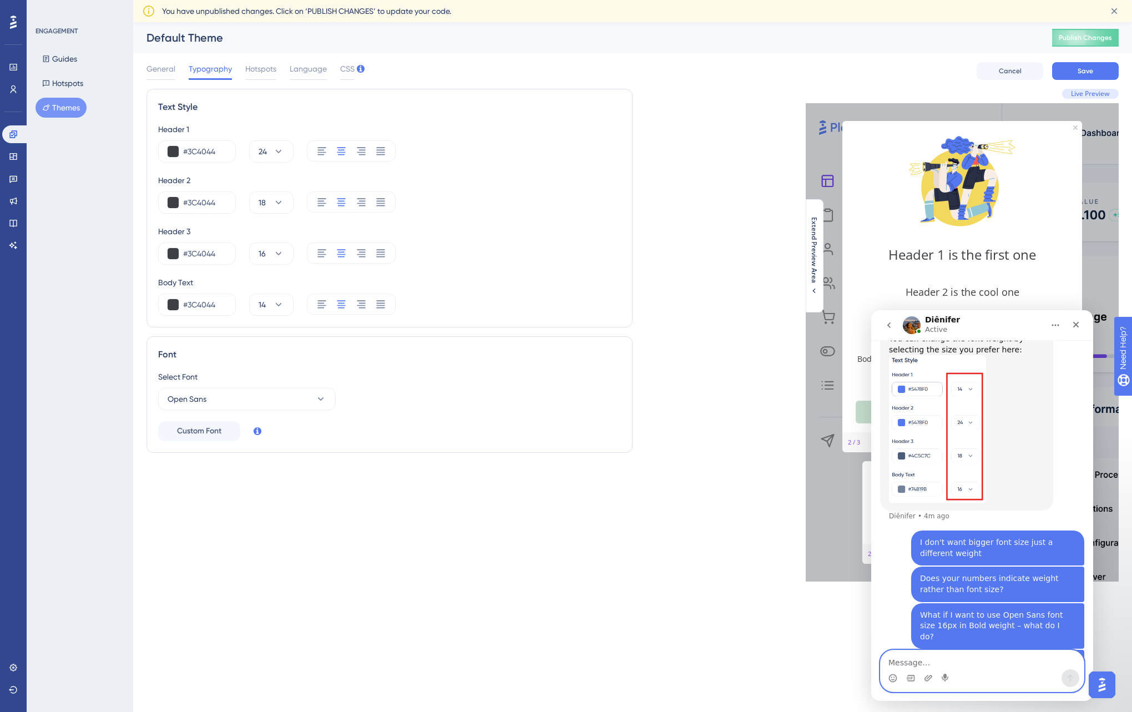
scroll to position [968, 0]
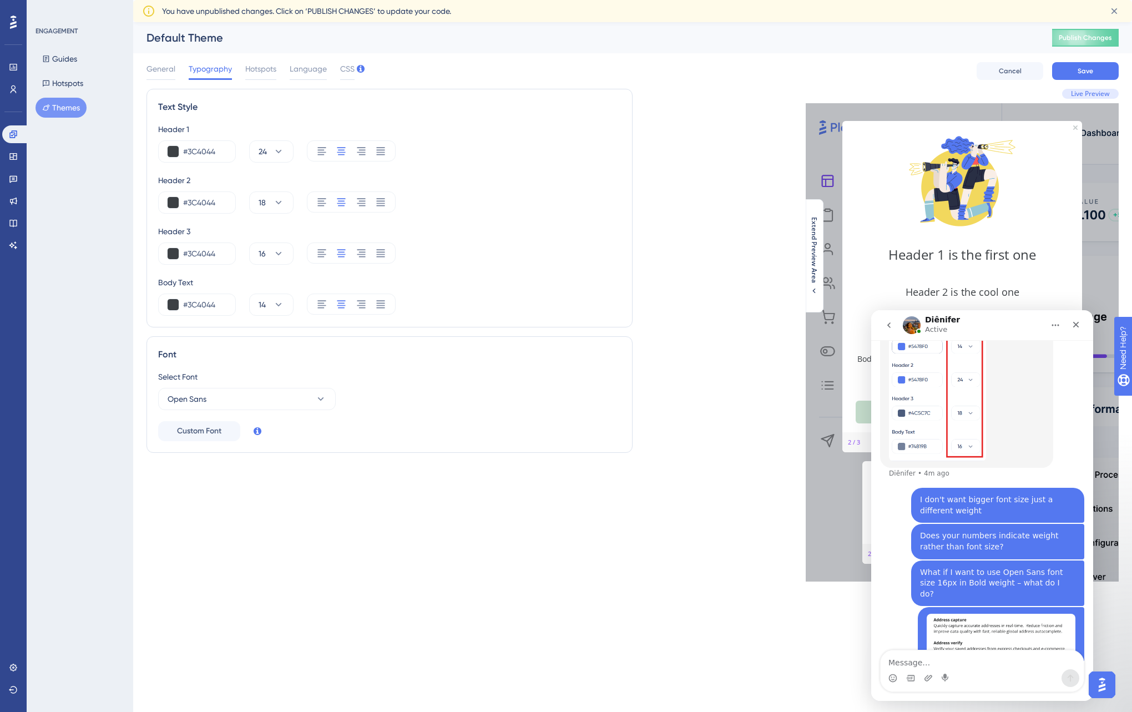
click at [751, 472] on div "Live Preview Header 1 is the first one Header 2 is the cool one Header 3 is the…" at bounding box center [876, 335] width 486 height 493
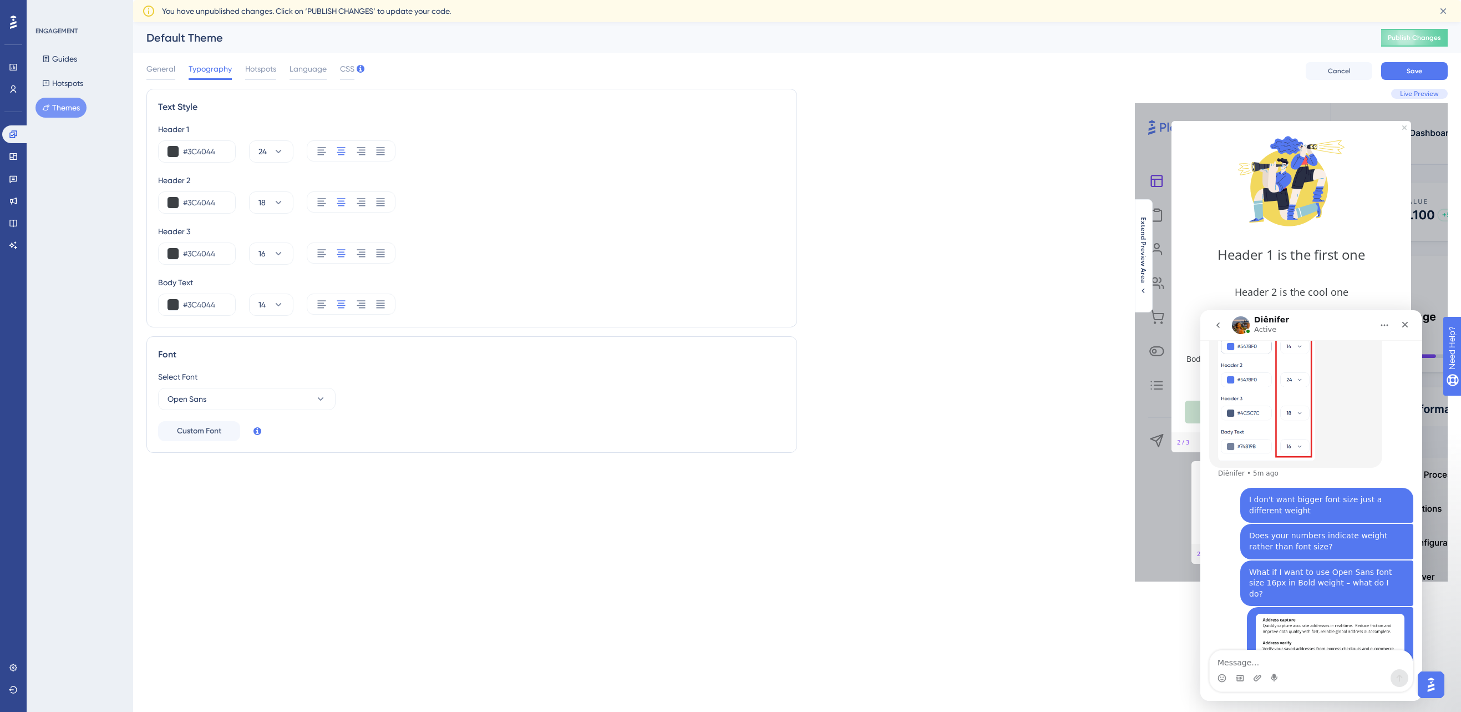
scroll to position [925, 0]
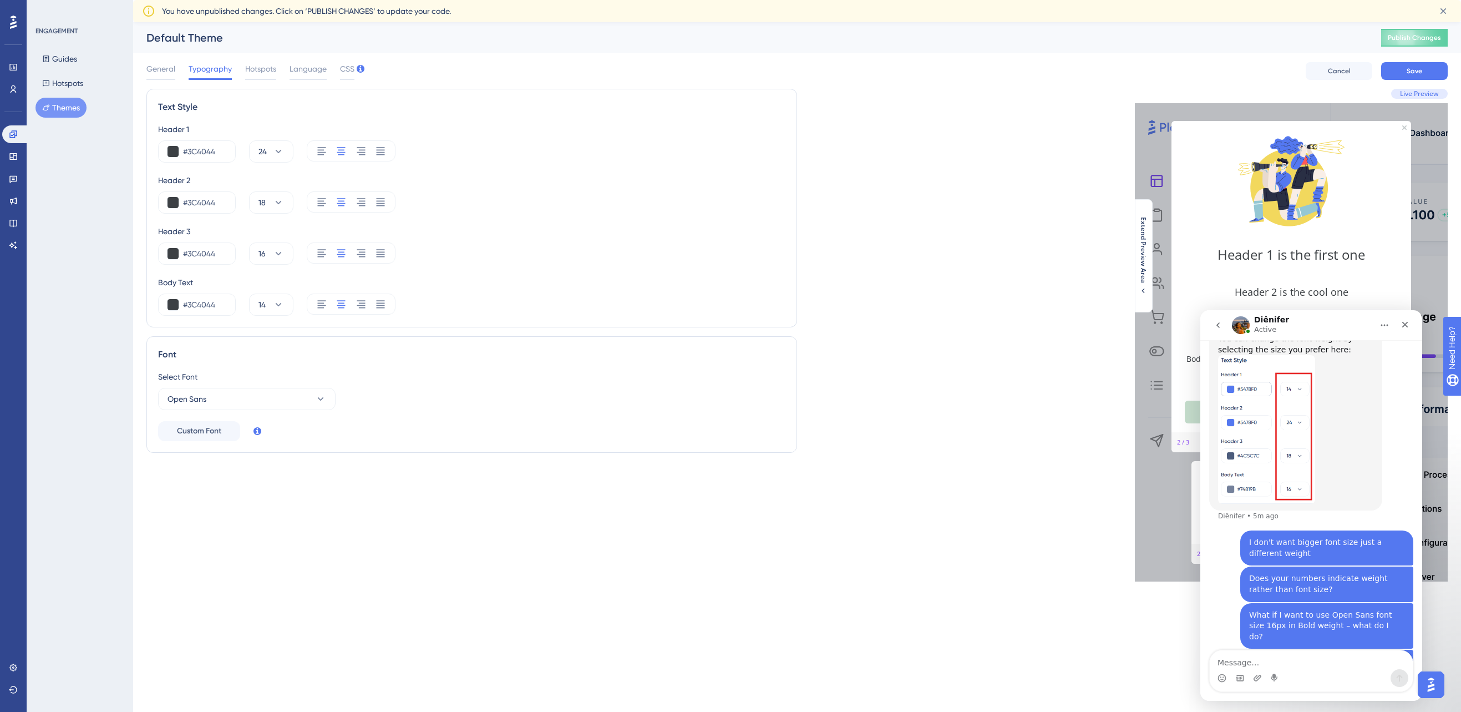
click at [1131, 327] on icon "go back" at bounding box center [1218, 325] width 3 height 6
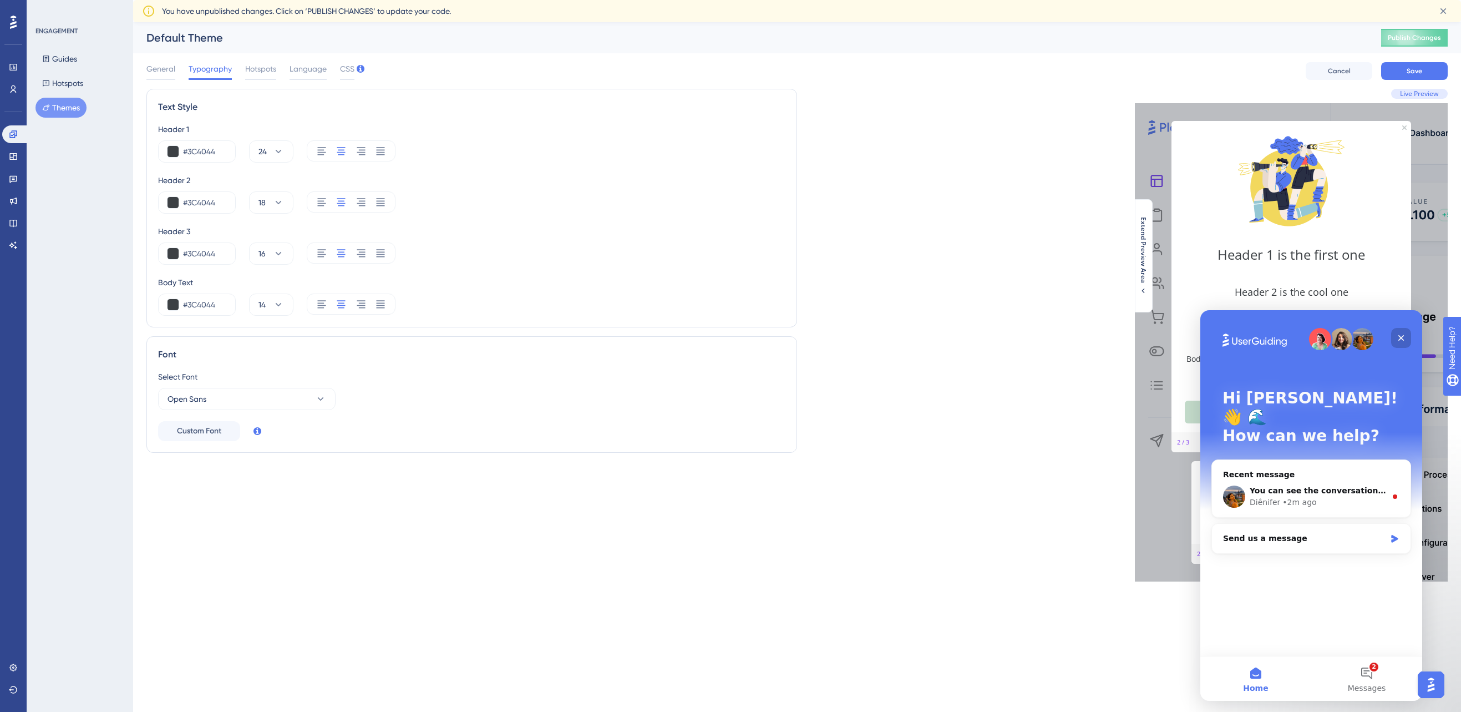
click at [1131, 335] on icon "Close" at bounding box center [1401, 337] width 9 height 9
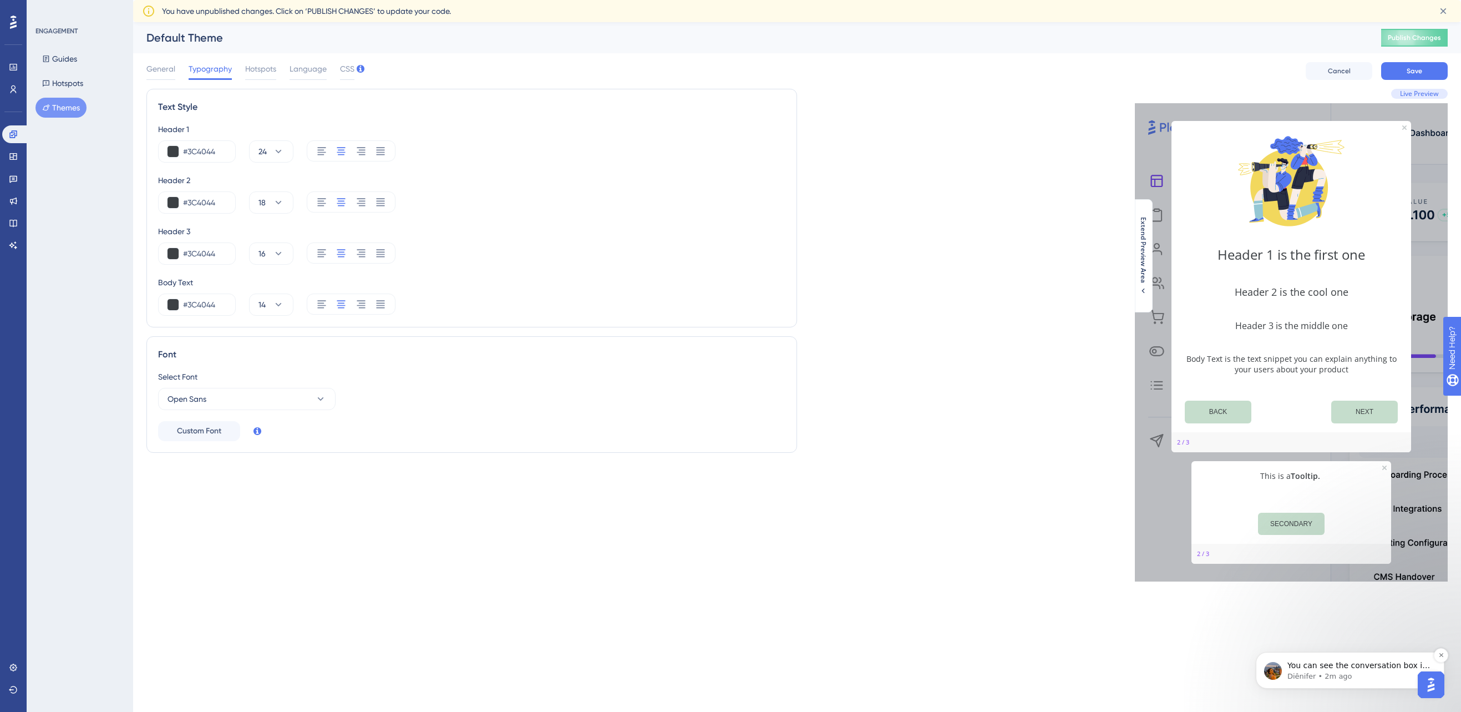
click at [1131, 671] on p "Diênifer • 2m ago" at bounding box center [1359, 676] width 143 height 10
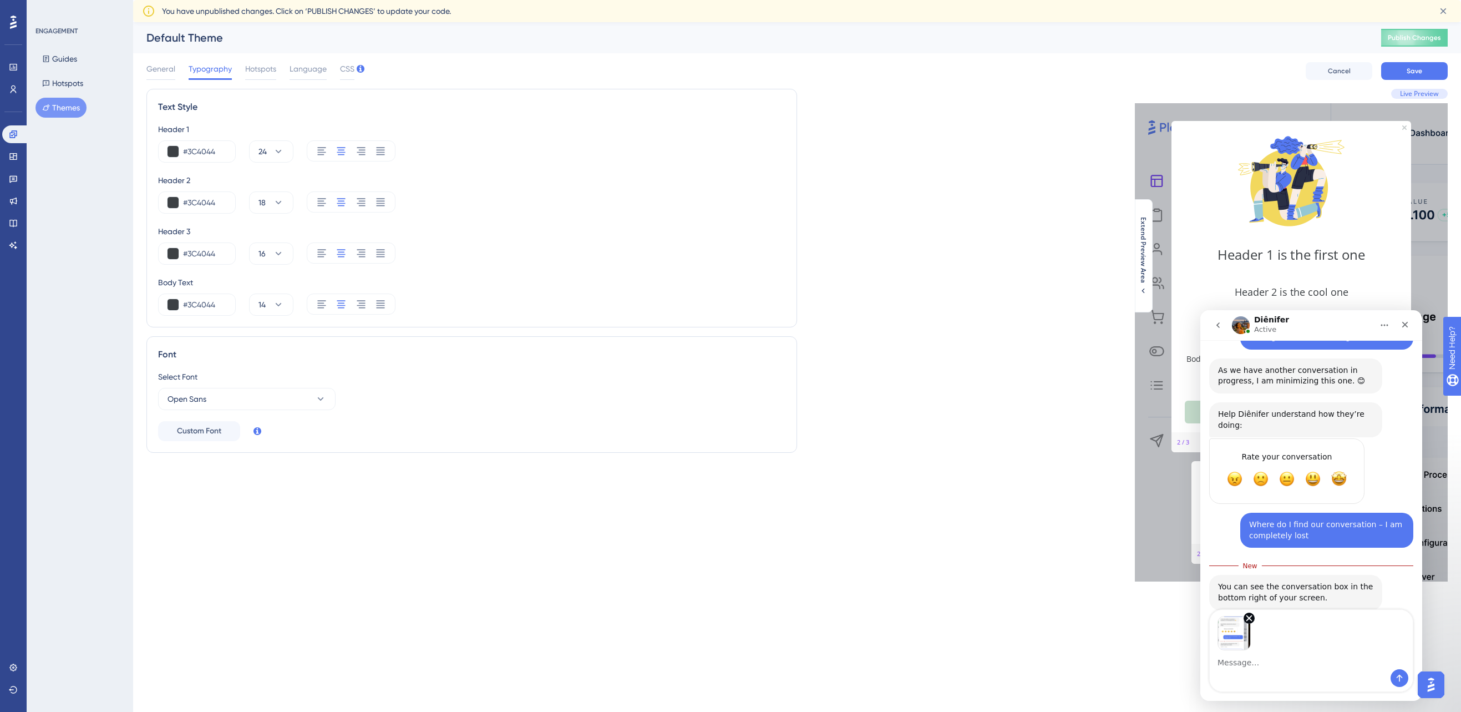
scroll to position [372, 0]
type textarea "No I can not"
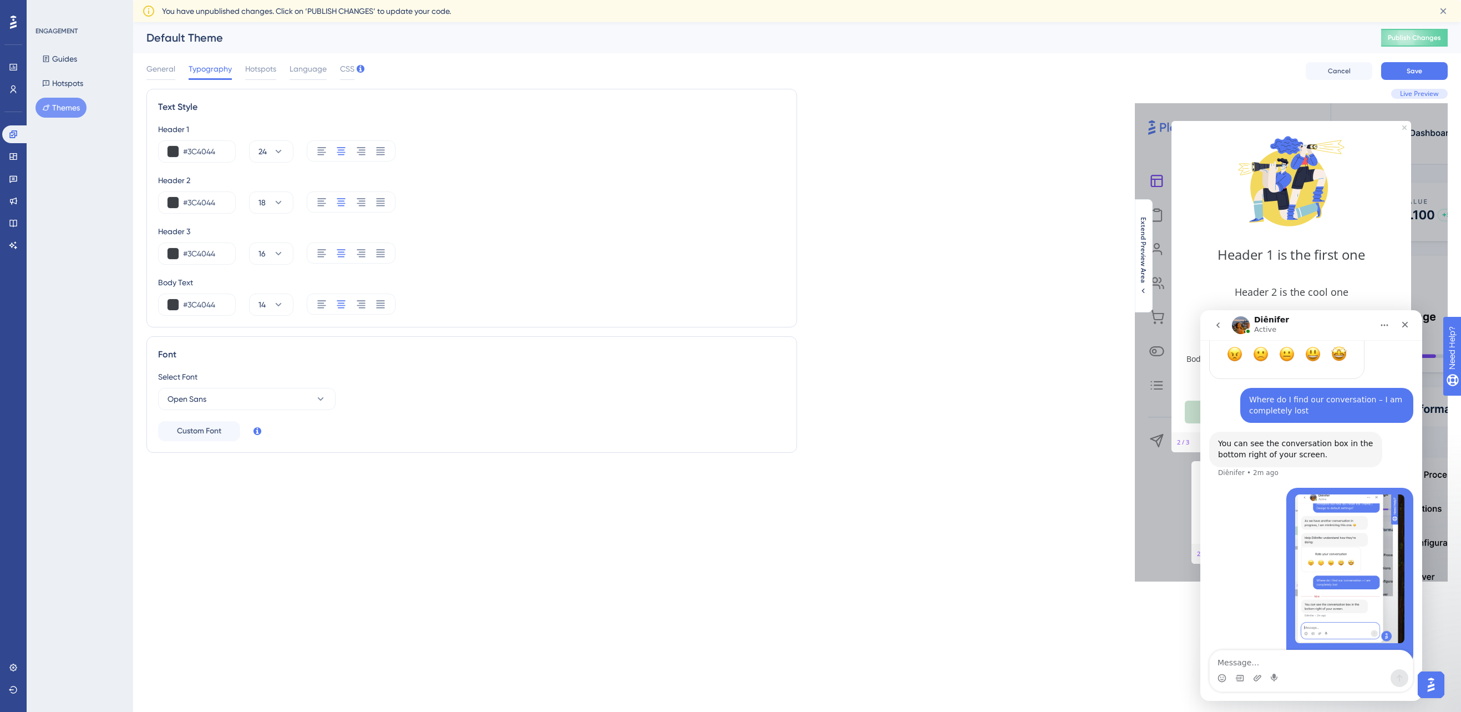
scroll to position [501, 0]
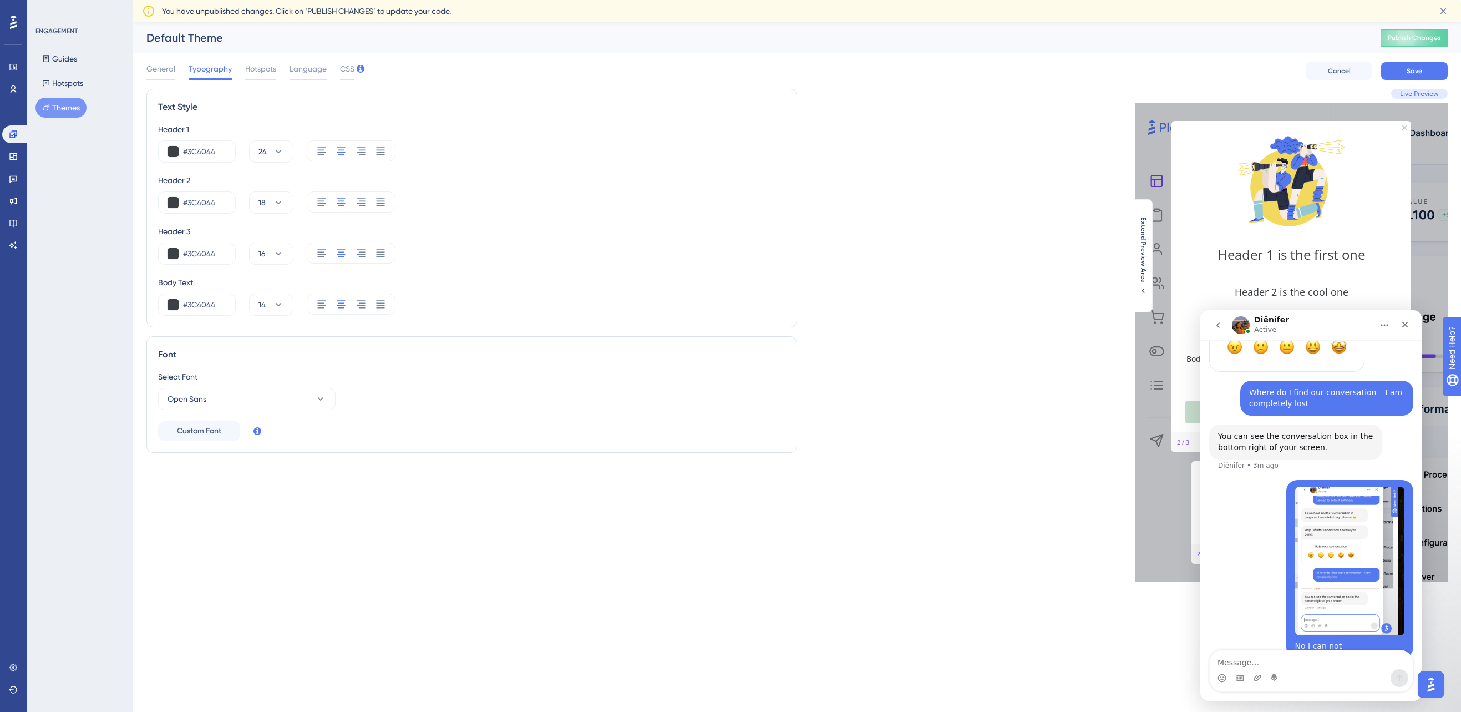
click at [1131, 326] on icon "go back" at bounding box center [1218, 325] width 9 height 9
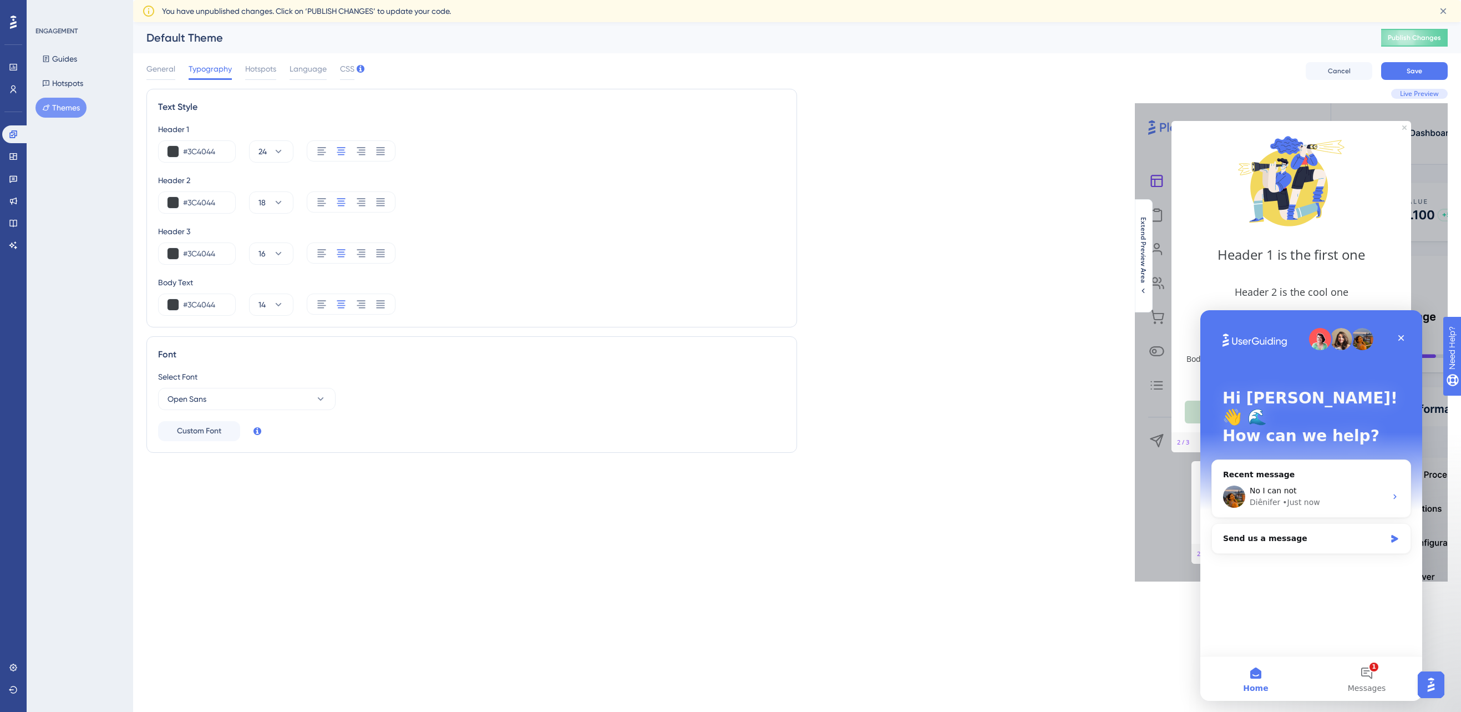
scroll to position [0, 0]
click at [1131, 497] on div "Diênifer • Just now" at bounding box center [1318, 503] width 136 height 12
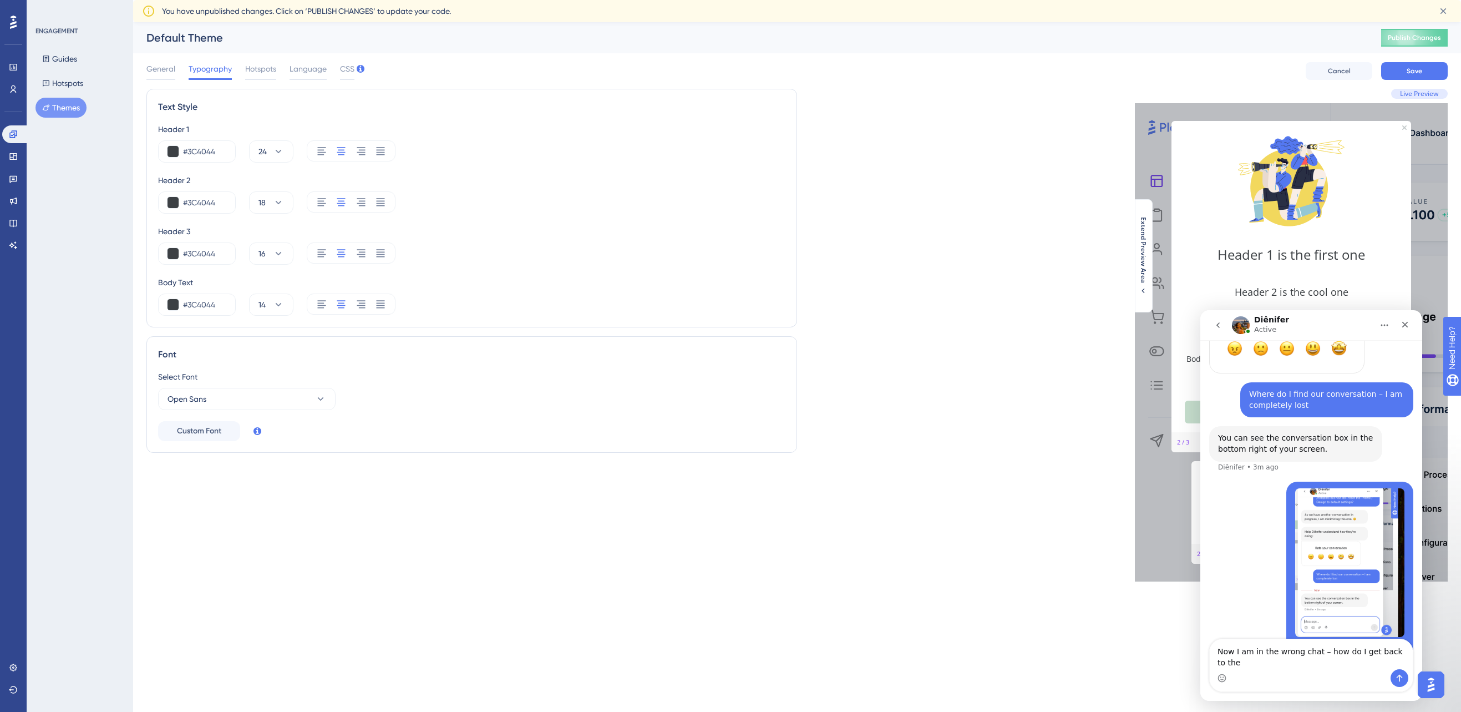
scroll to position [512, 0]
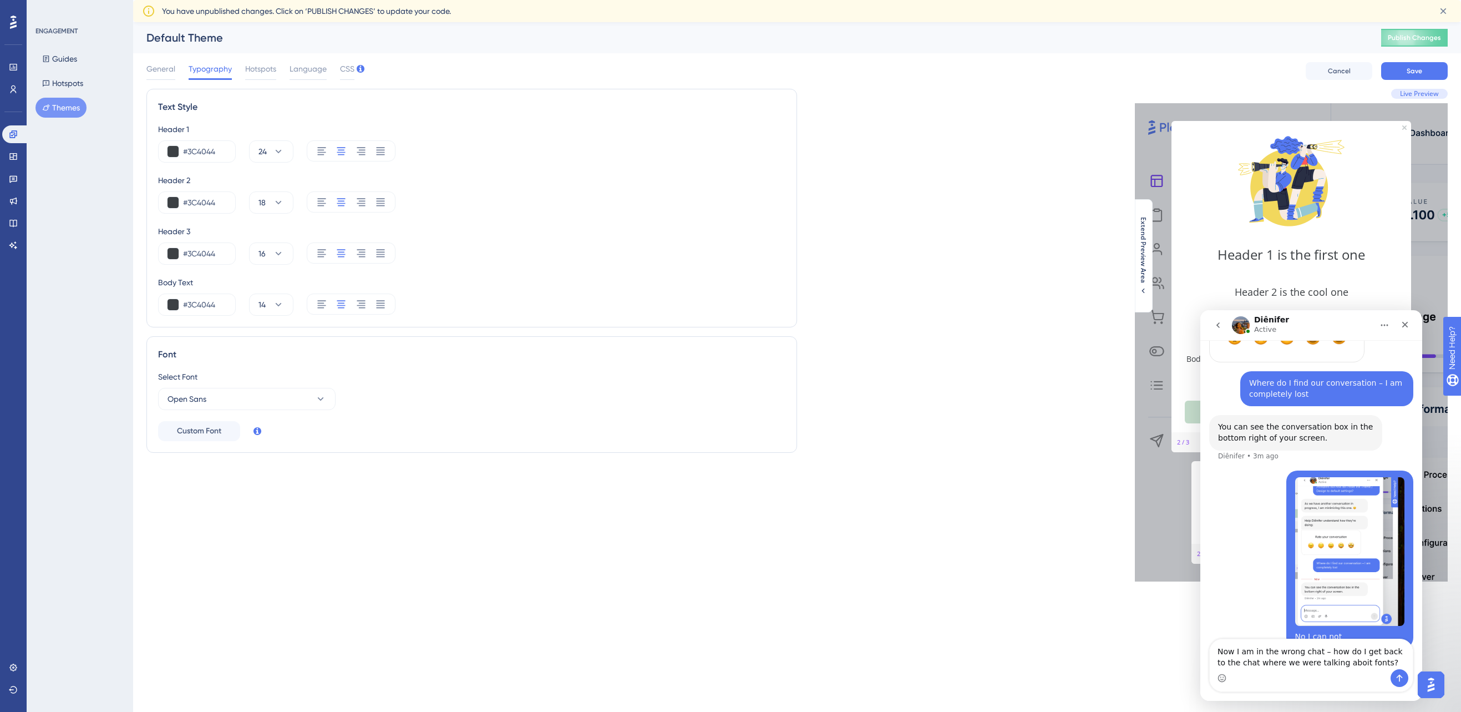
click at [1131, 663] on textarea "Now I am in the wrong chat – how do I get back to the chat where we were talkin…" at bounding box center [1311, 654] width 203 height 30
type textarea "Now I am in the wrong chat – how do I get back to the chat where we were talkin…"
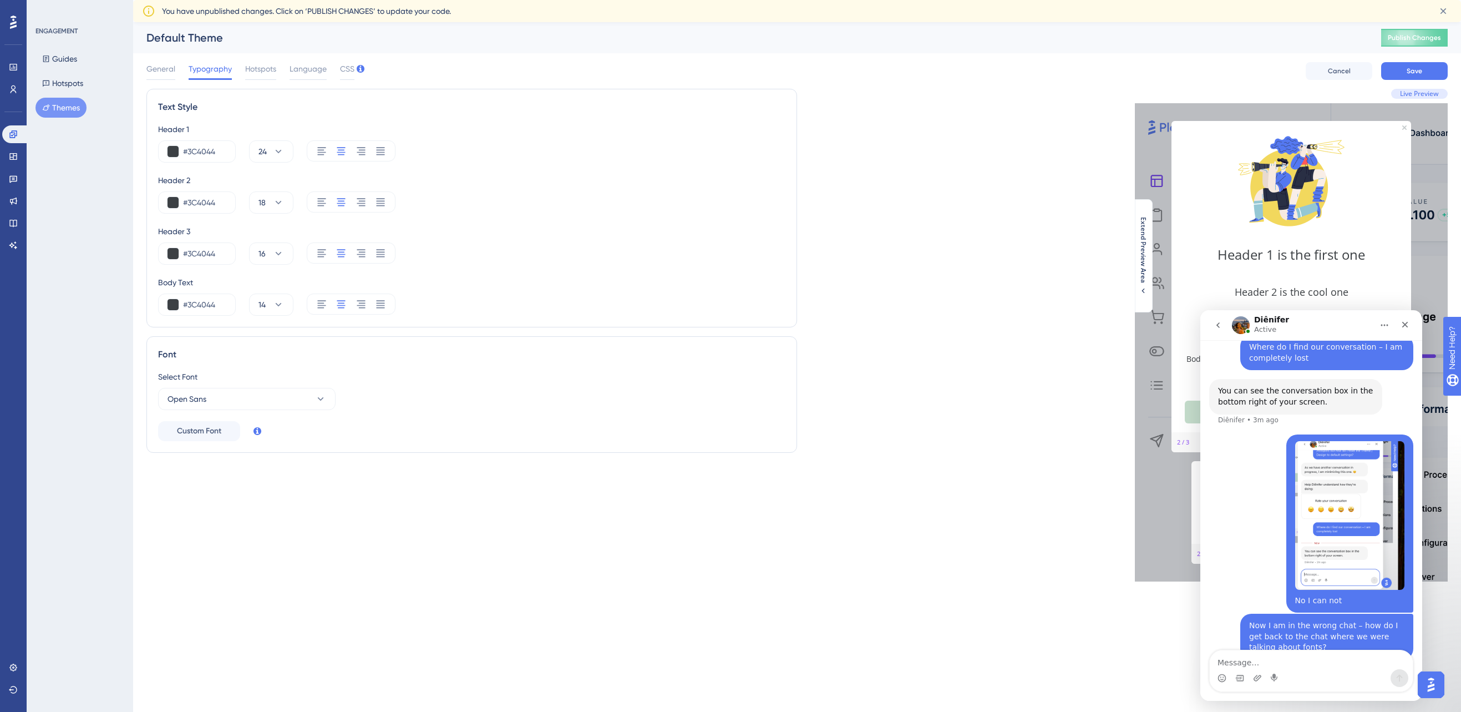
click at [1131, 323] on icon "go back" at bounding box center [1218, 325] width 9 height 9
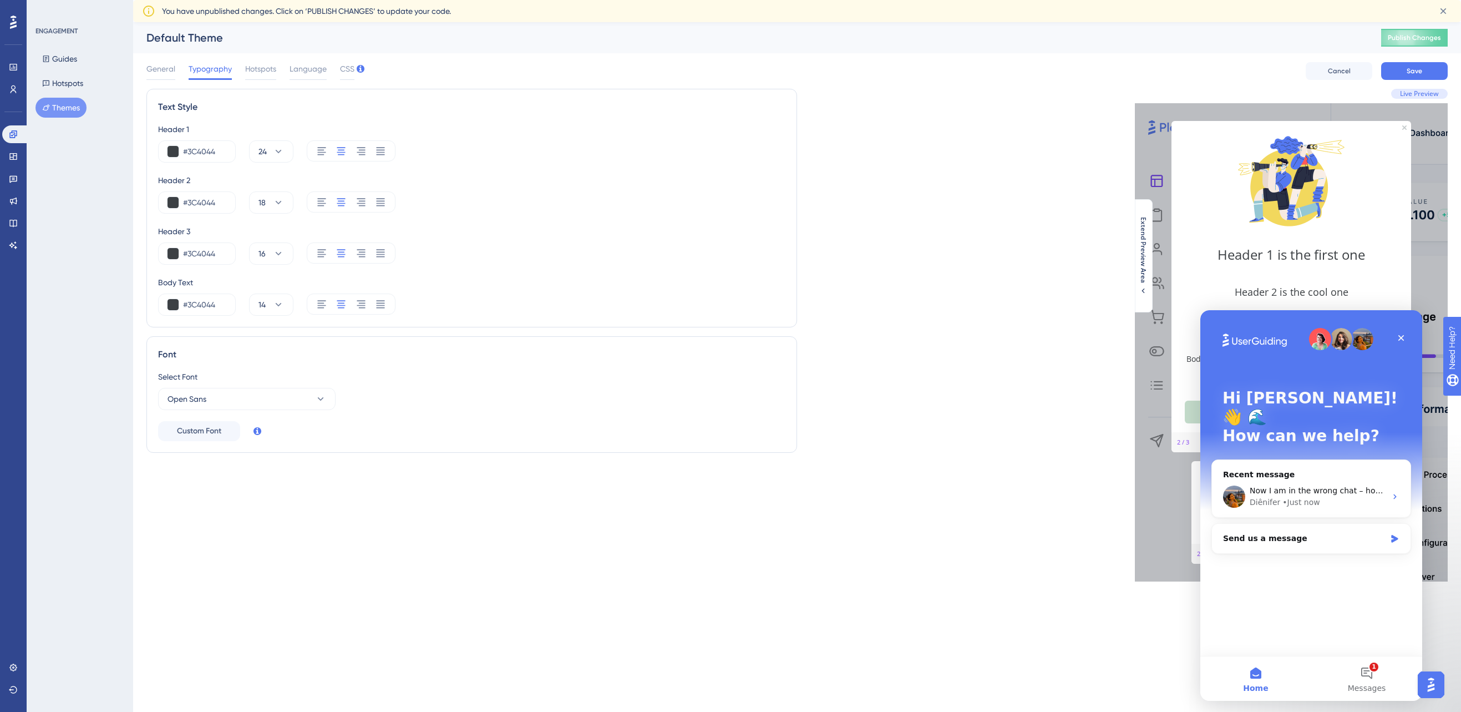
scroll to position [0, 0]
click at [1131, 486] on span "Now I am in the wrong chat – how do I get back to the chat where we were talkin…" at bounding box center [1435, 490] width 371 height 9
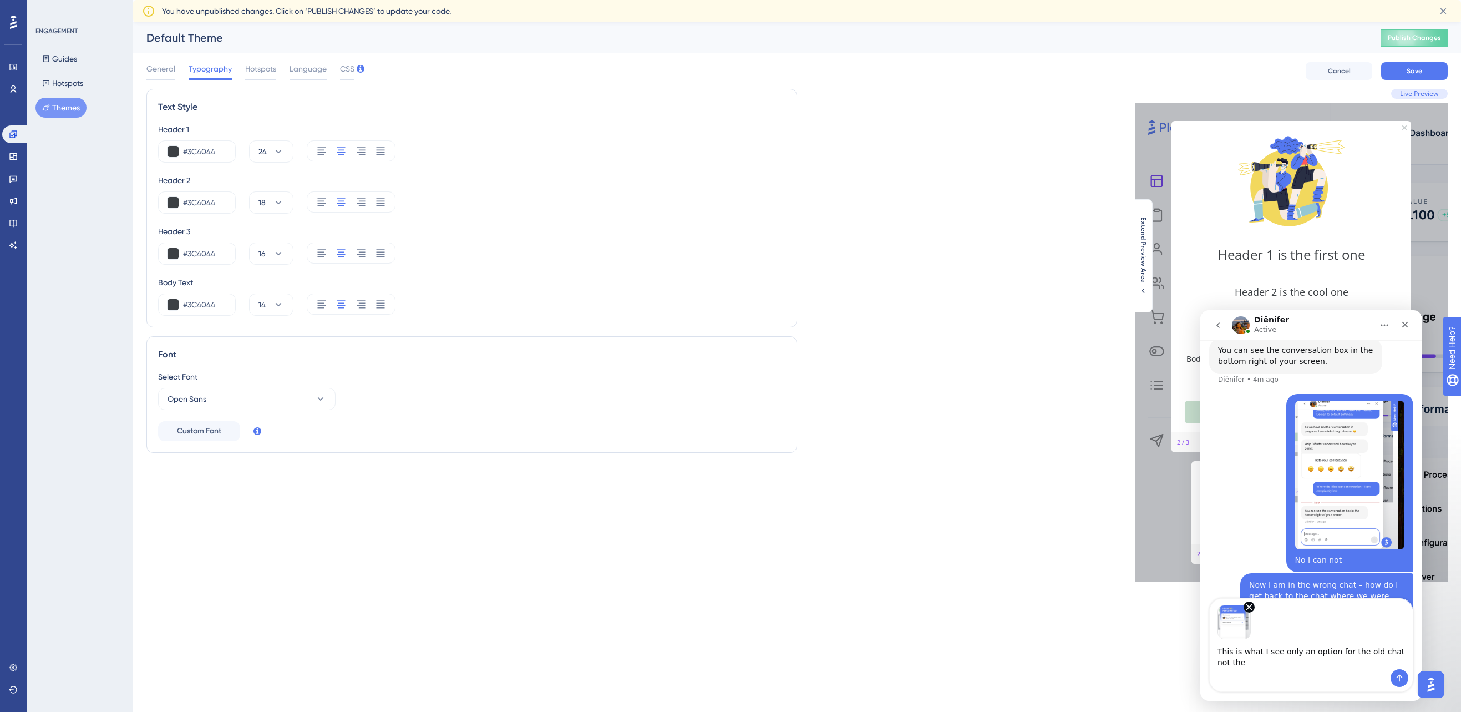
scroll to position [600, 0]
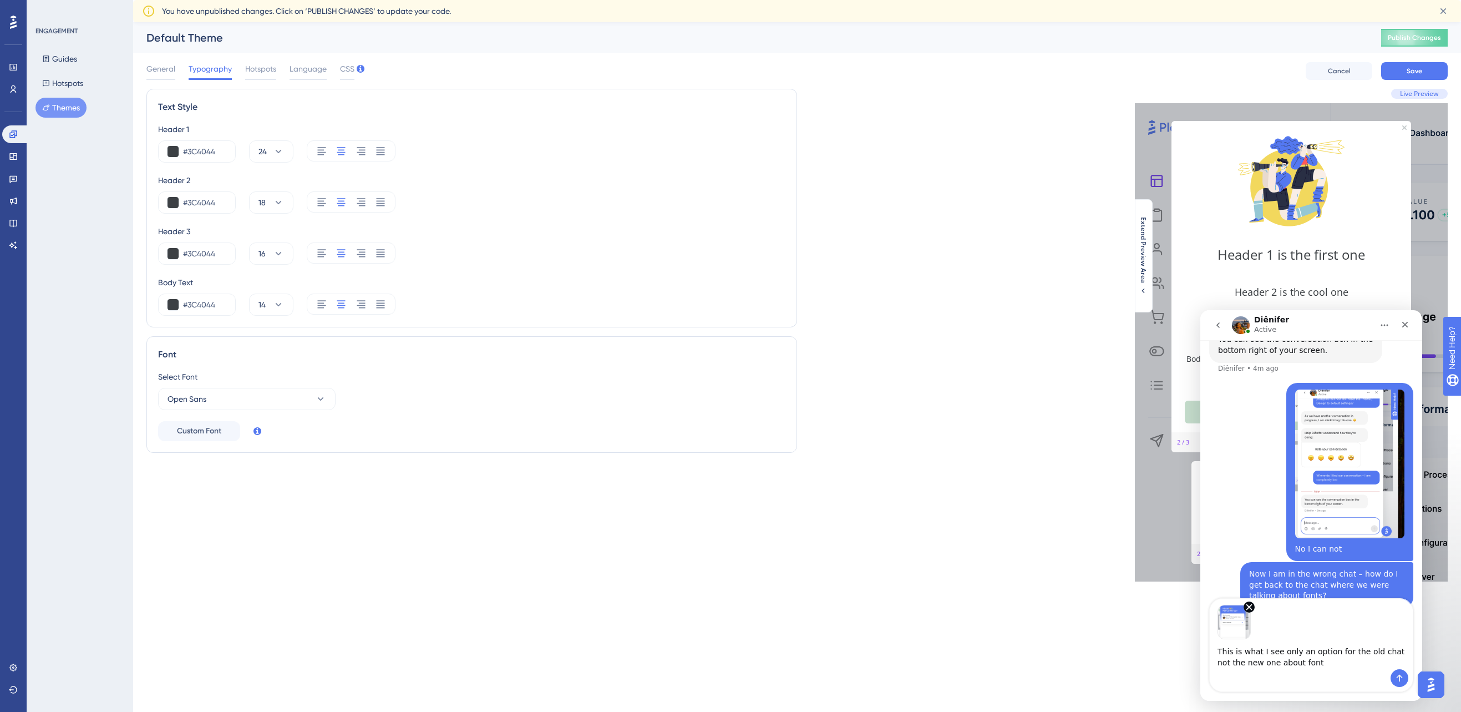
type textarea "This is what I see only an option for the old chat not the new one about fonts"
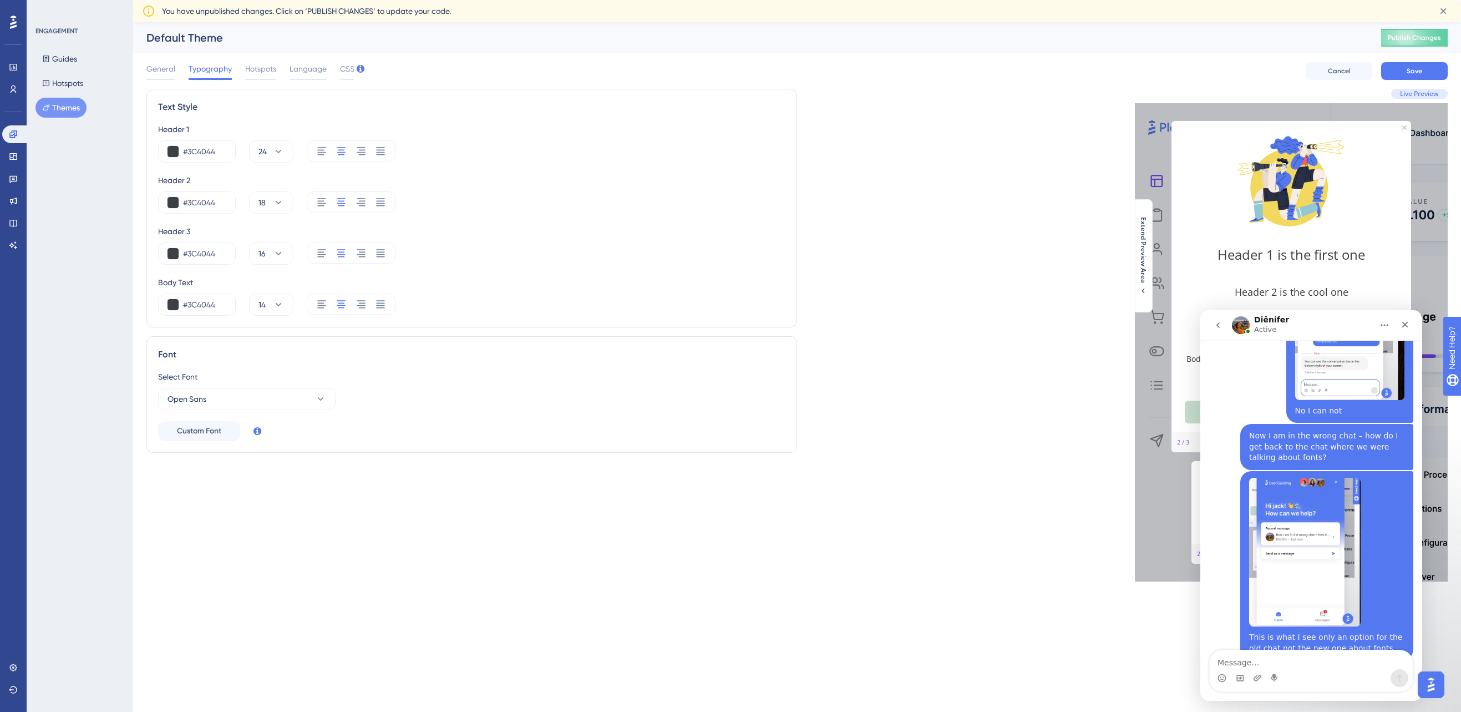
scroll to position [738, 0]
click at [1131, 324] on icon "Close" at bounding box center [1406, 325] width 6 height 6
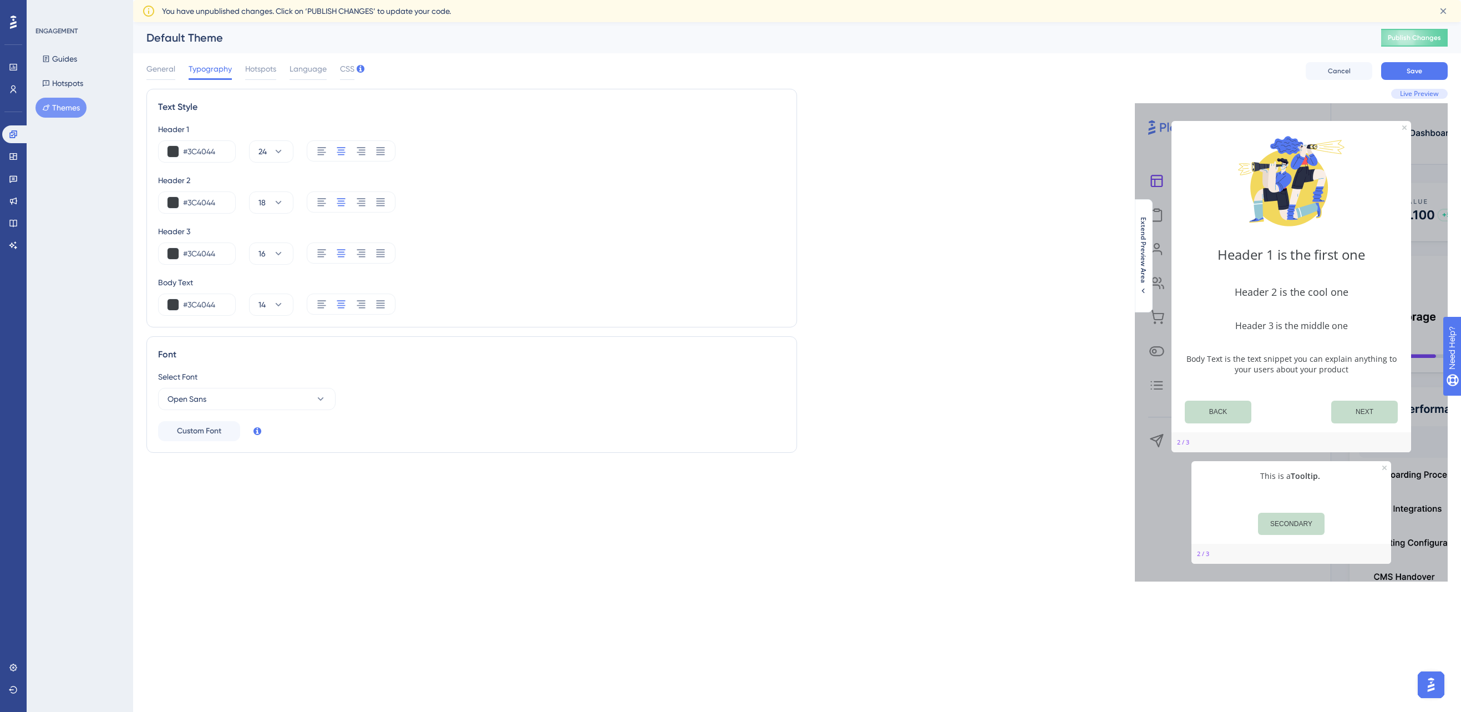
click at [1131, 688] on img "Open AI Assistant Launcher" at bounding box center [1432, 685] width 20 height 20
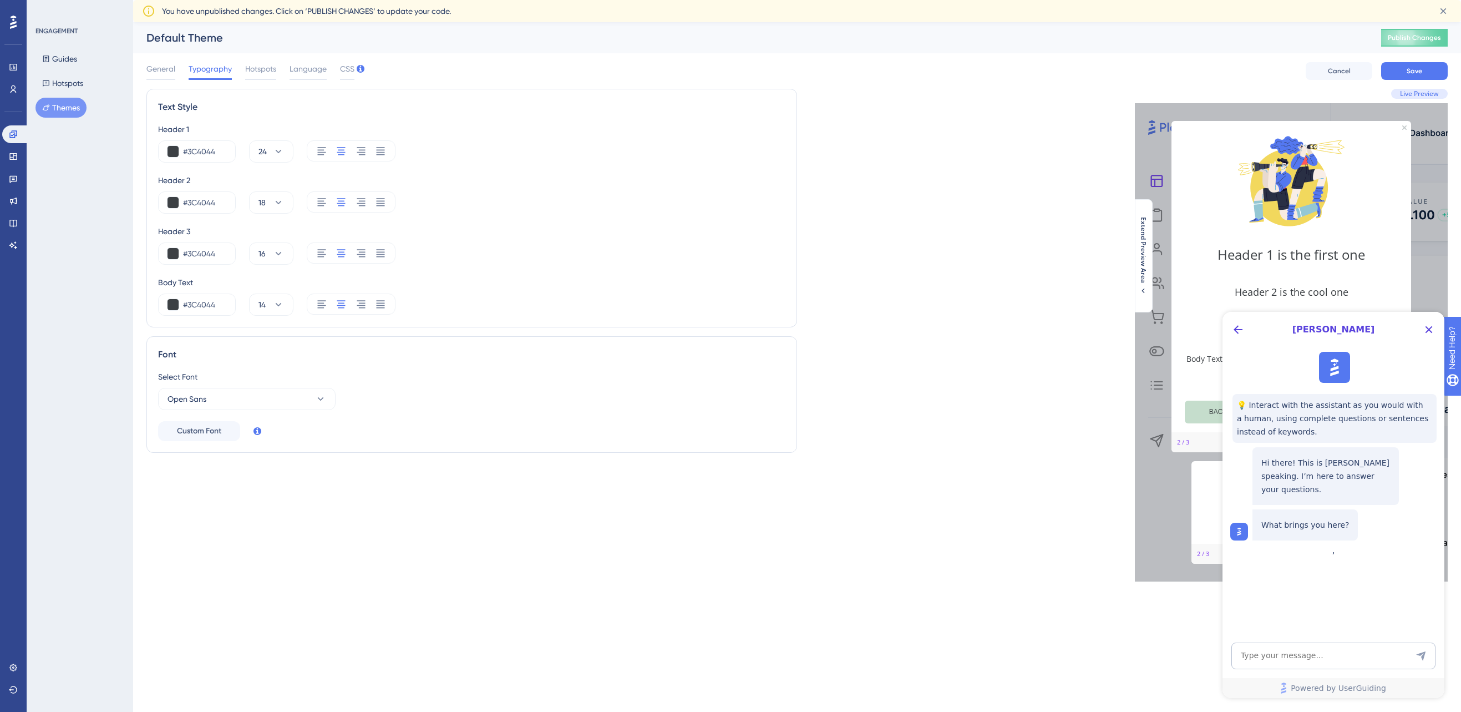
scroll to position [0, 0]
click at [1131, 329] on icon "Back Button" at bounding box center [1238, 329] width 9 height 9
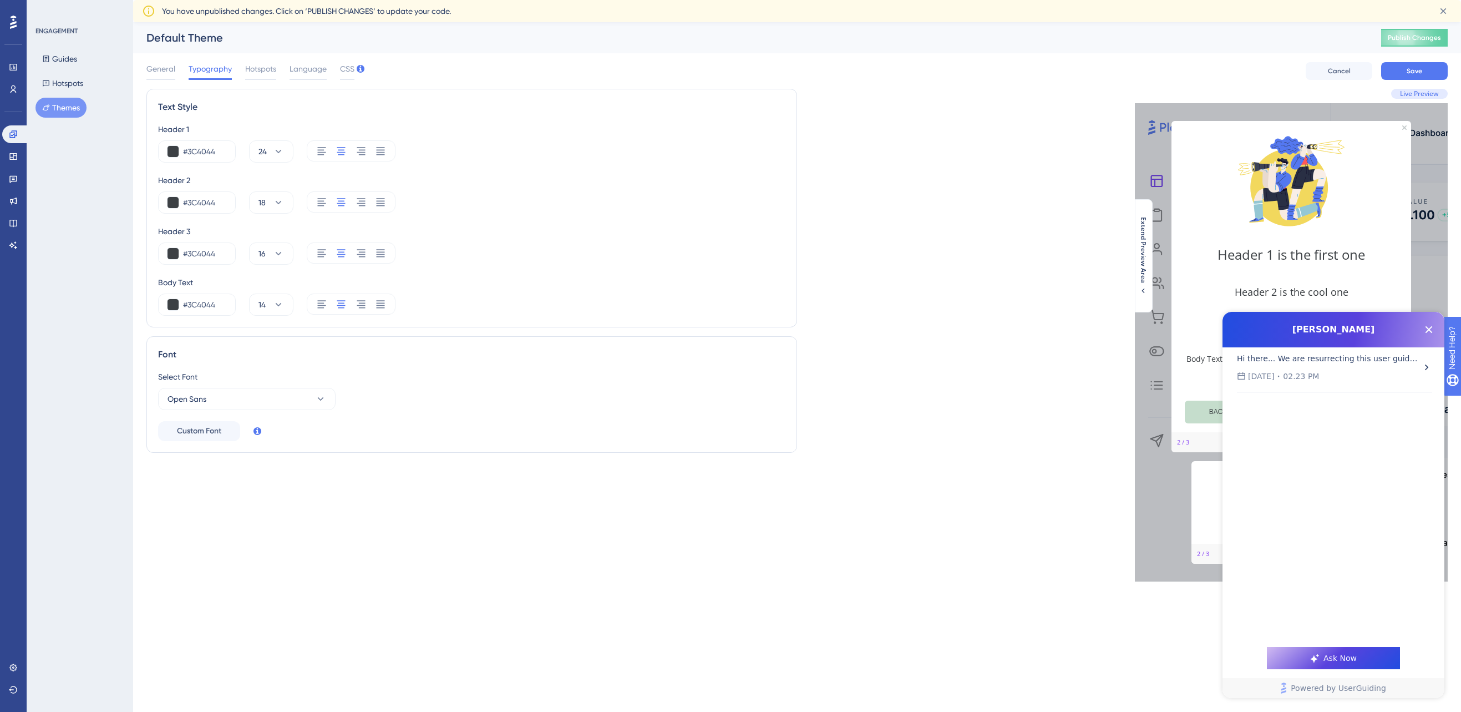
click at [1131, 369] on icon "Open chat history starts with message: Hi there...\a\aWe are resurrecting this …" at bounding box center [1427, 367] width 11 height 11
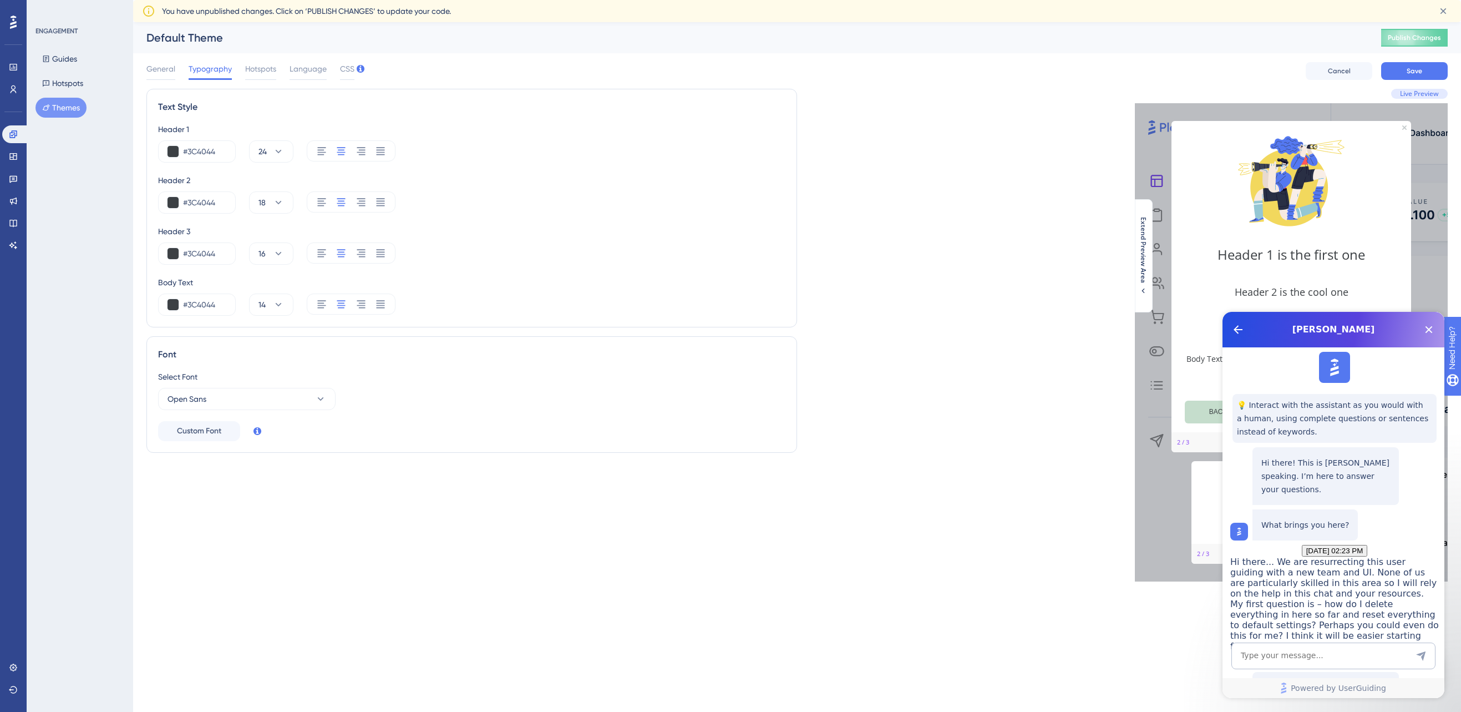
scroll to position [192, 0]
click at [1131, 659] on textarea "AI Assistant Text Input" at bounding box center [1334, 656] width 204 height 27
click at [1131, 711] on span "Talk to a person" at bounding box center [1327, 723] width 62 height 13
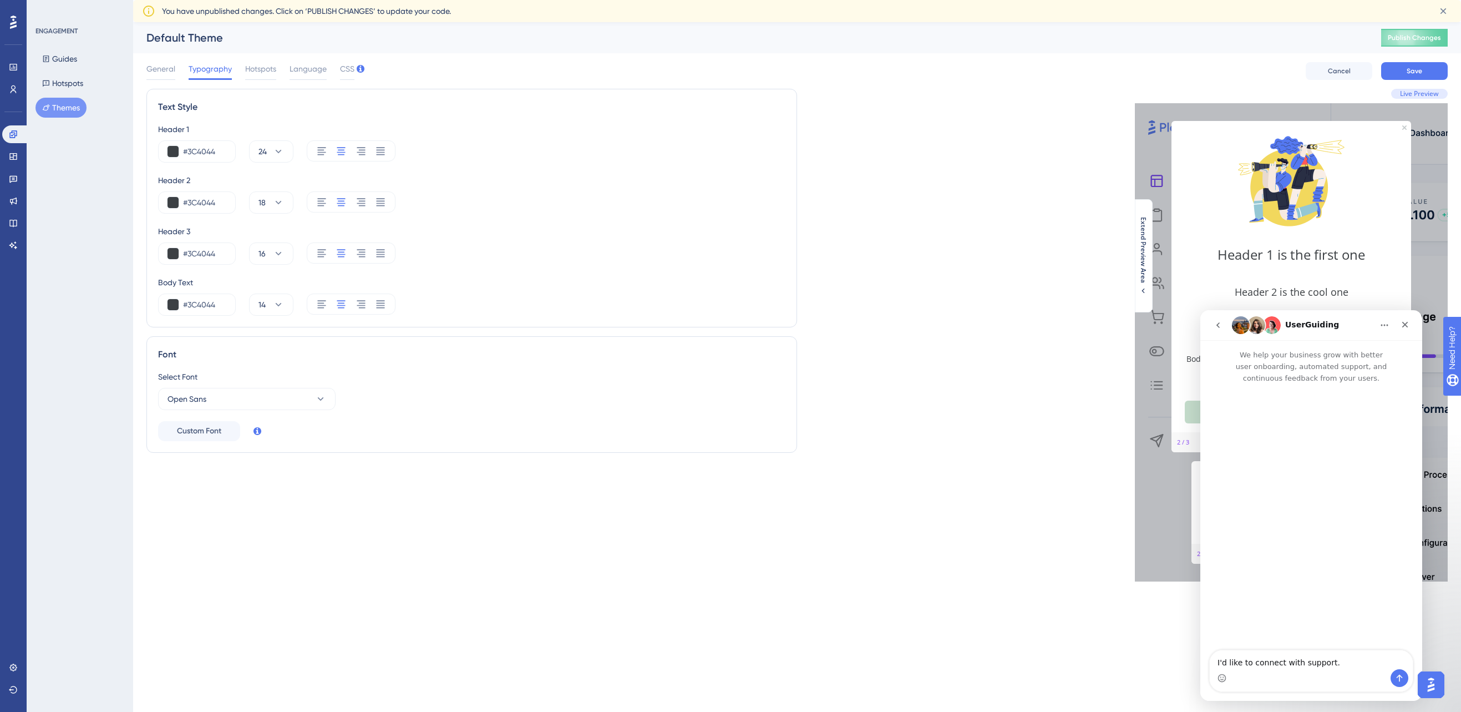
scroll to position [0, 0]
click at [1131, 680] on icon "Send a message…" at bounding box center [1399, 678] width 9 height 9
type textarea "I keep loosing my chats everytime I minimise the window it is gone – this is ex…"
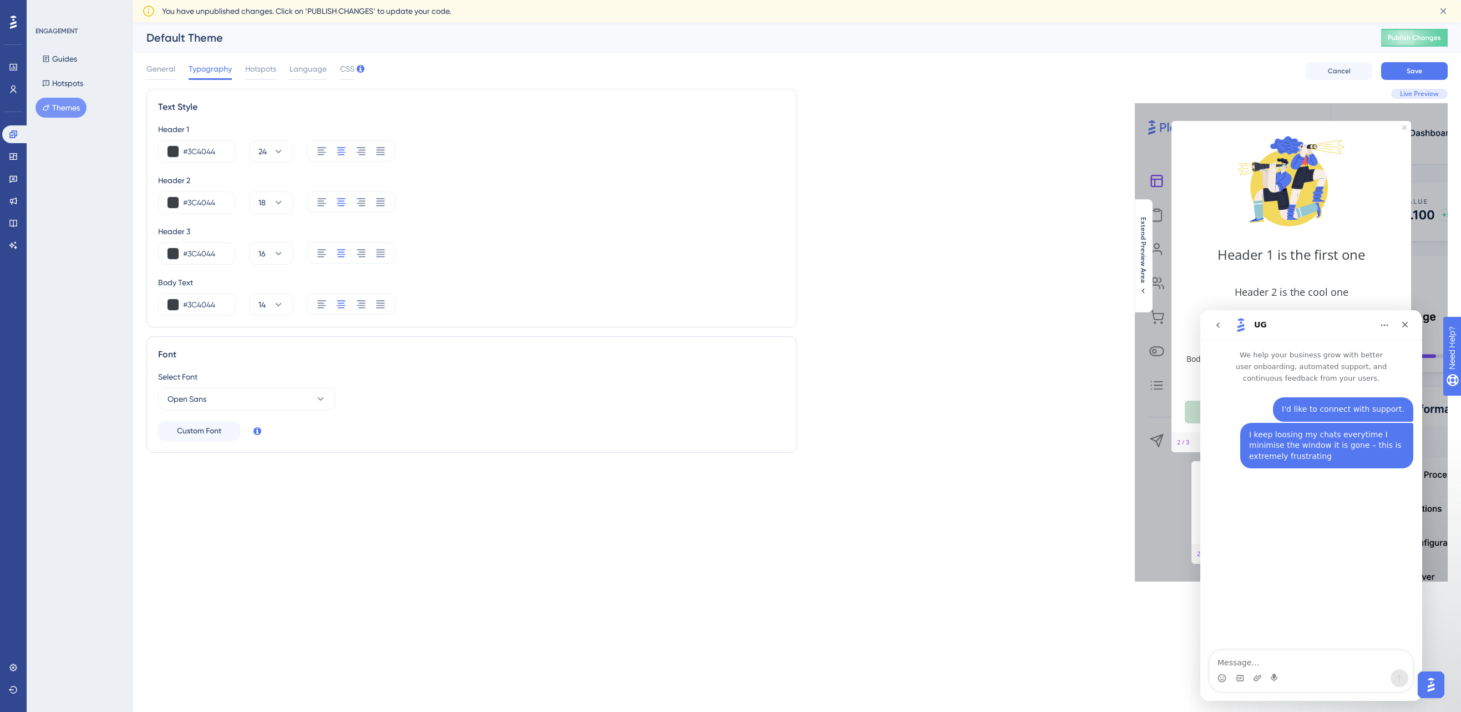
click at [1131, 326] on icon "Home" at bounding box center [1384, 325] width 9 height 9
click at [1131, 520] on div "I'd like to connect with support. [PERSON_NAME] • Just now I keep loosing my ch…" at bounding box center [1312, 517] width 222 height 267
click at [1131, 321] on icon "go back" at bounding box center [1218, 325] width 9 height 9
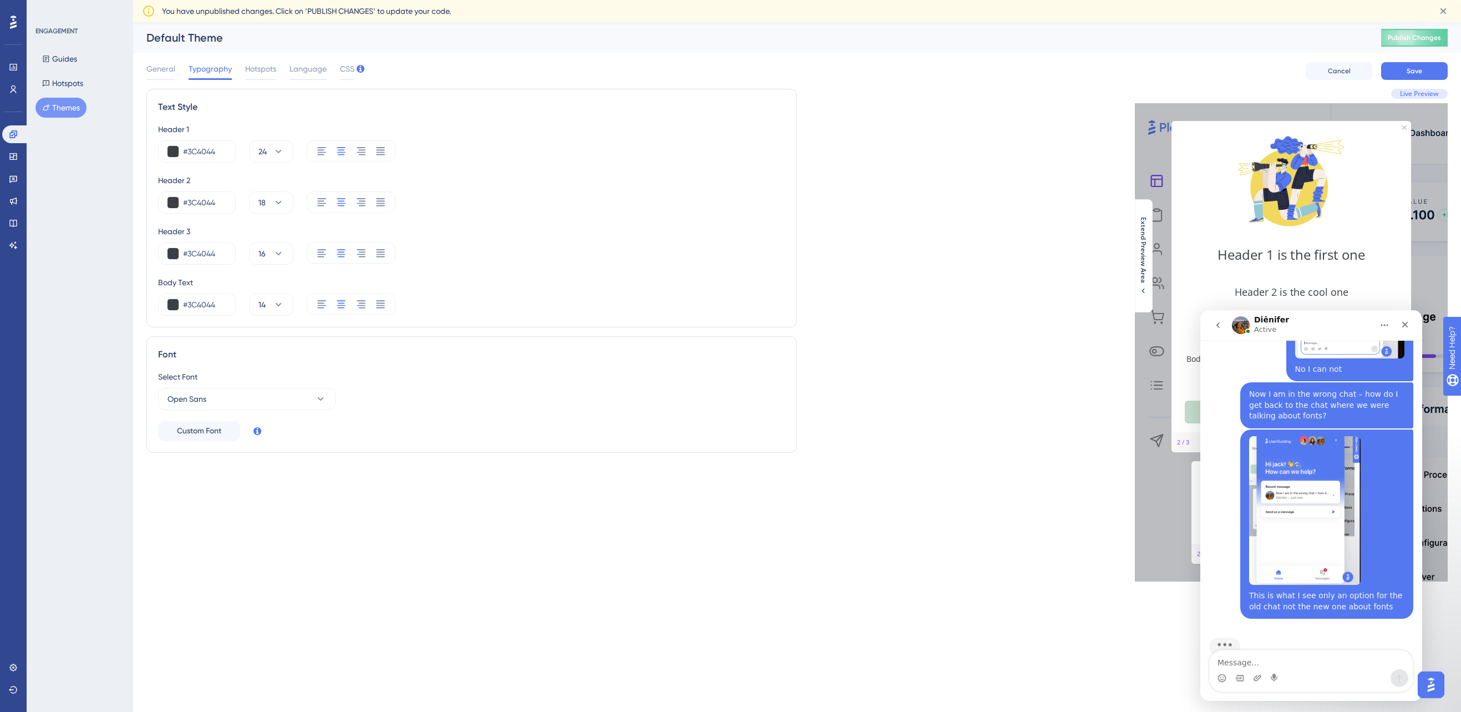
scroll to position [781, 0]
click at [1131, 676] on icon "Upload attachment" at bounding box center [1257, 678] width 9 height 9
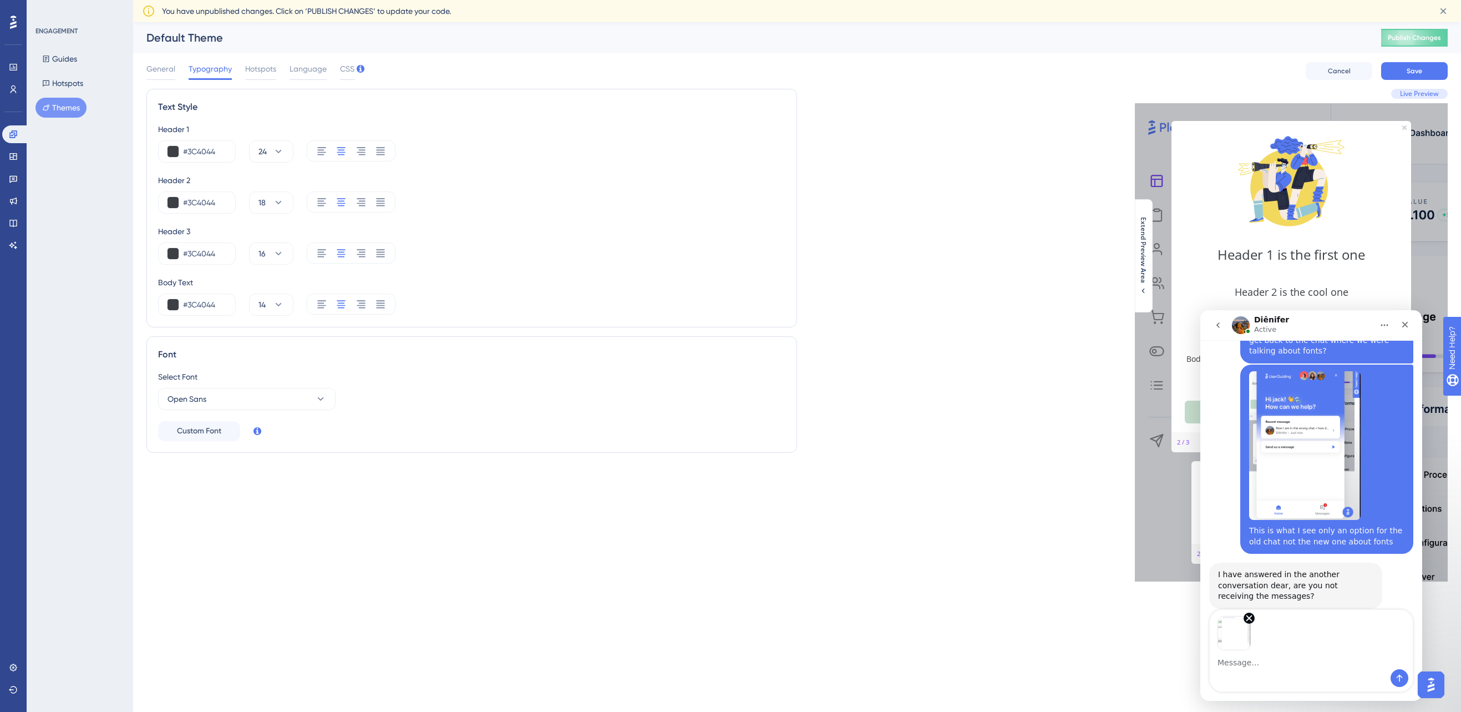
scroll to position [834, 0]
click at [1131, 676] on icon "Send a message…" at bounding box center [1399, 678] width 9 height 9
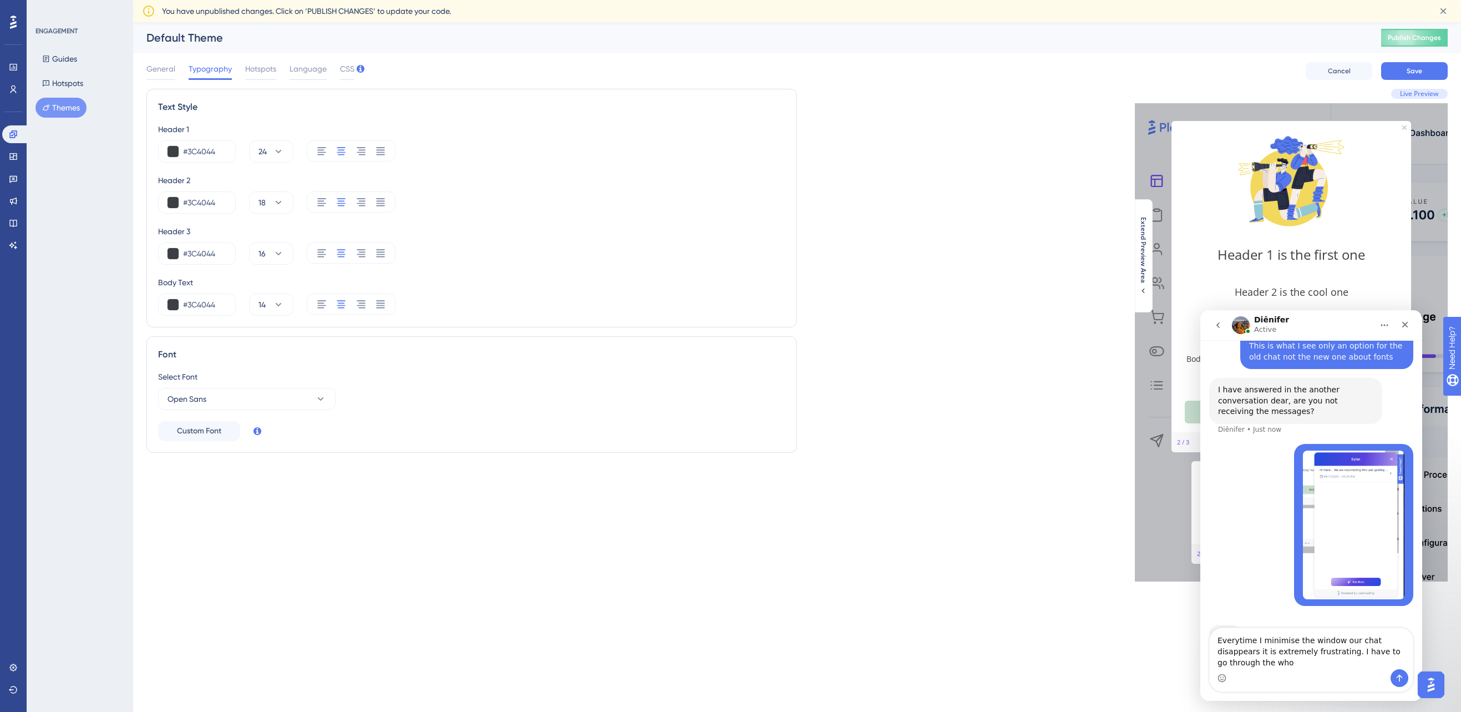
scroll to position [1029, 0]
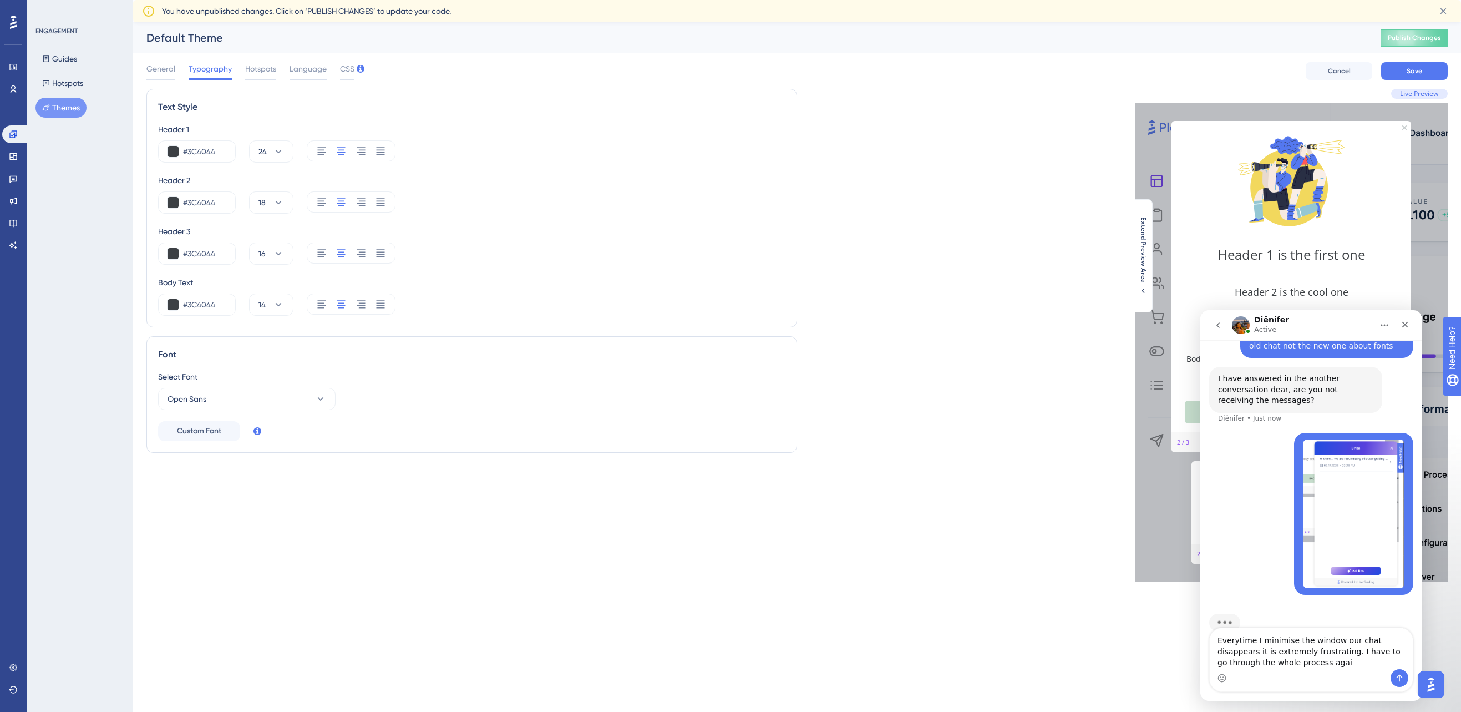
type textarea "Everytime I minimise the window our chat disappears it is extremely frustrating…"
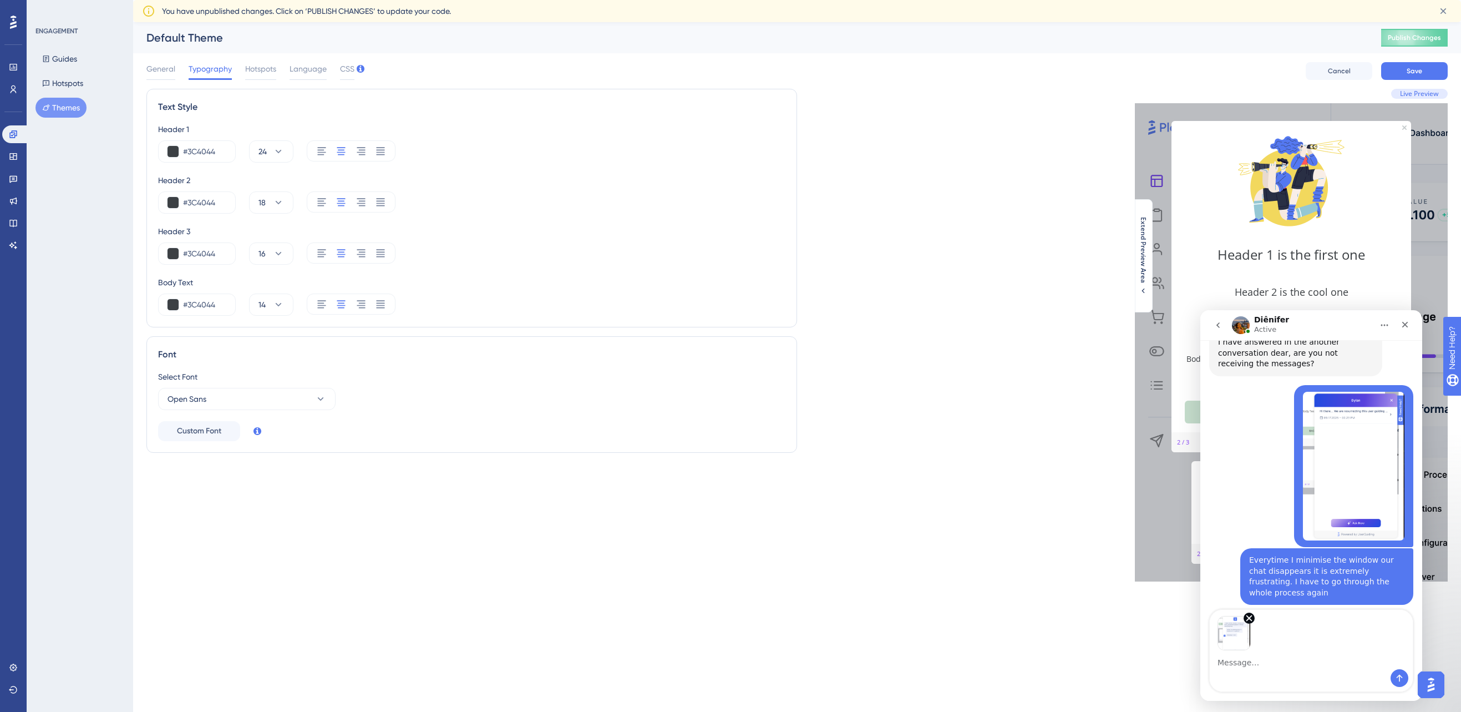
scroll to position [1106, 0]
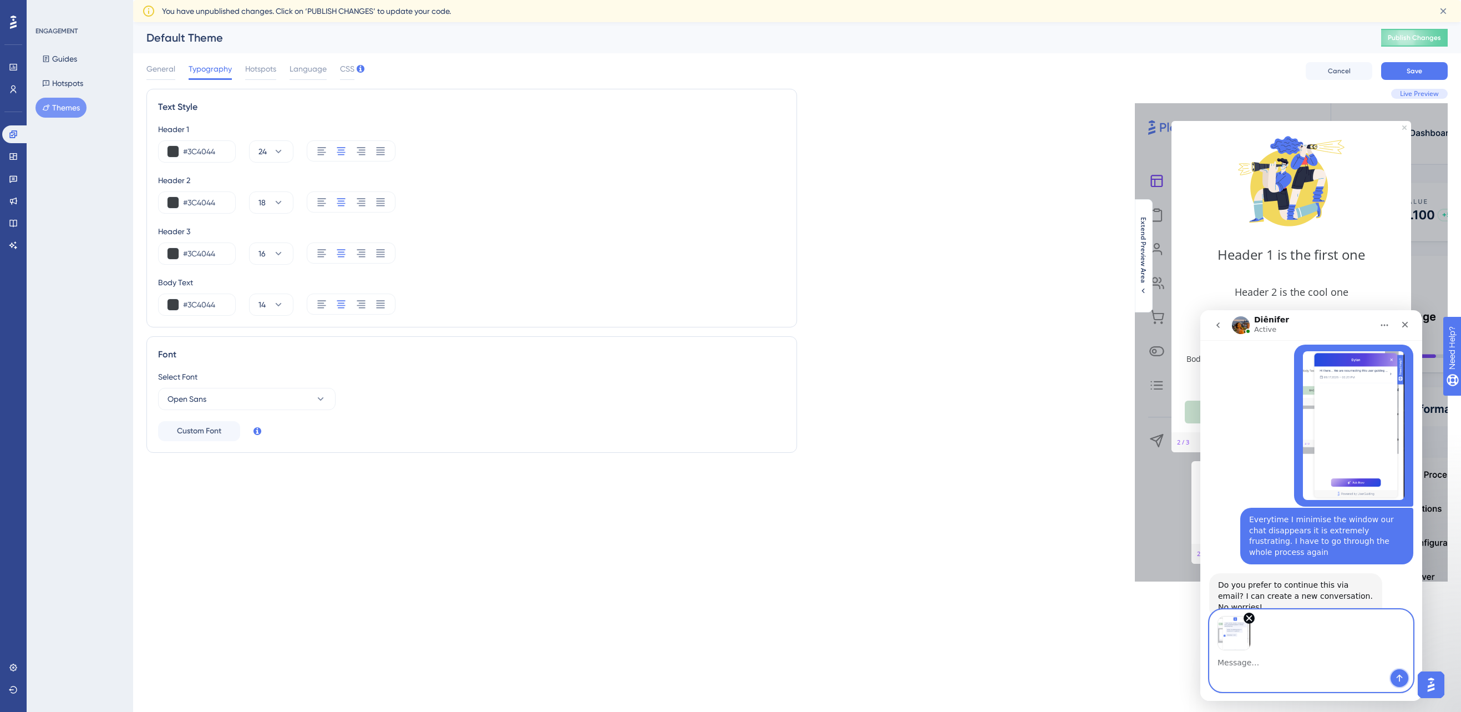
click at [1131, 675] on icon "Send a message…" at bounding box center [1399, 678] width 9 height 9
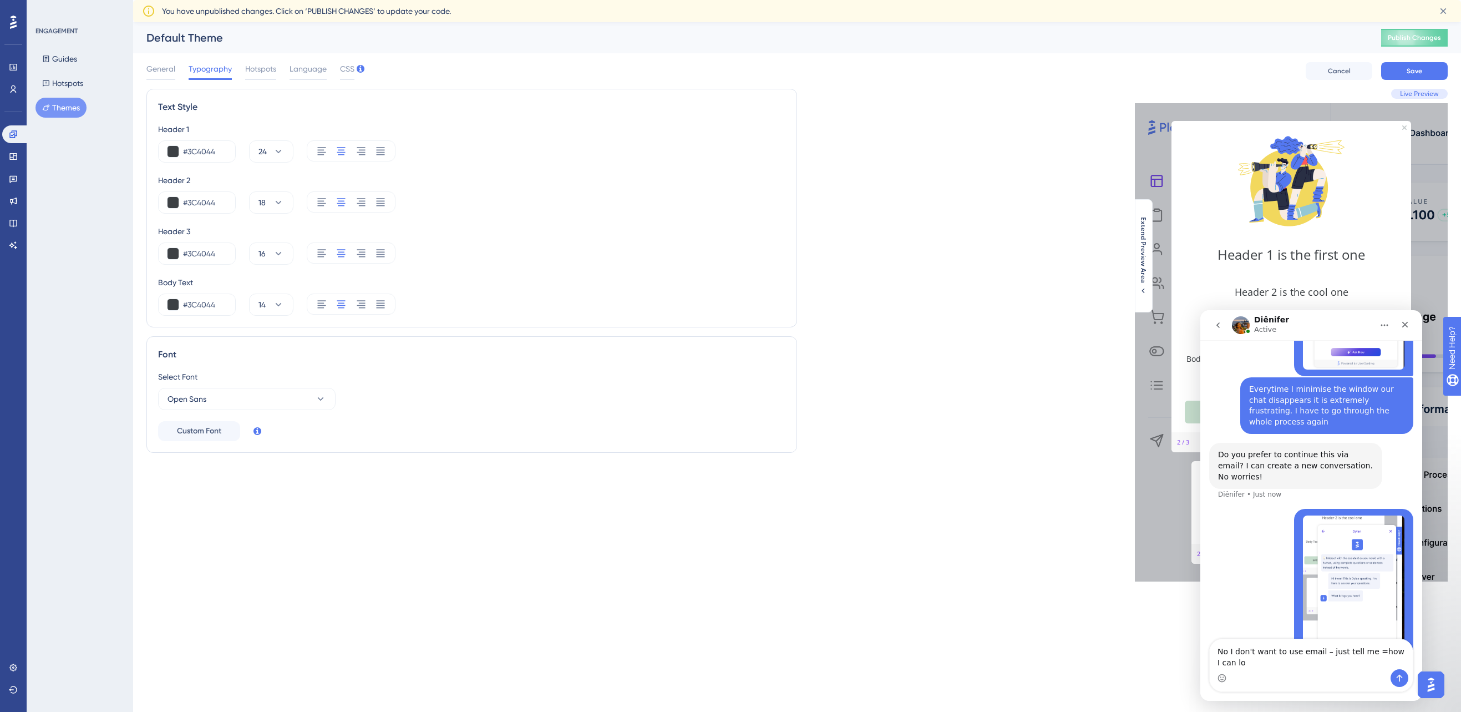
scroll to position [1248, 0]
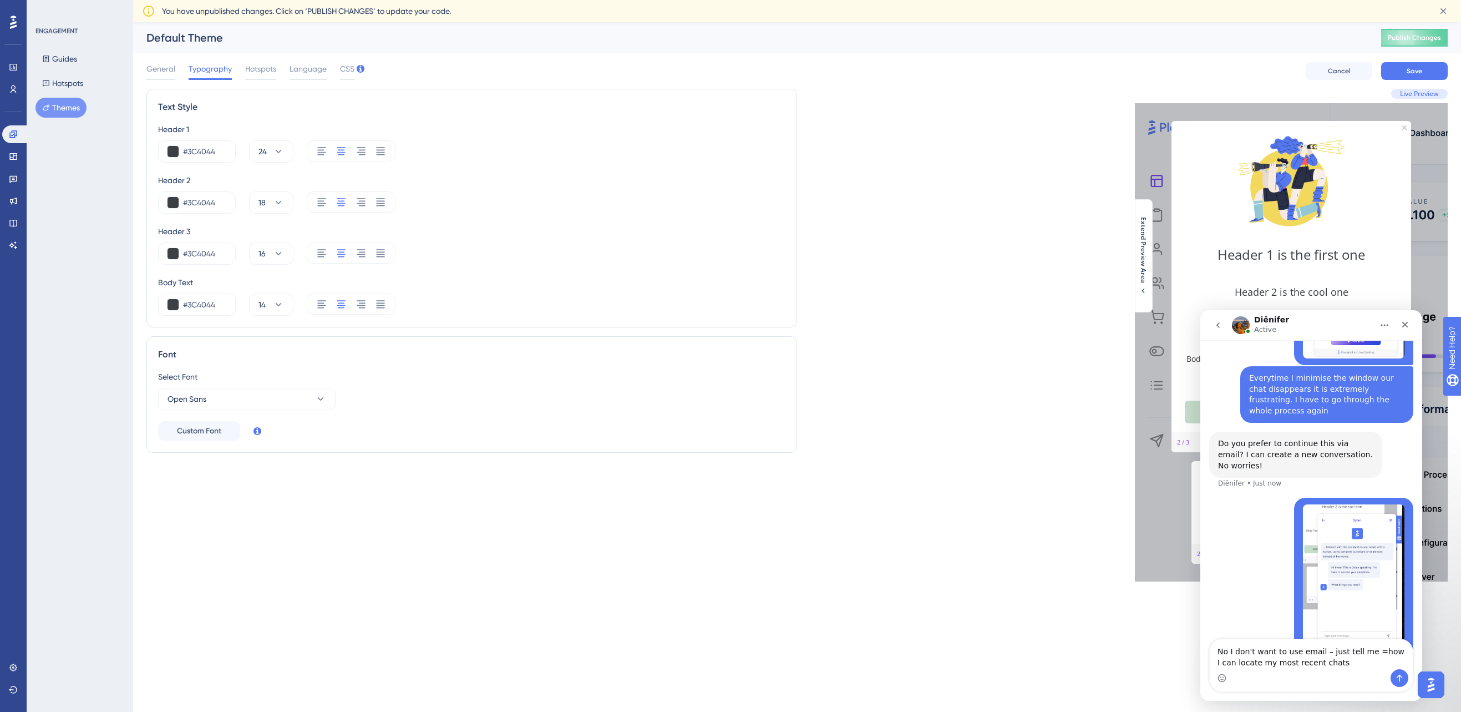
drag, startPoint x: 1372, startPoint y: 651, endPoint x: 1365, endPoint y: 648, distance: 8.2
click at [1131, 648] on textarea "No I don't want to use email – just tell me =how I can locate my most recent ch…" at bounding box center [1311, 654] width 203 height 30
click at [1131, 664] on textarea "No I don't want to use email – just tell me how I can locate my most recent cha…" at bounding box center [1311, 654] width 203 height 30
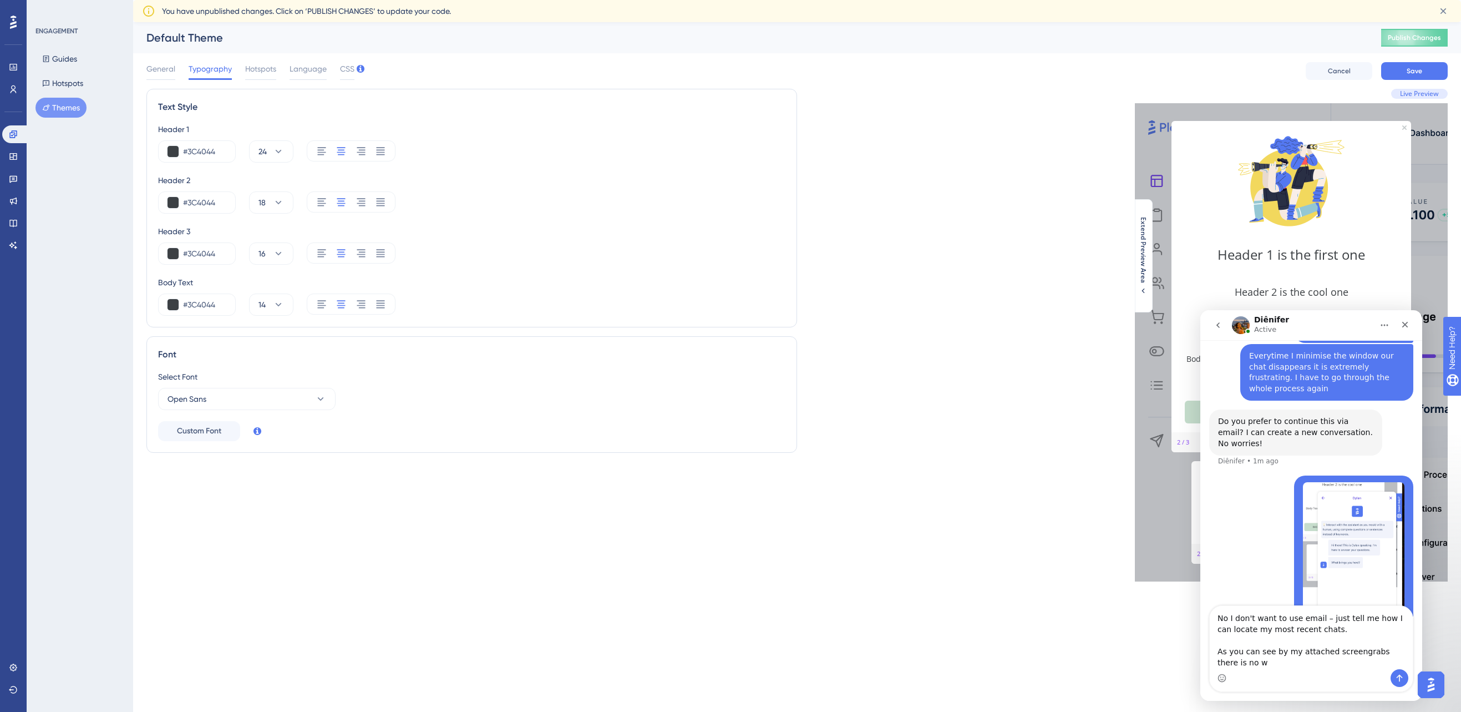
scroll to position [1281, 0]
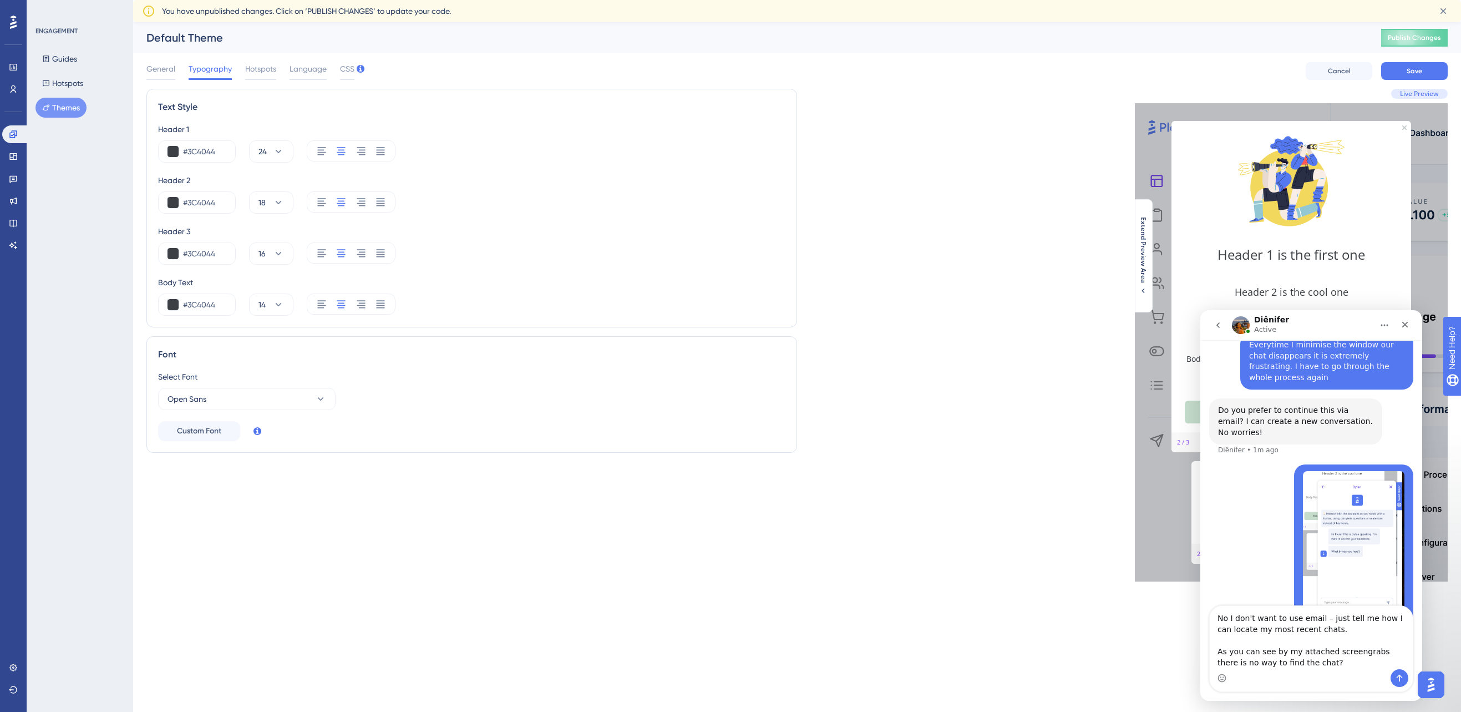
type textarea "No I don't want to use email – just tell me how I can locate my most recent cha…"
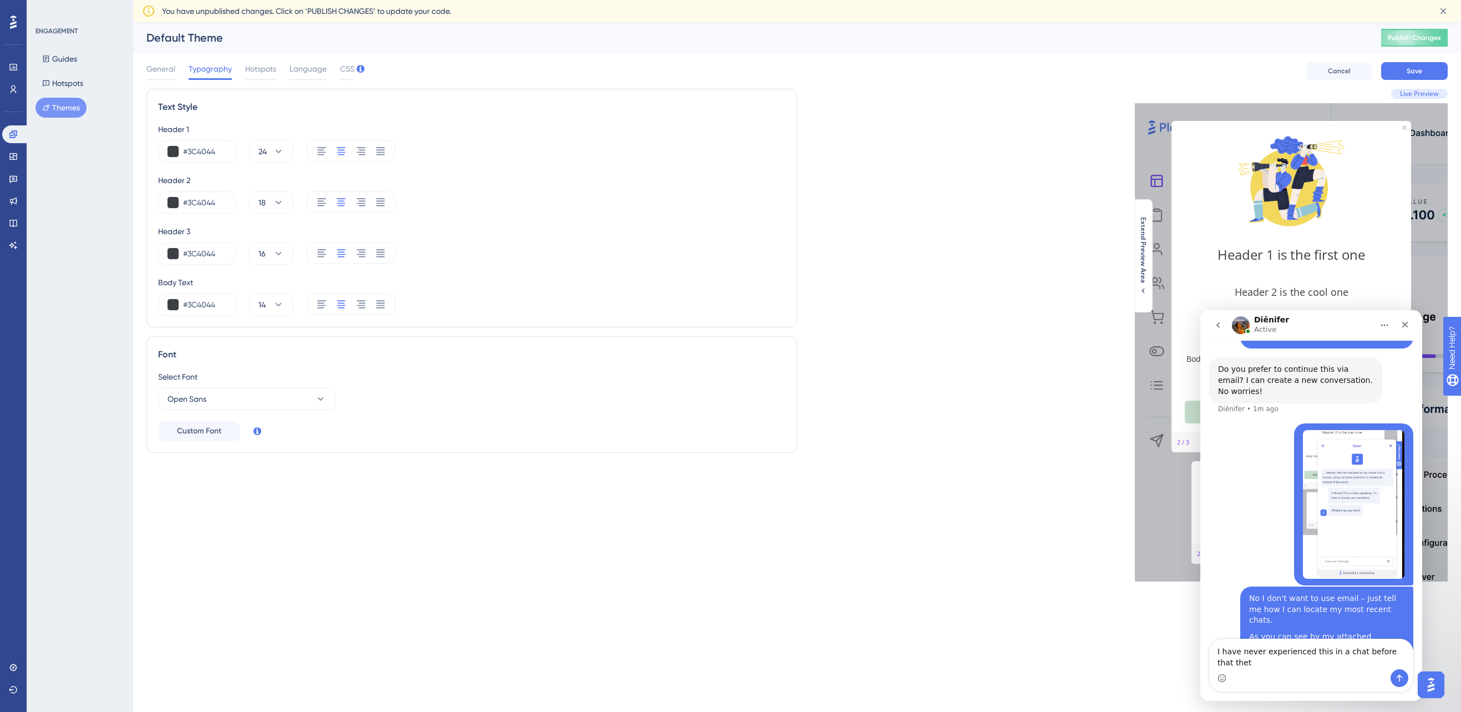
scroll to position [1322, 0]
type textarea "I have never experienced this in a chat before that they just disappear and can…"
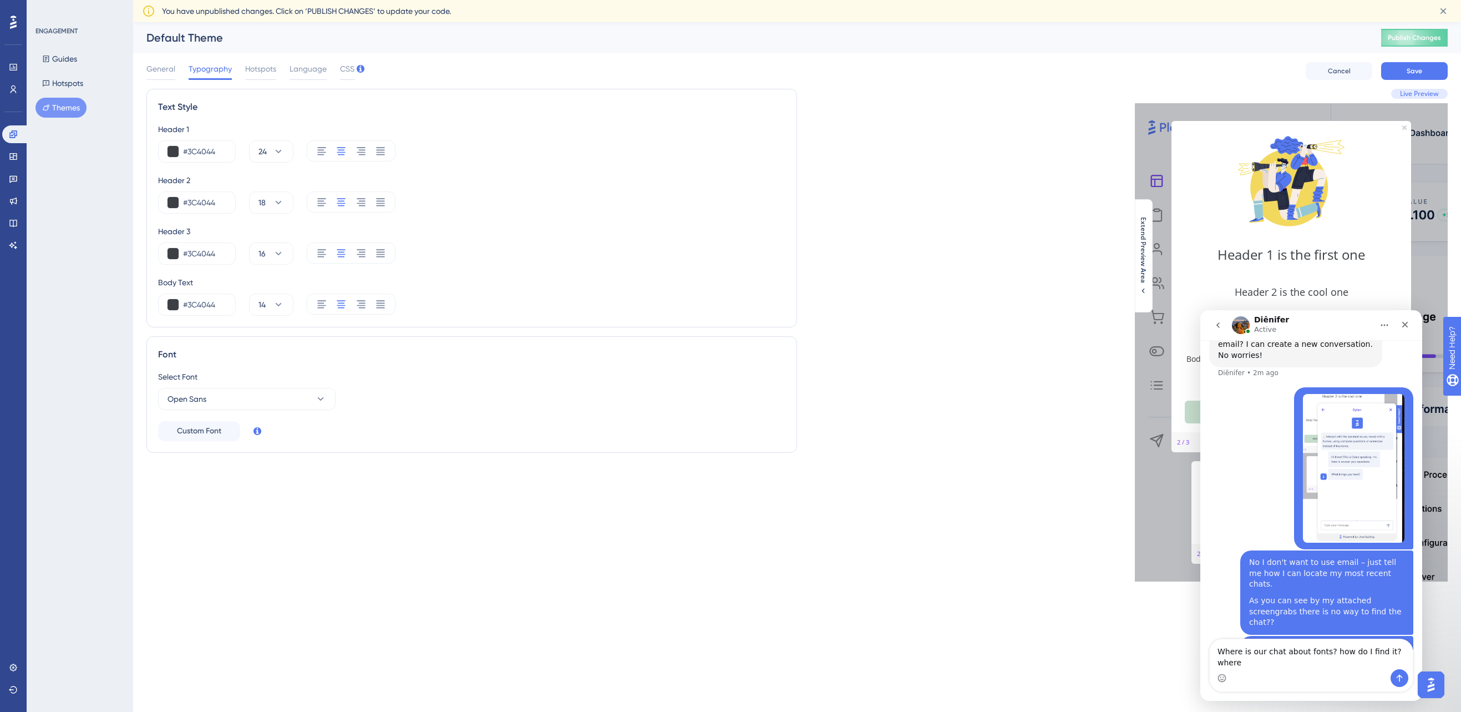
scroll to position [1369, 0]
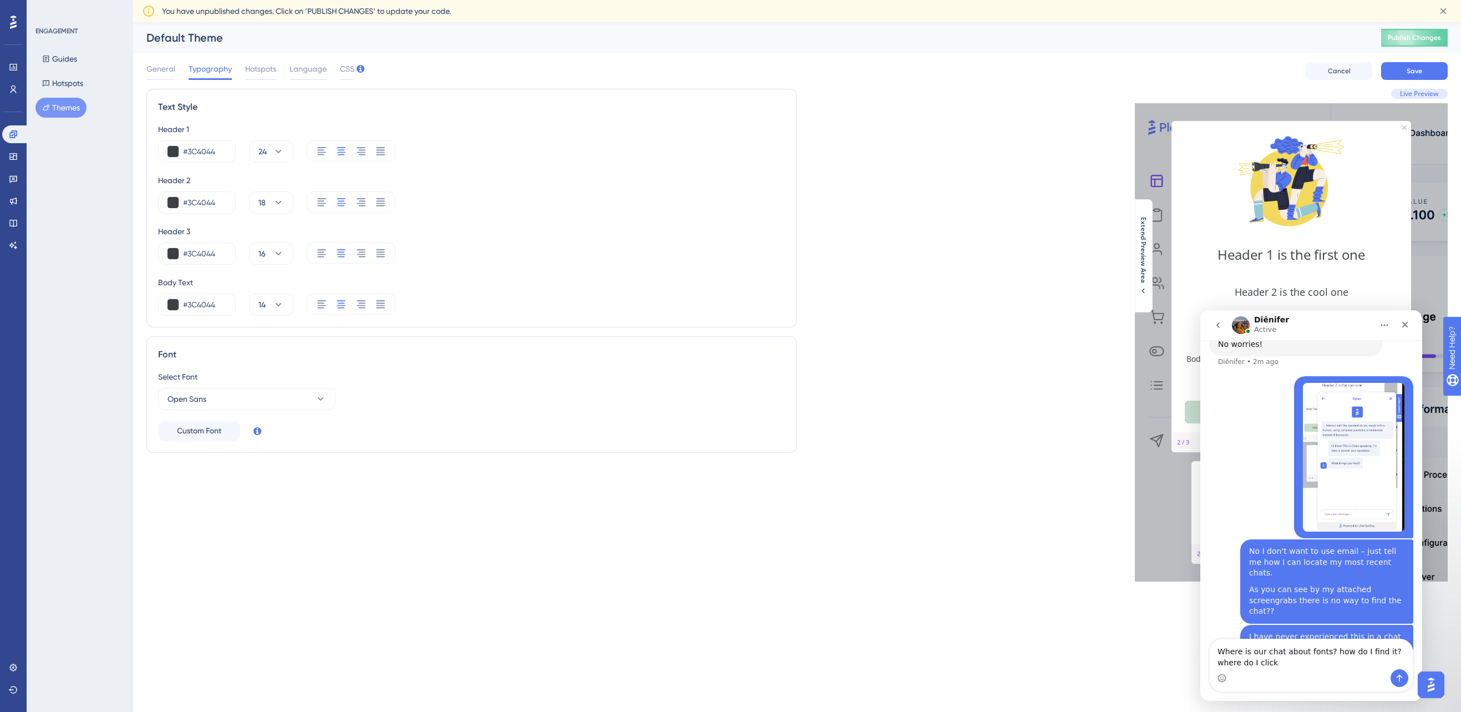
type textarea "Where is our chat about fonts? how do I find it? where do I click?"
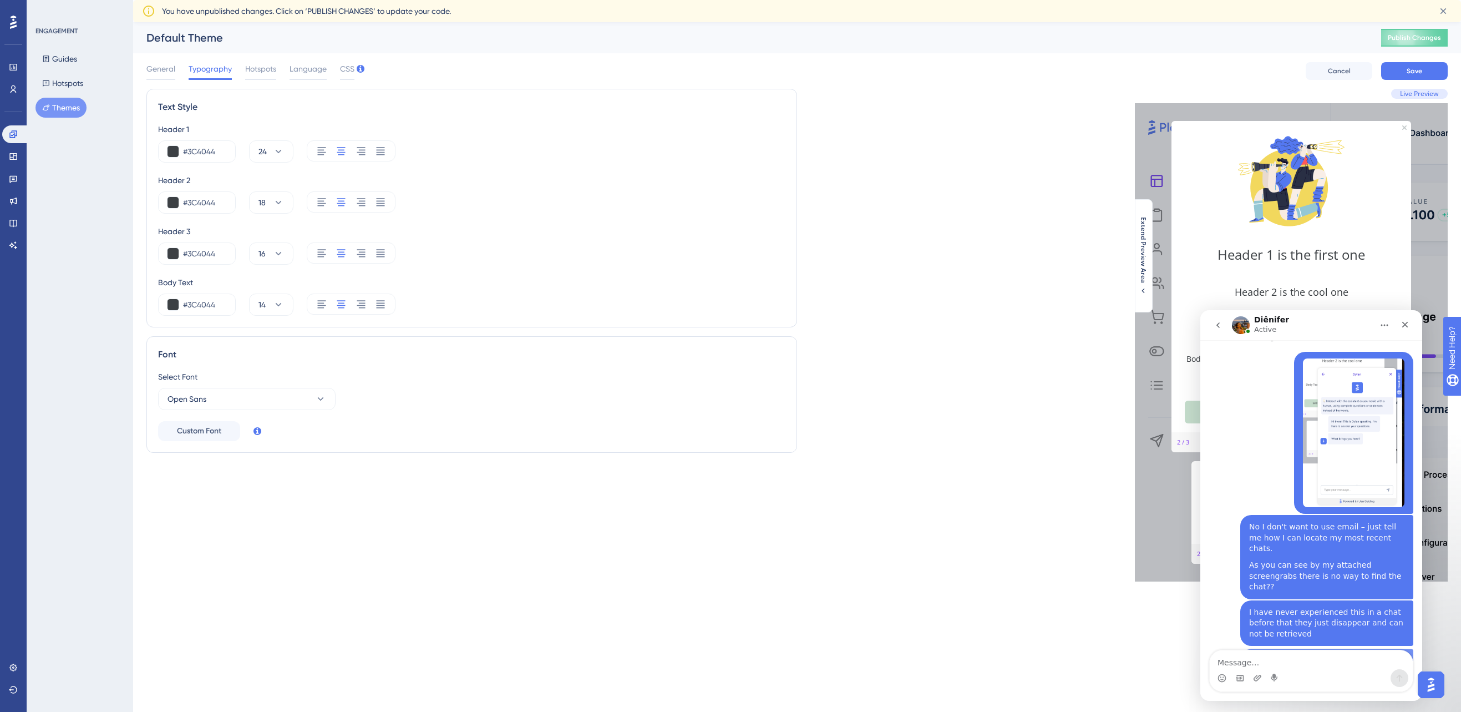
scroll to position [1394, 0]
click at [1131, 325] on icon "go back" at bounding box center [1218, 325] width 3 height 6
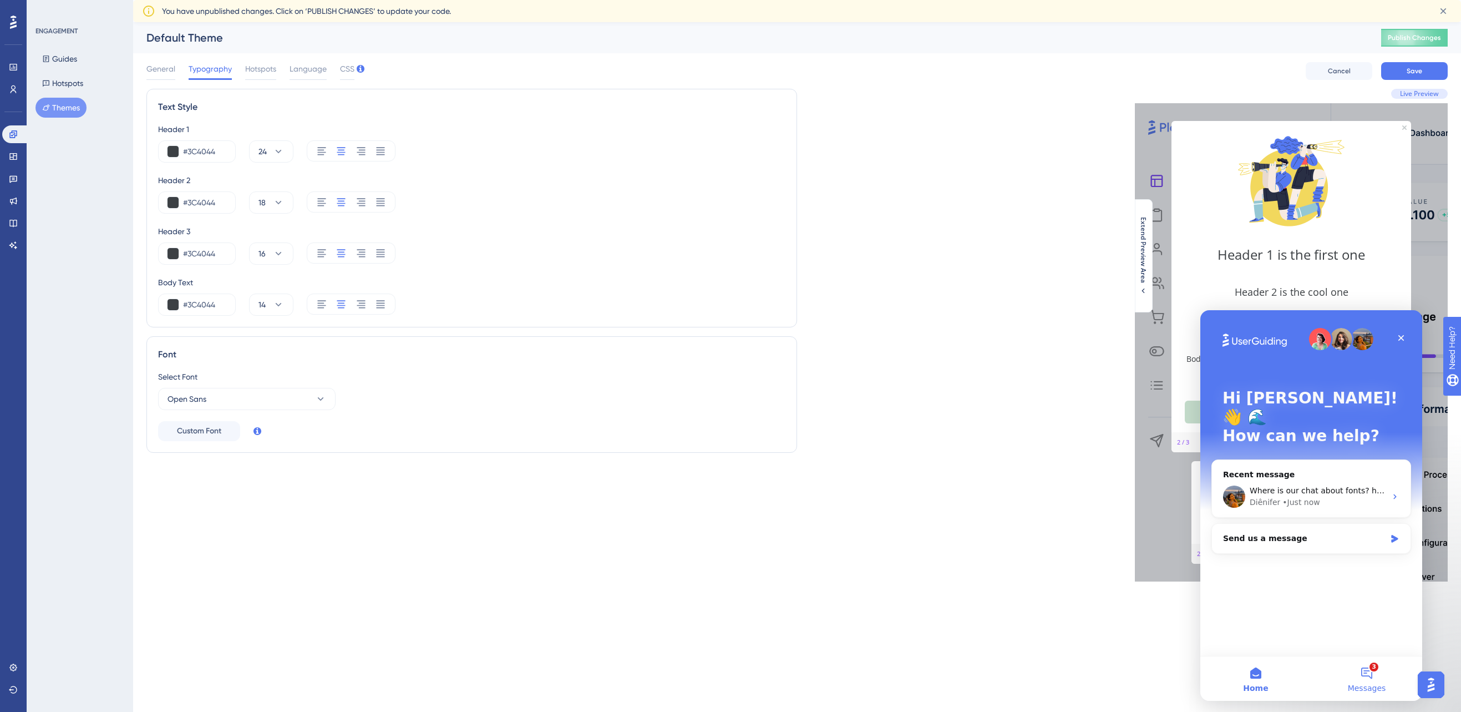
click at [1131, 672] on button "3 Messages" at bounding box center [1367, 678] width 111 height 44
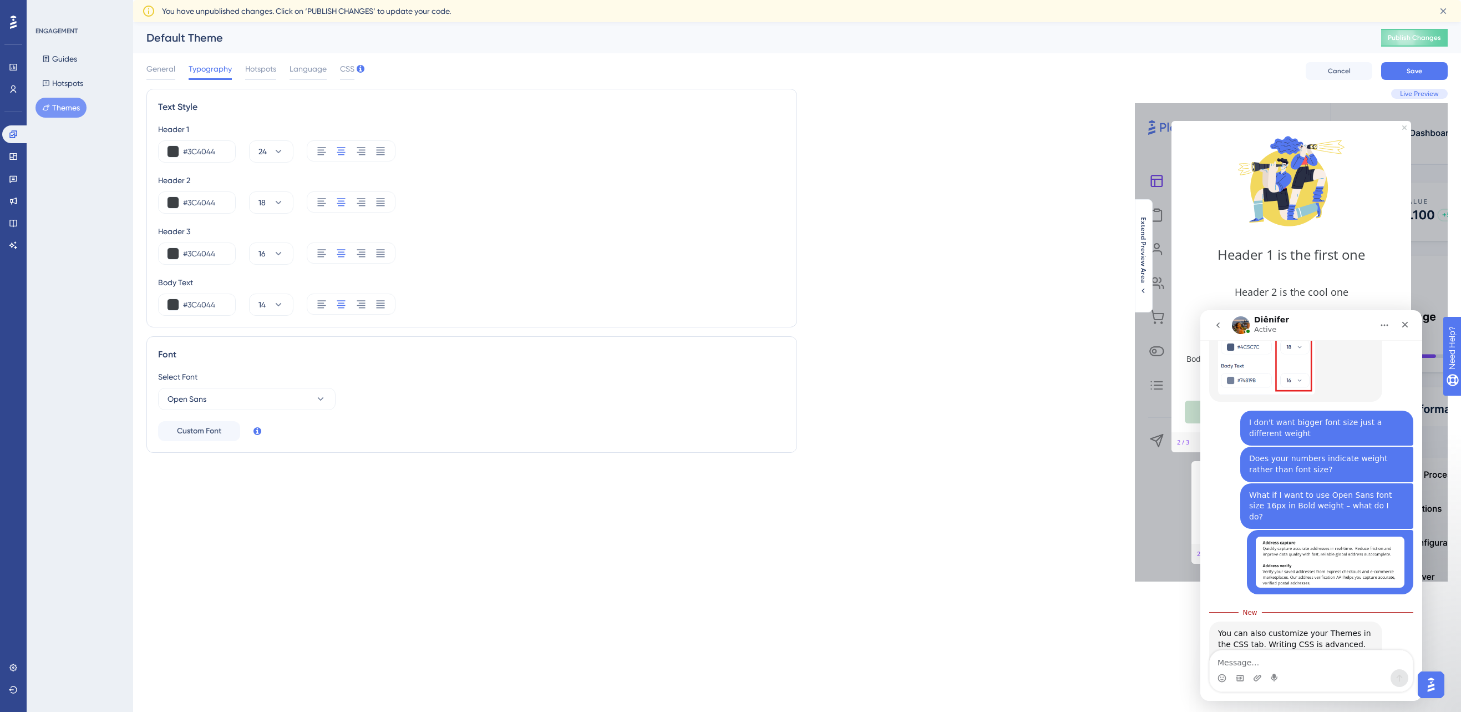
scroll to position [1047, 0]
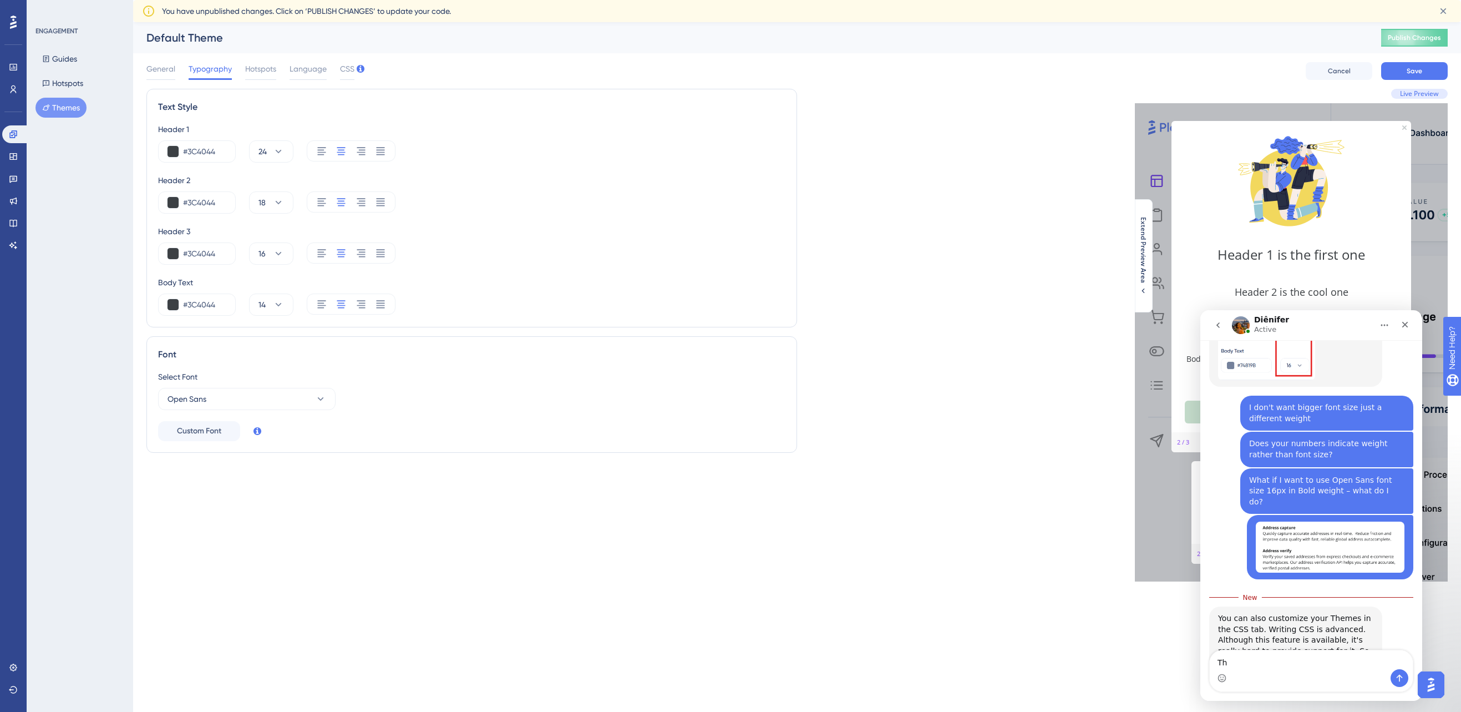
type textarea "T"
type textarea "Great, I will do this. Thank you for your help."
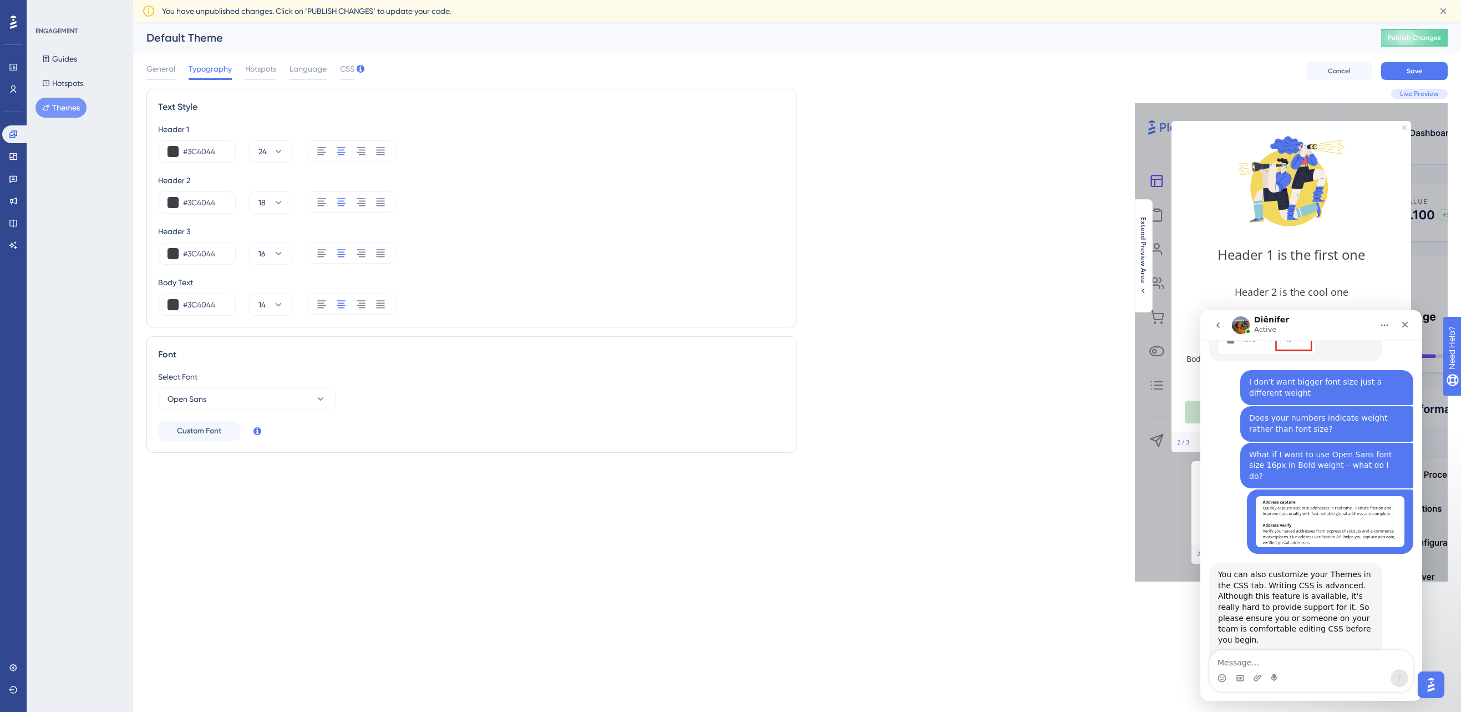
click at [1131, 325] on icon "go back" at bounding box center [1218, 325] width 3 height 6
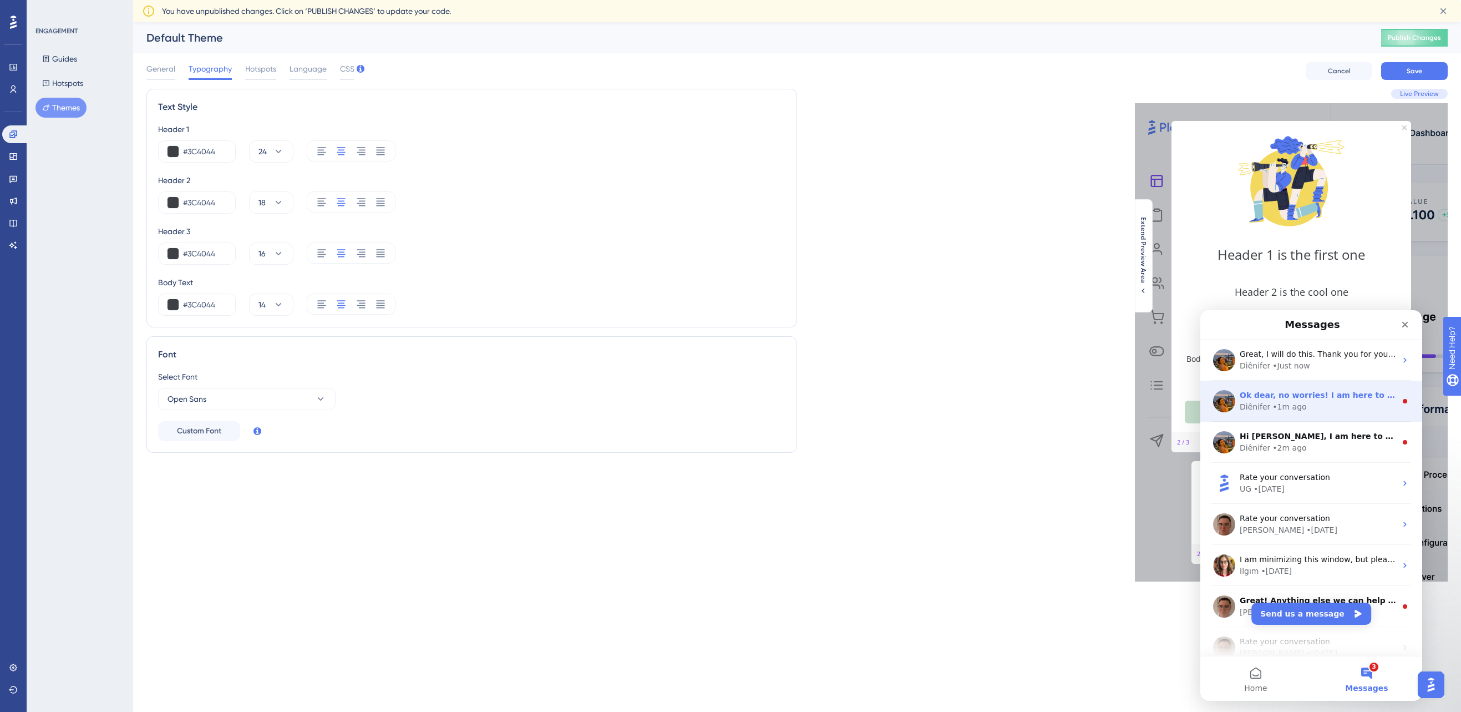
click at [1131, 401] on div "Diênifer • 1m ago" at bounding box center [1318, 407] width 156 height 12
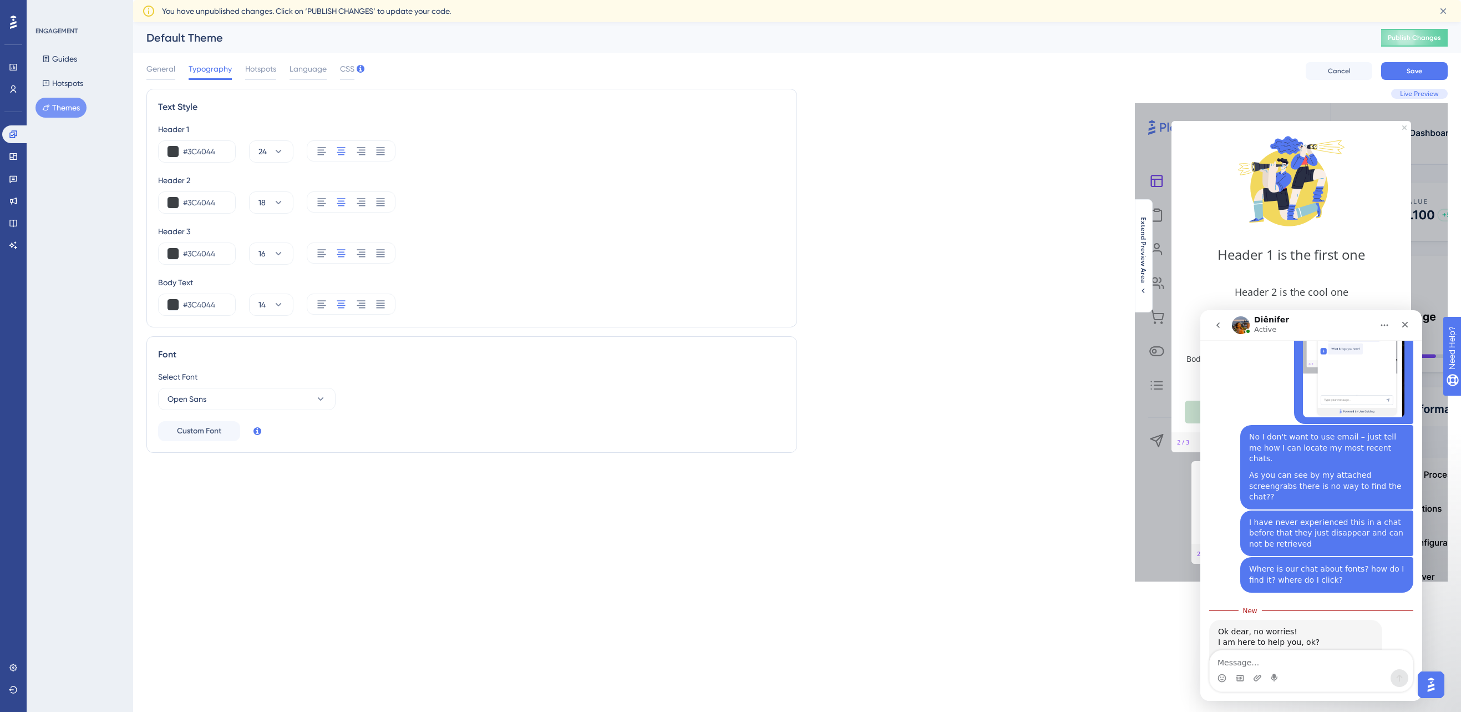
scroll to position [1473, 0]
click at [1131, 325] on icon "go back" at bounding box center [1218, 325] width 9 height 9
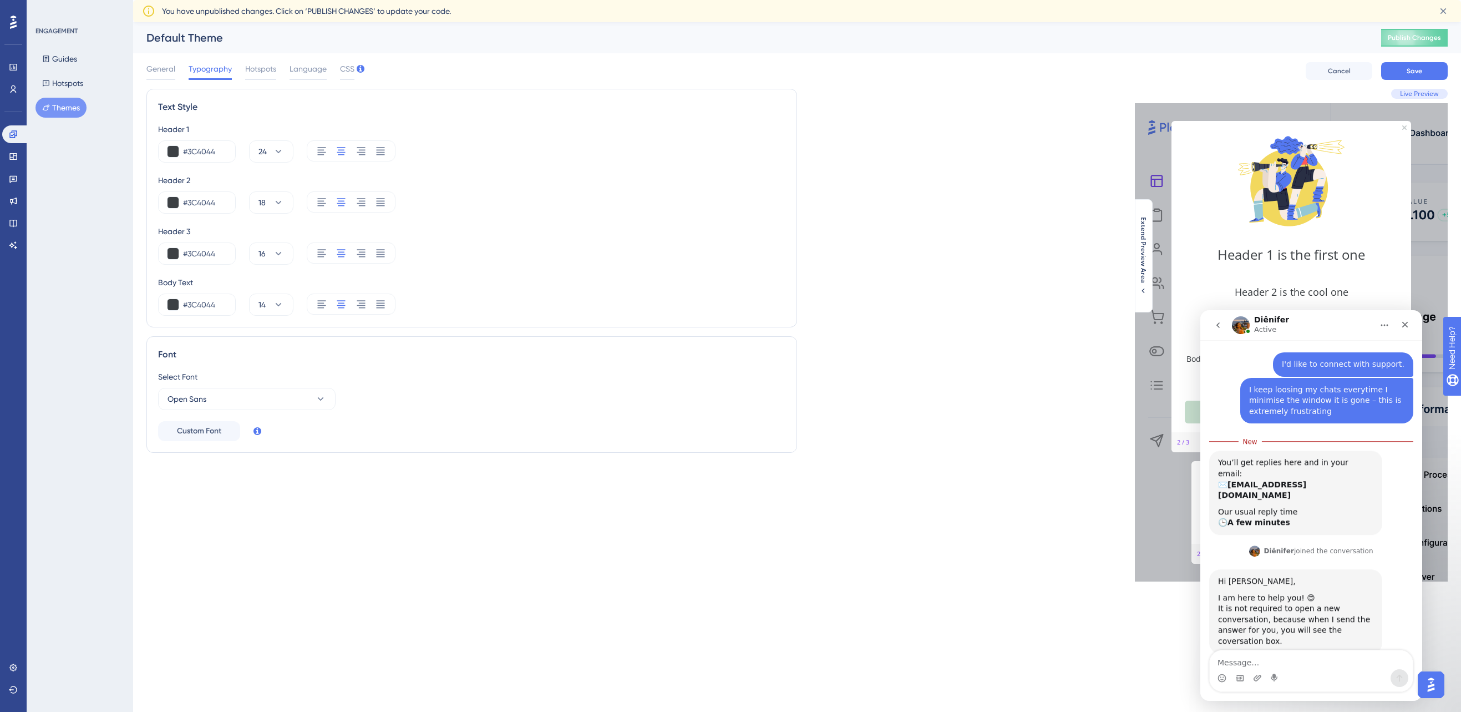
scroll to position [49, 0]
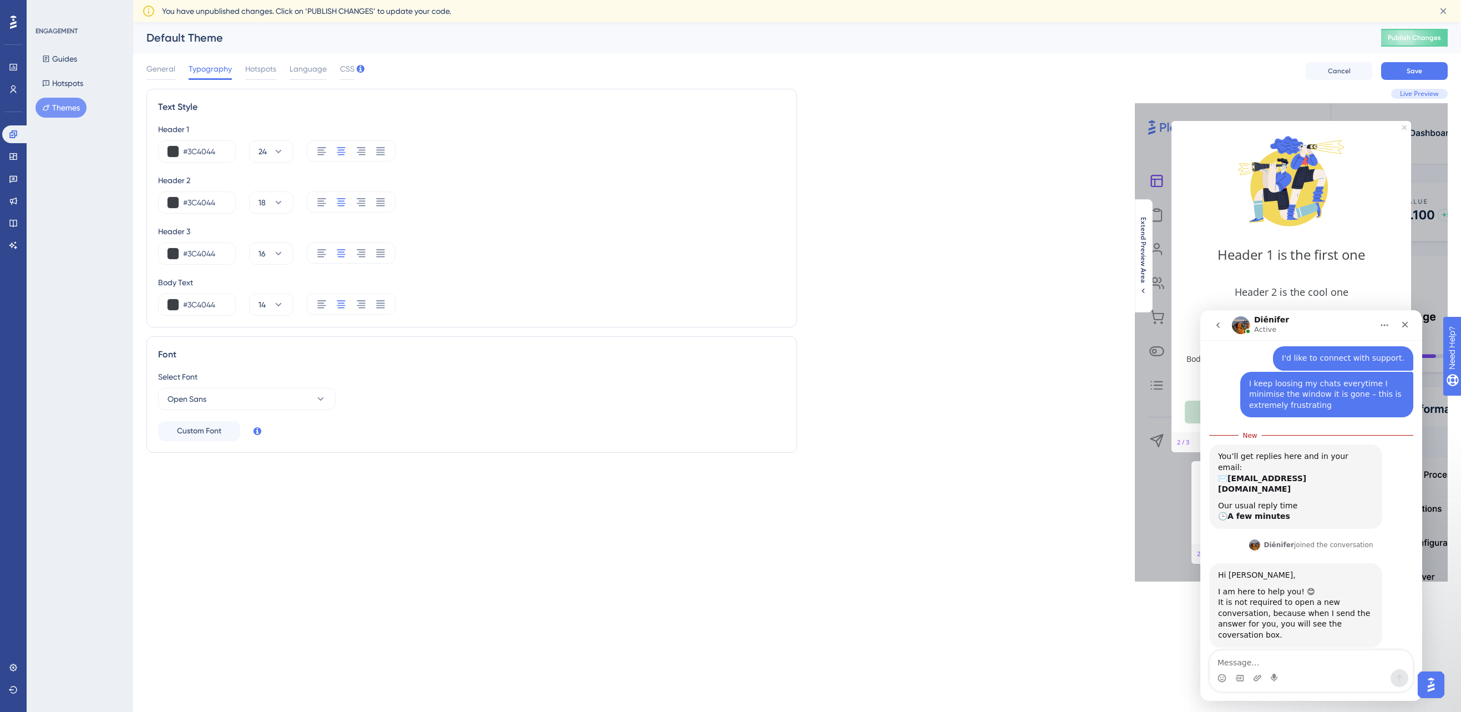
click at [1131, 324] on icon "go back" at bounding box center [1218, 325] width 9 height 9
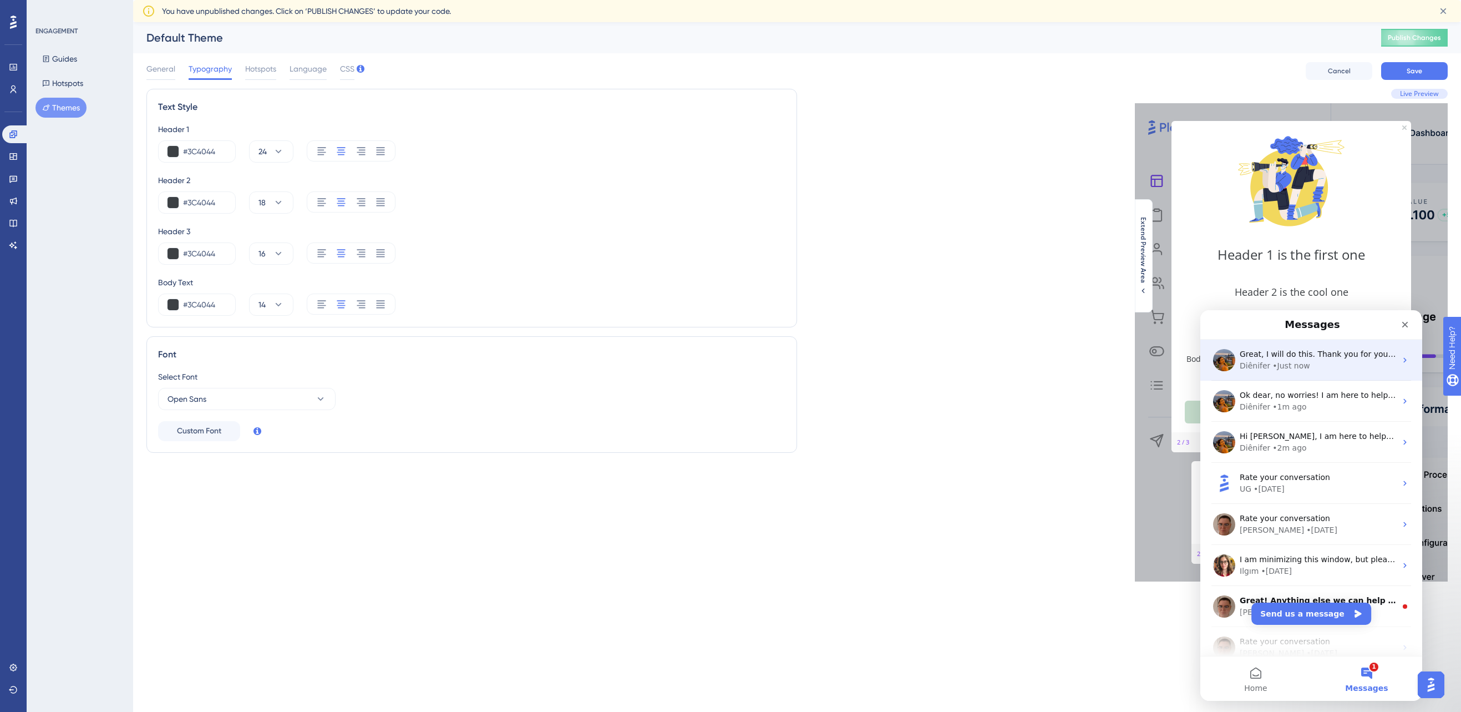
click at [1131, 363] on div "• Just now" at bounding box center [1291, 366] width 37 height 12
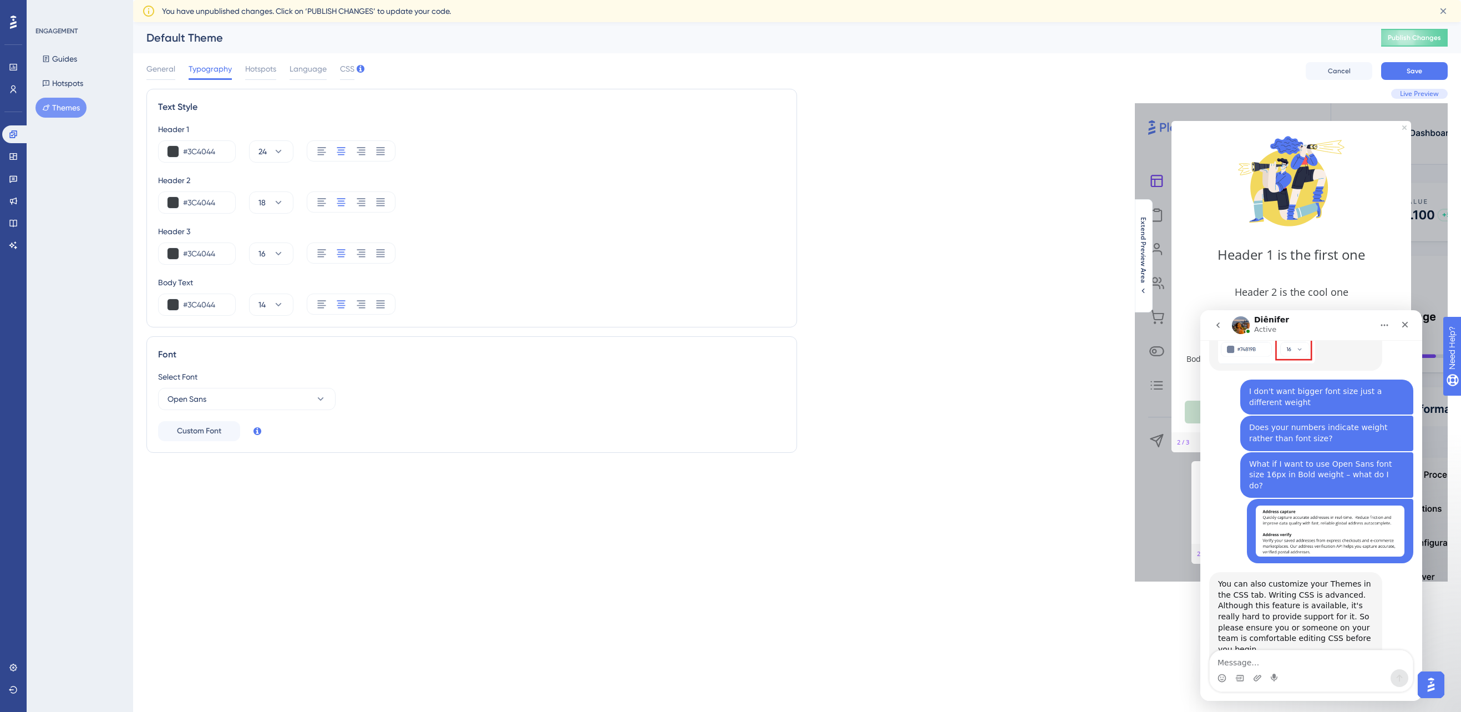
scroll to position [1073, 0]
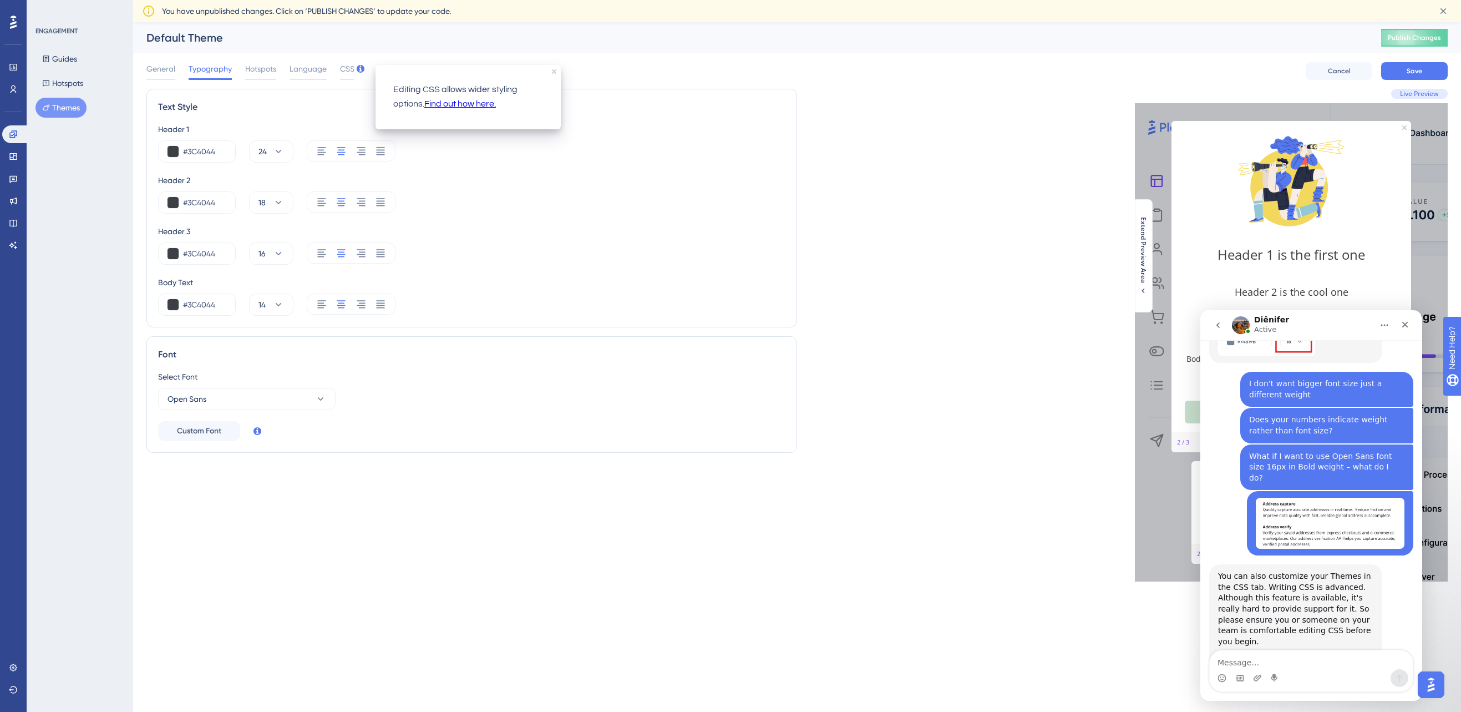
click at [444, 106] on link "Find out how here." at bounding box center [460, 104] width 72 height 14
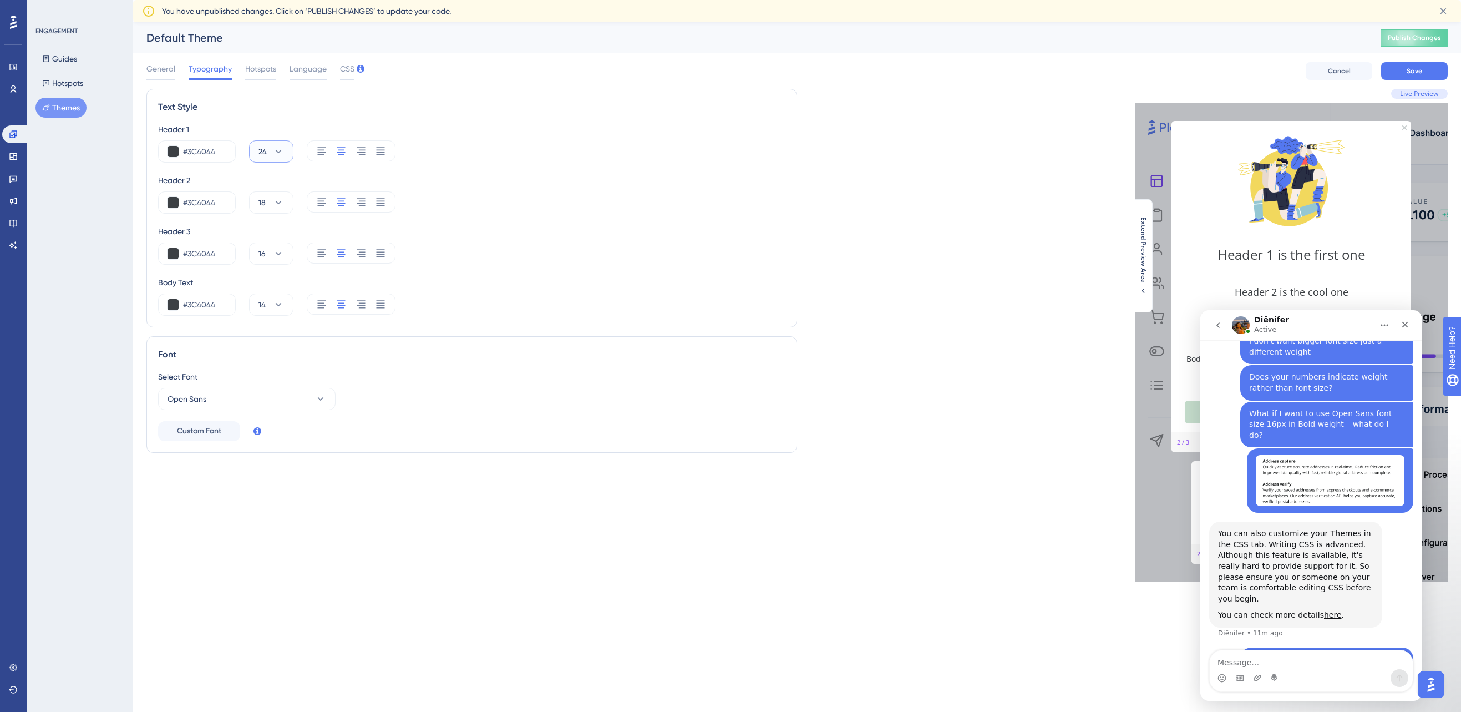
click at [278, 151] on icon at bounding box center [279, 151] width 6 height 3
click at [278, 151] on icon at bounding box center [278, 151] width 11 height 11
click at [346, 68] on span "CSS" at bounding box center [347, 68] width 14 height 13
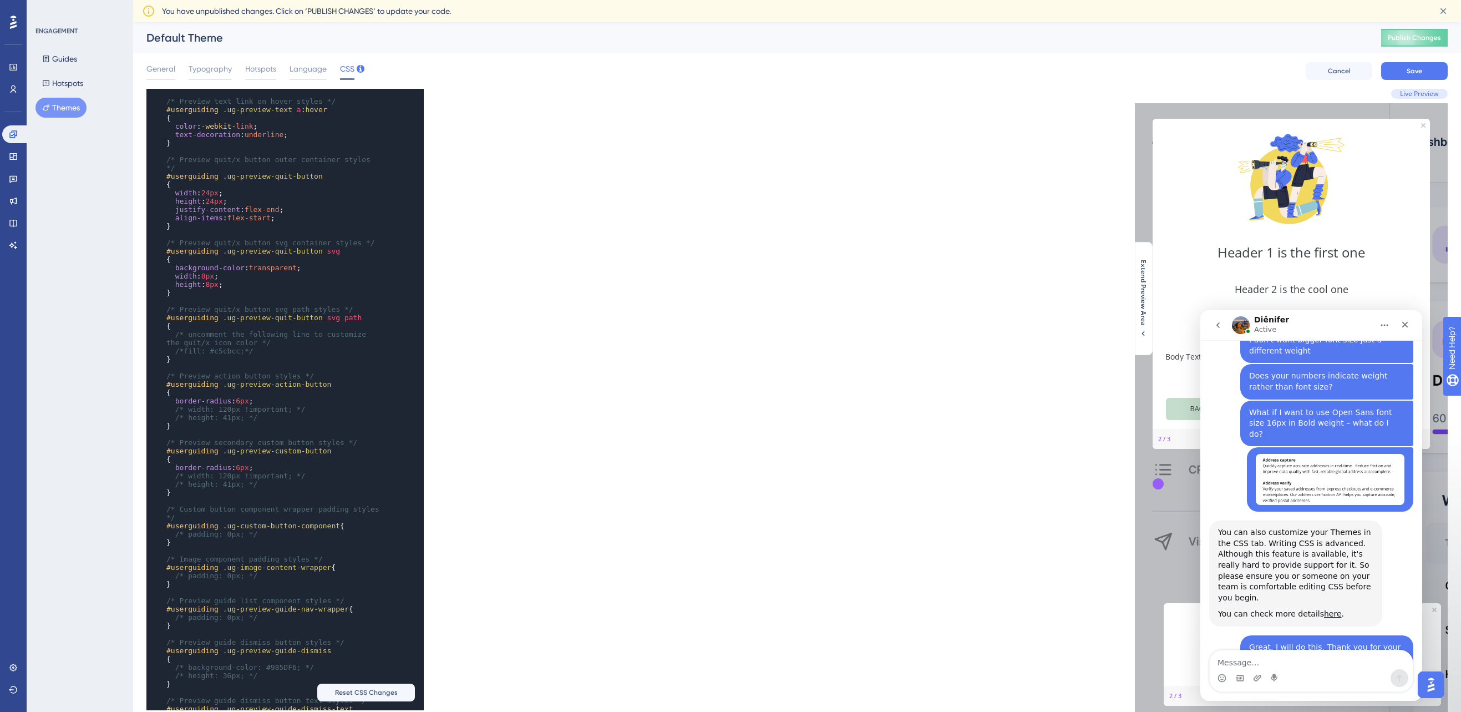
scroll to position [1067, 0]
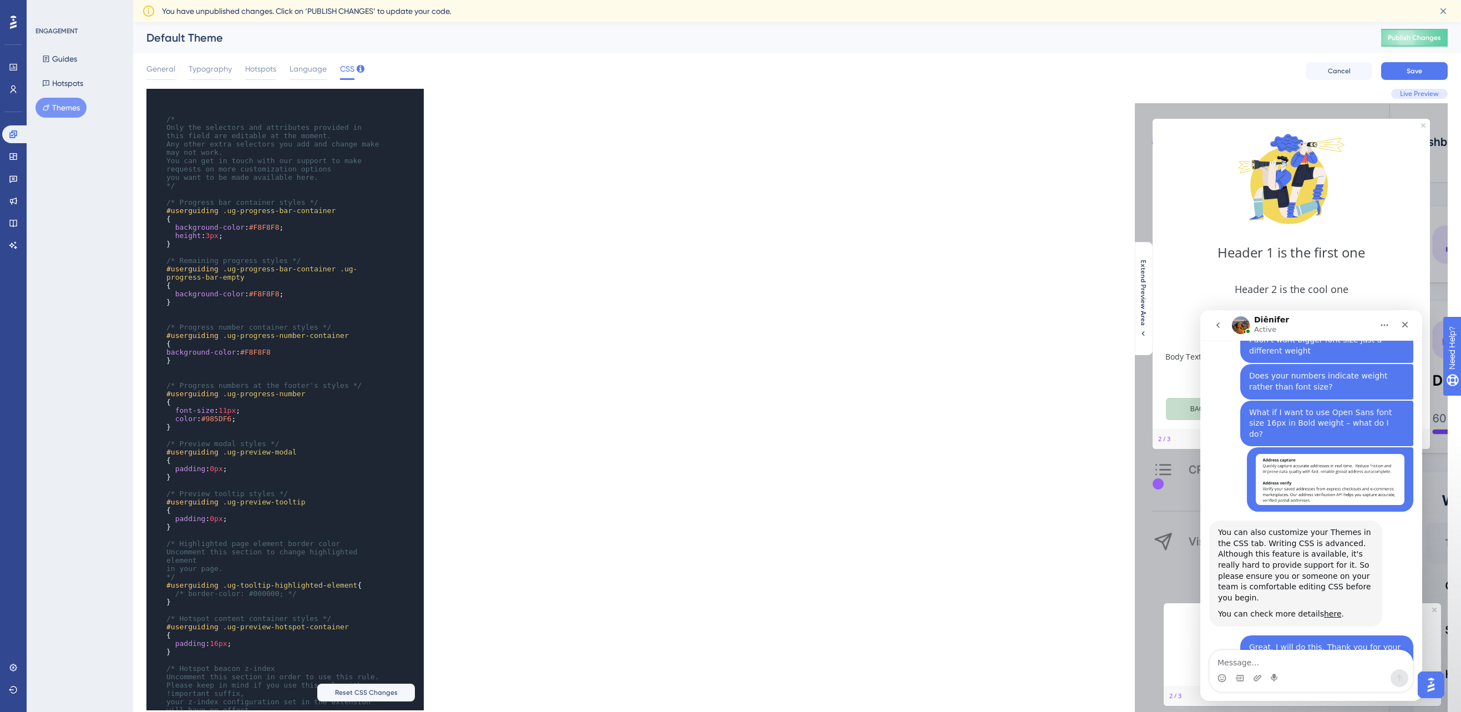
click at [551, 242] on div "​ x ​ ​ /* Only the selectors and attributes provided in this field are editabl…" at bounding box center [471, 399] width 651 height 621
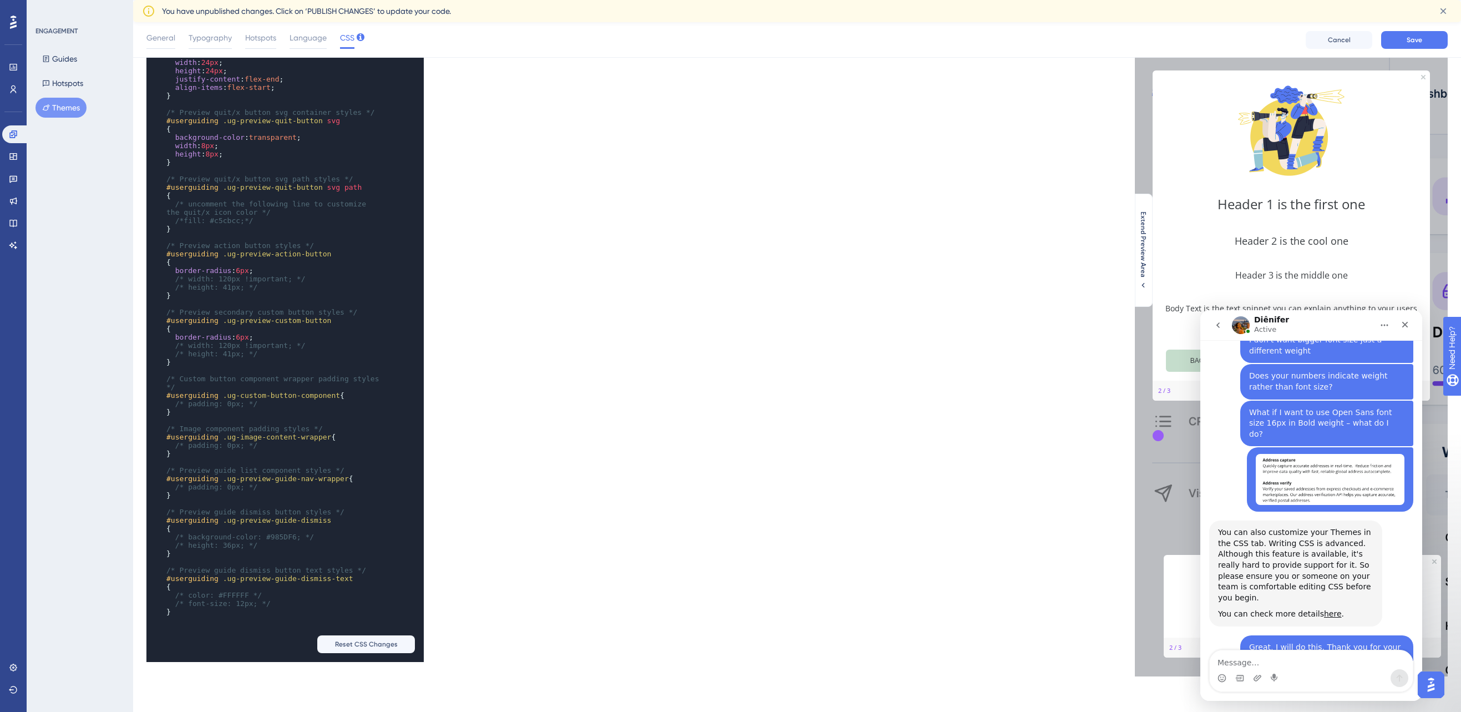
click at [190, 599] on span "/* font-size: 12px; */" at bounding box center [222, 603] width 95 height 8
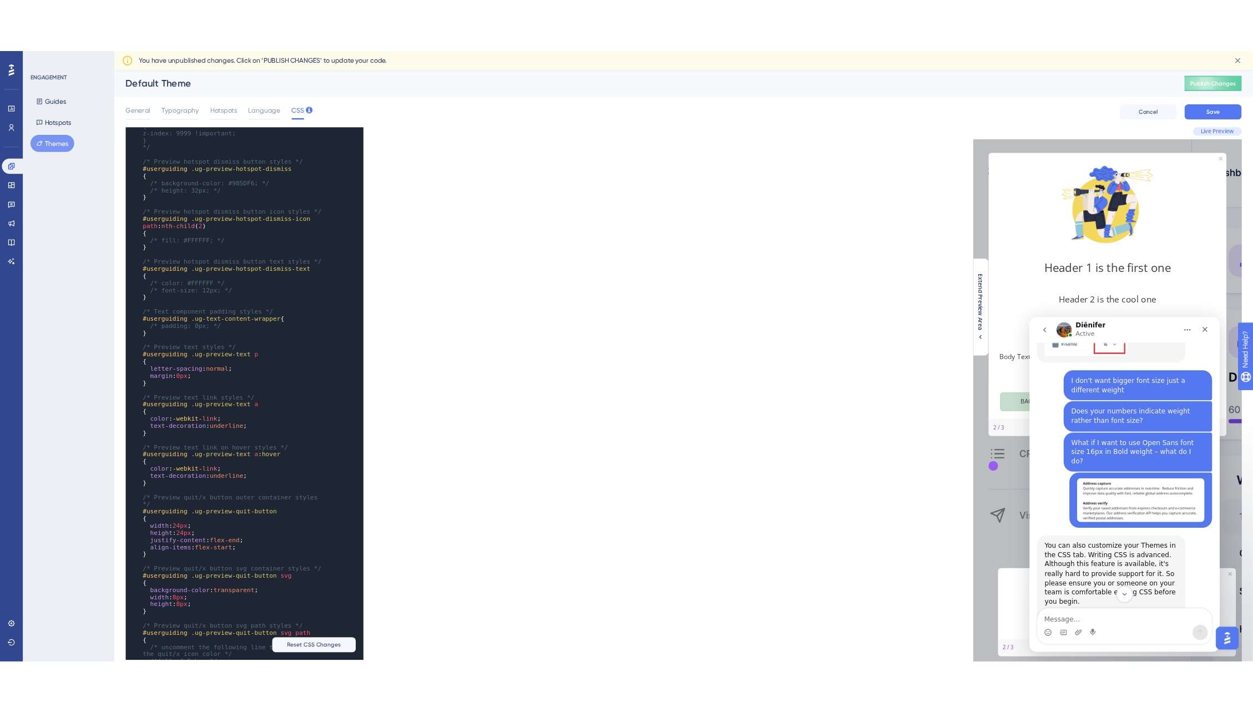
scroll to position [1116, 0]
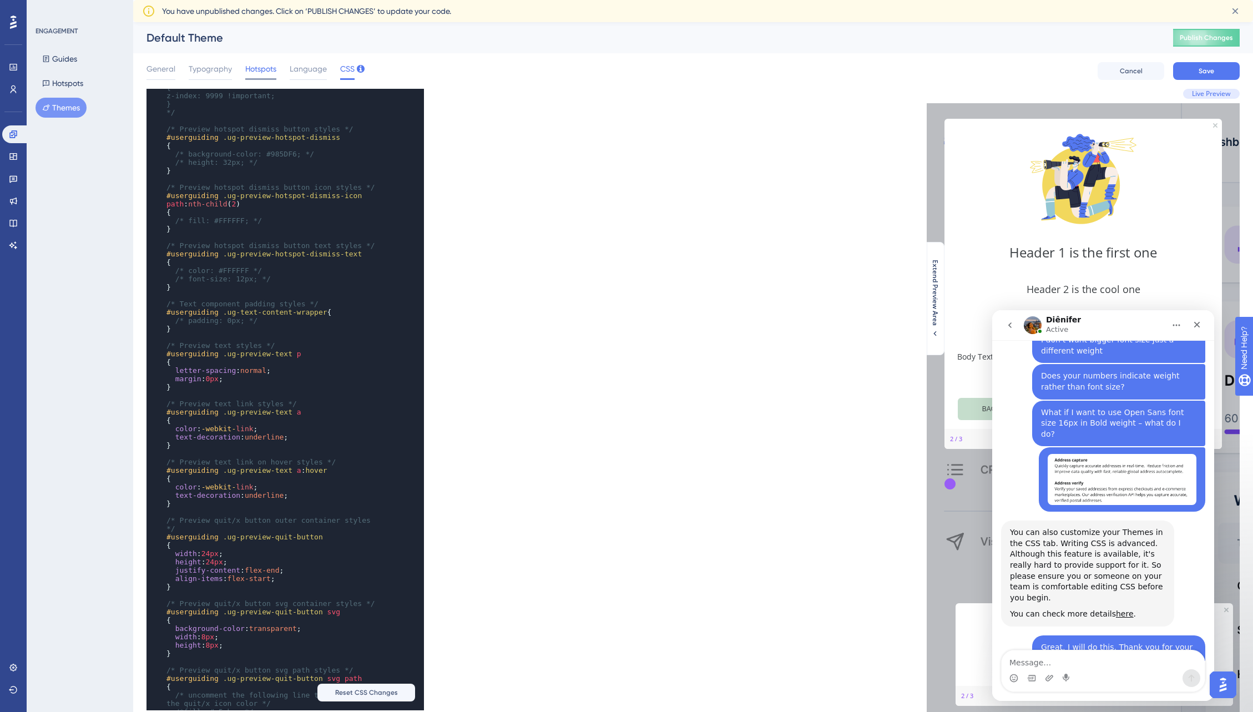
click at [261, 64] on span "Hotspots" at bounding box center [260, 68] width 31 height 13
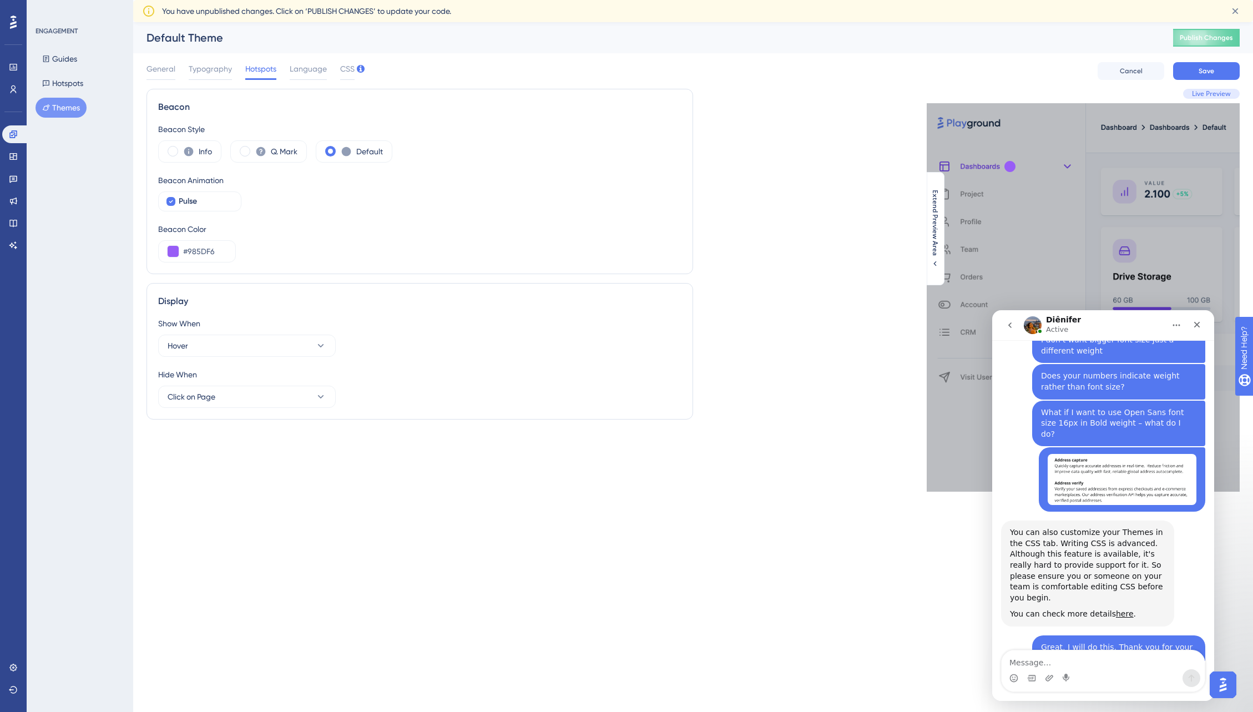
click at [734, 183] on div "Live Preview This is where and how your Hotspot's content will be displayed. Do…" at bounding box center [966, 290] width 547 height 403
click at [1011, 325] on icon "go back" at bounding box center [1009, 325] width 9 height 9
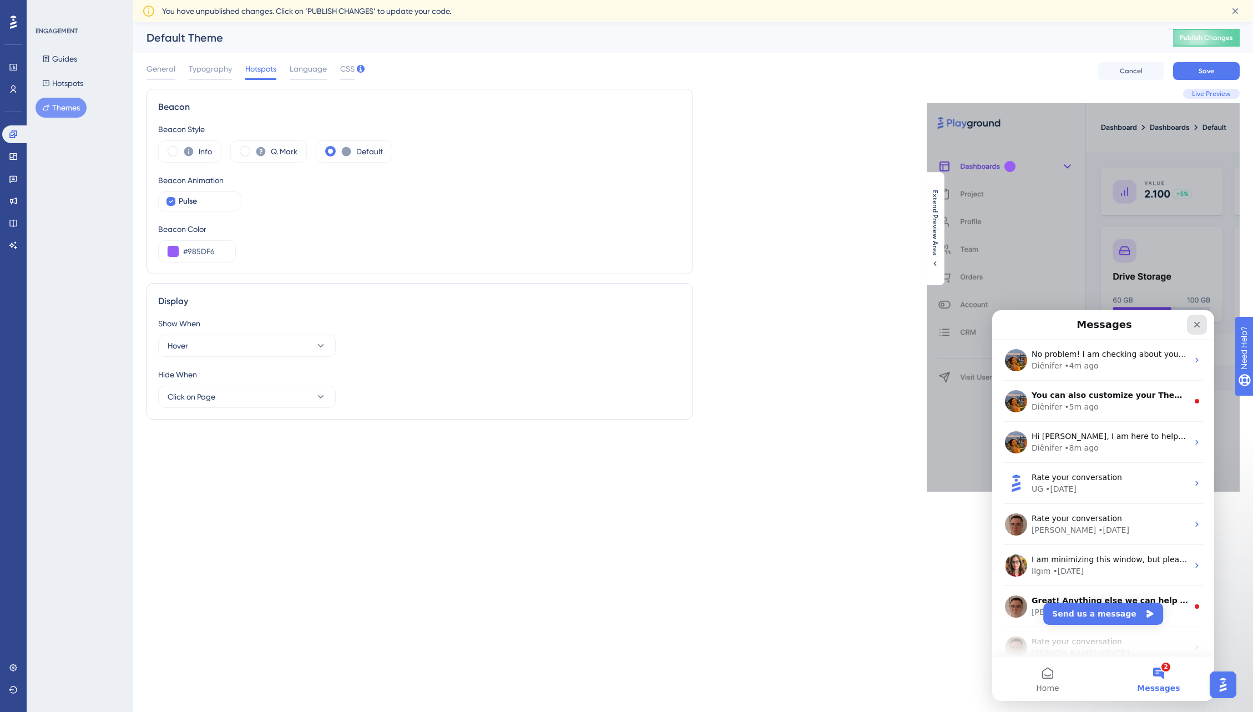
click at [1131, 325] on div "Close" at bounding box center [1197, 325] width 20 height 20
